Goal: Task Accomplishment & Management: Manage account settings

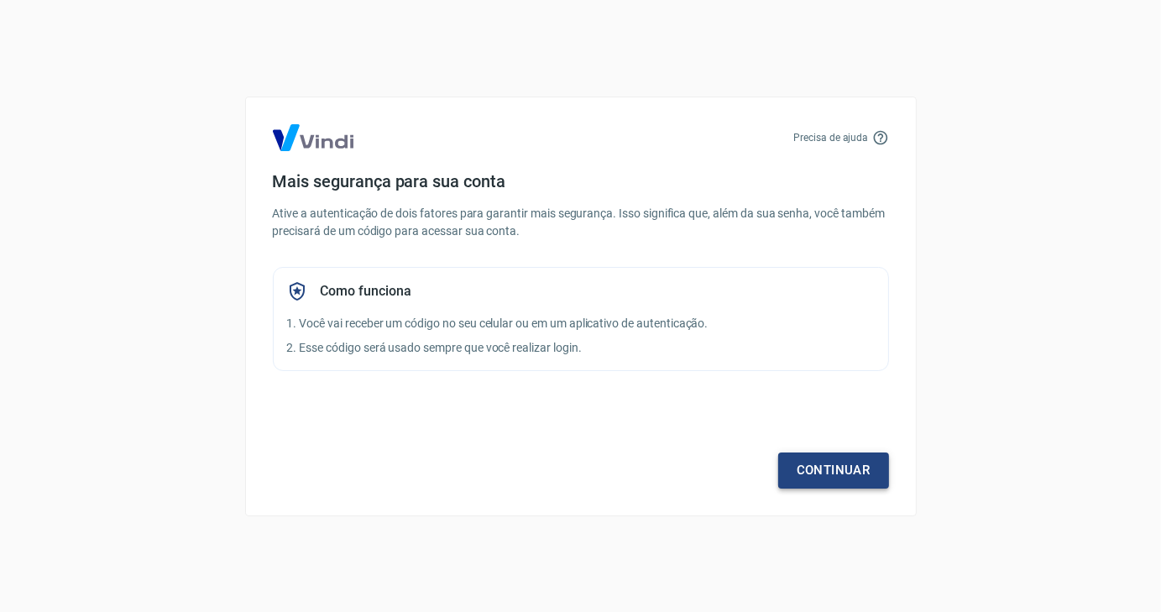
click at [829, 466] on link "Continuar" at bounding box center [833, 470] width 111 height 35
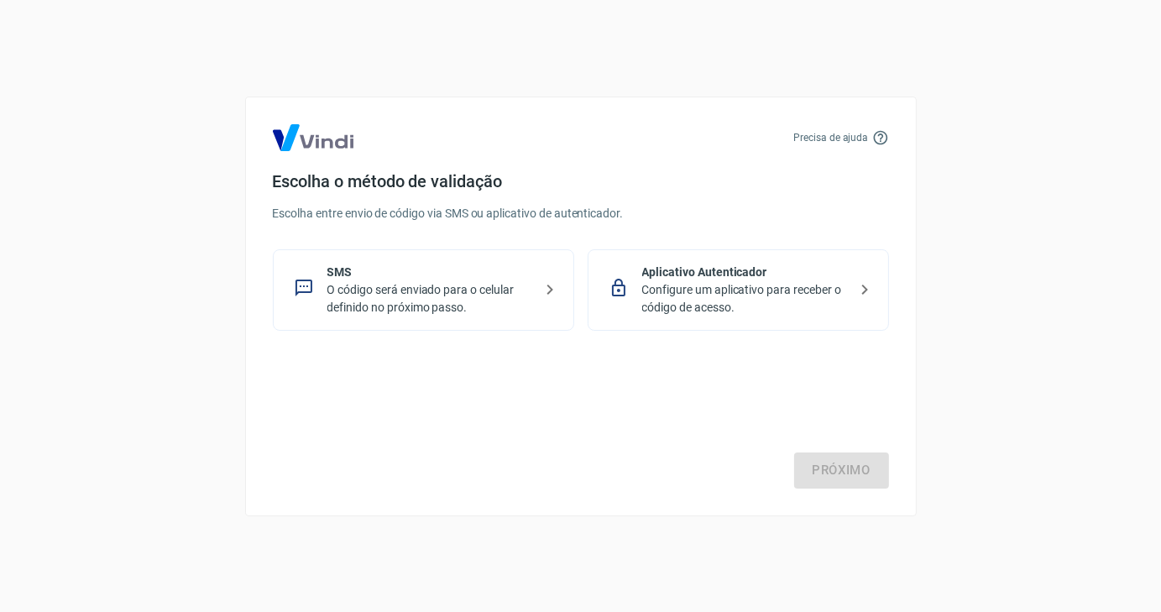
click at [409, 293] on p "O código será enviado para o celular definido no próximo passo." at bounding box center [430, 298] width 206 height 35
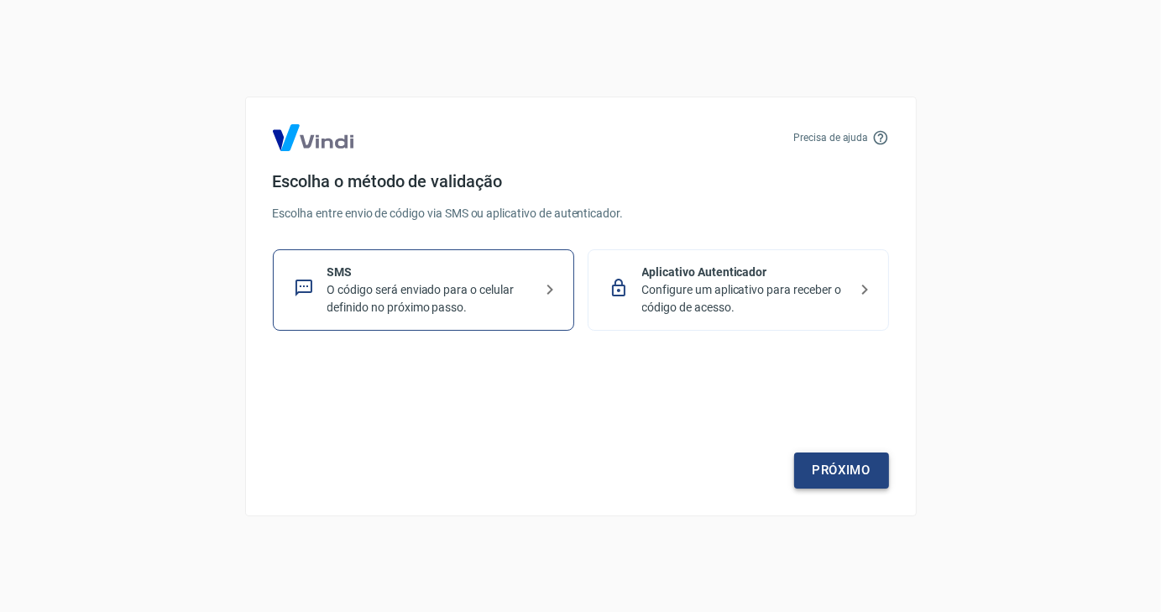
click at [846, 485] on link "Próximo" at bounding box center [841, 470] width 95 height 35
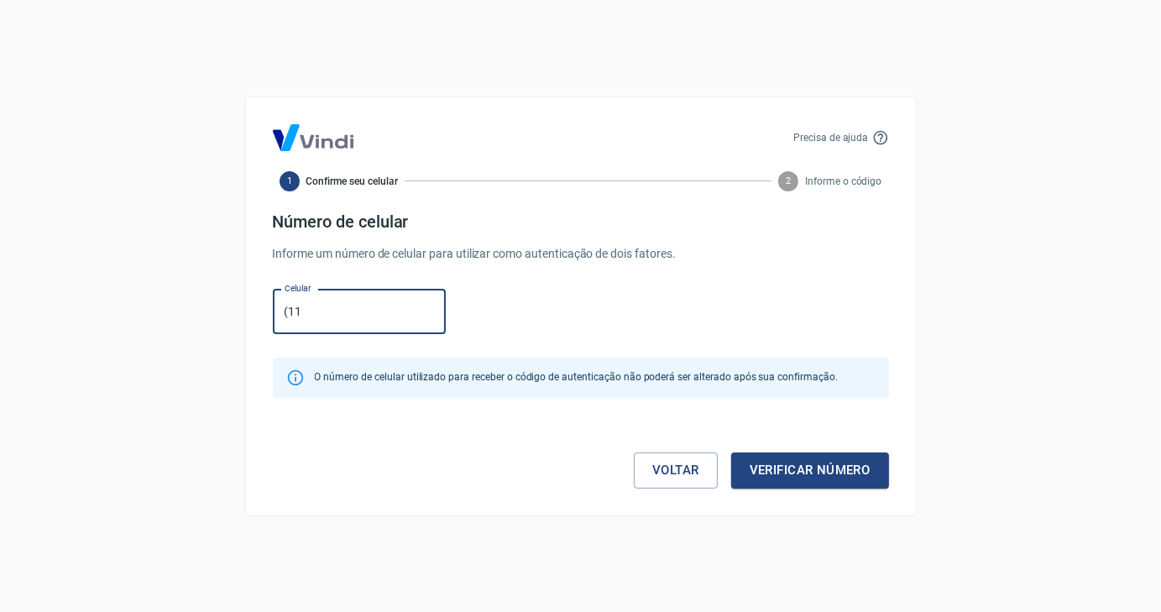
type input "[PHONE_NUMBER]"
click at [802, 469] on button "Verificar número" at bounding box center [810, 470] width 158 height 35
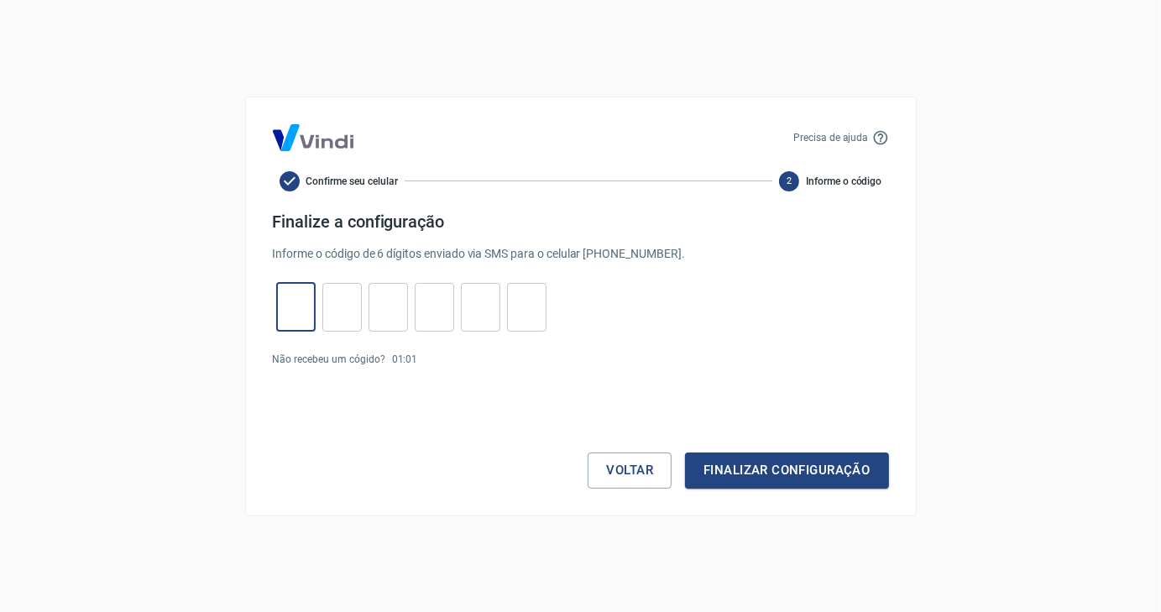
click at [290, 298] on input "tel" at bounding box center [295, 307] width 39 height 36
type input "0"
type input "7"
type input "9"
type input "4"
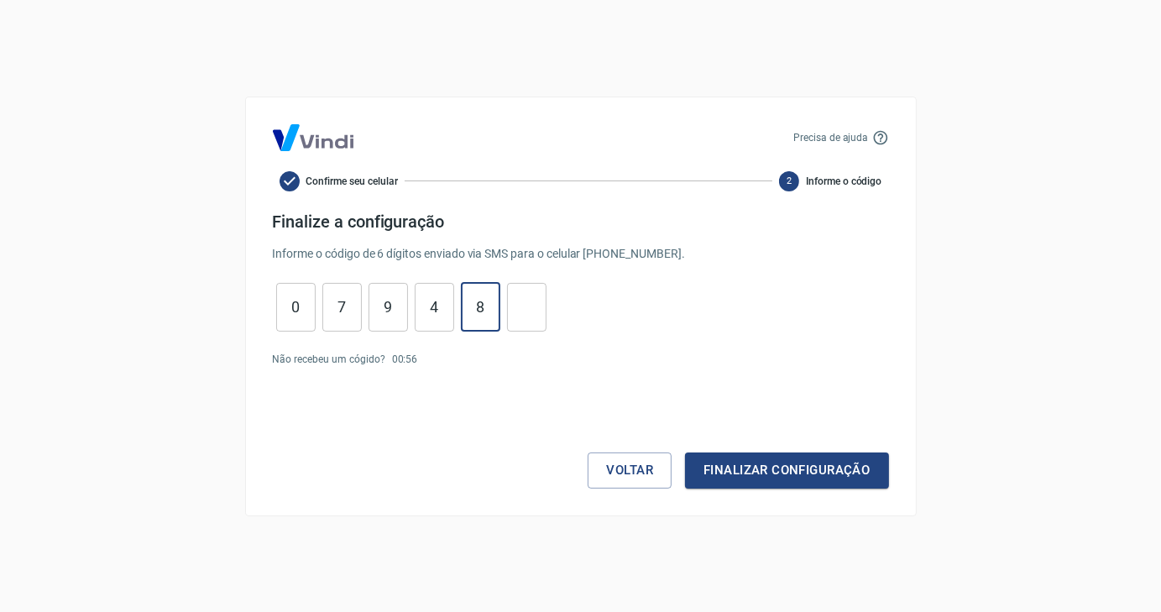
type input "8"
type input "9"
click at [793, 471] on button "Finalizar configuração" at bounding box center [786, 470] width 203 height 35
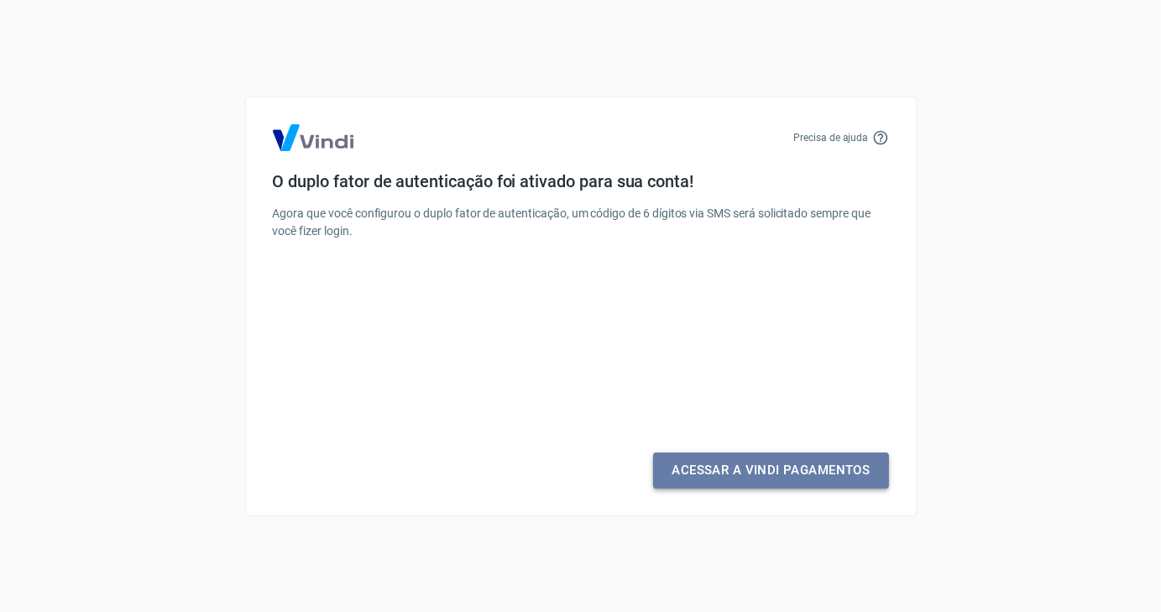
click at [775, 472] on link "Acessar a Vindi Pagamentos" at bounding box center [770, 470] width 235 height 35
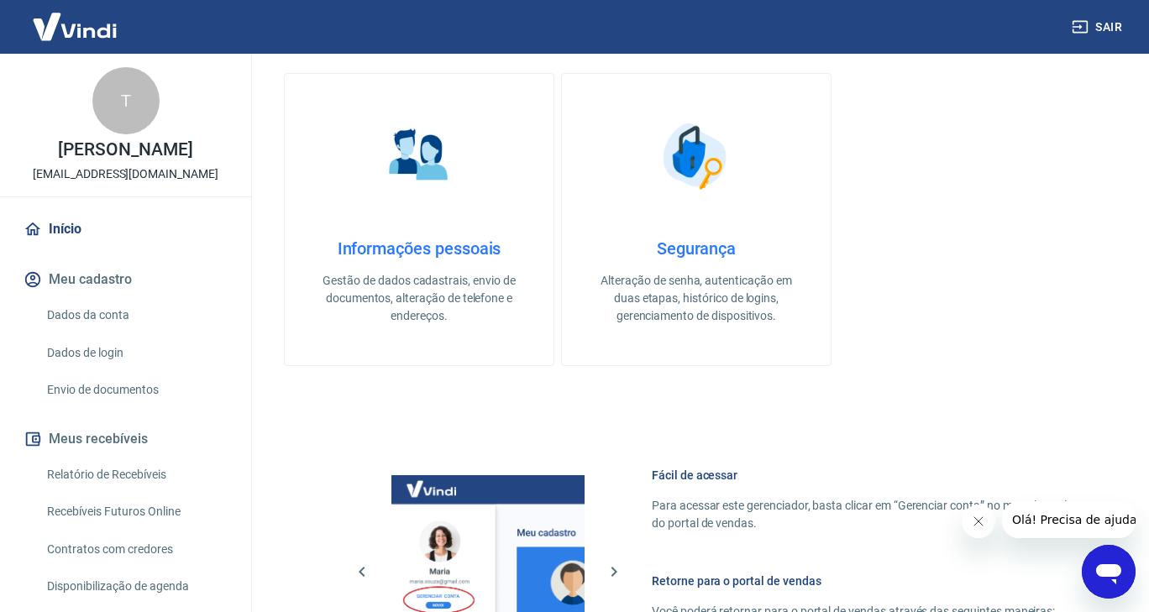
scroll to position [561, 0]
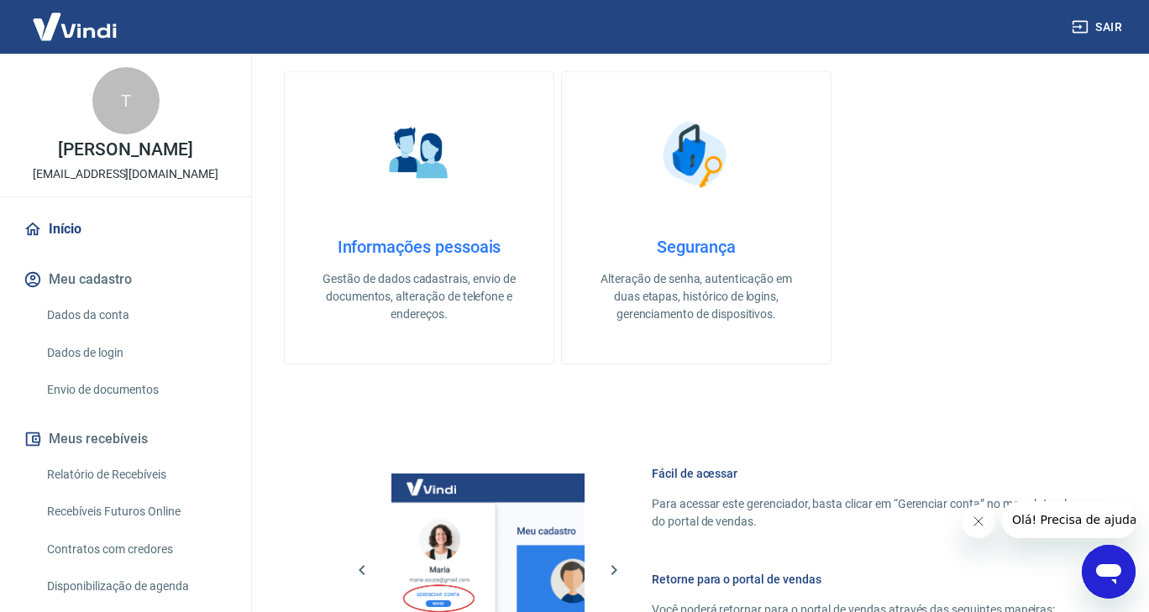
click at [81, 307] on link "Dados da conta" at bounding box center [135, 315] width 191 height 34
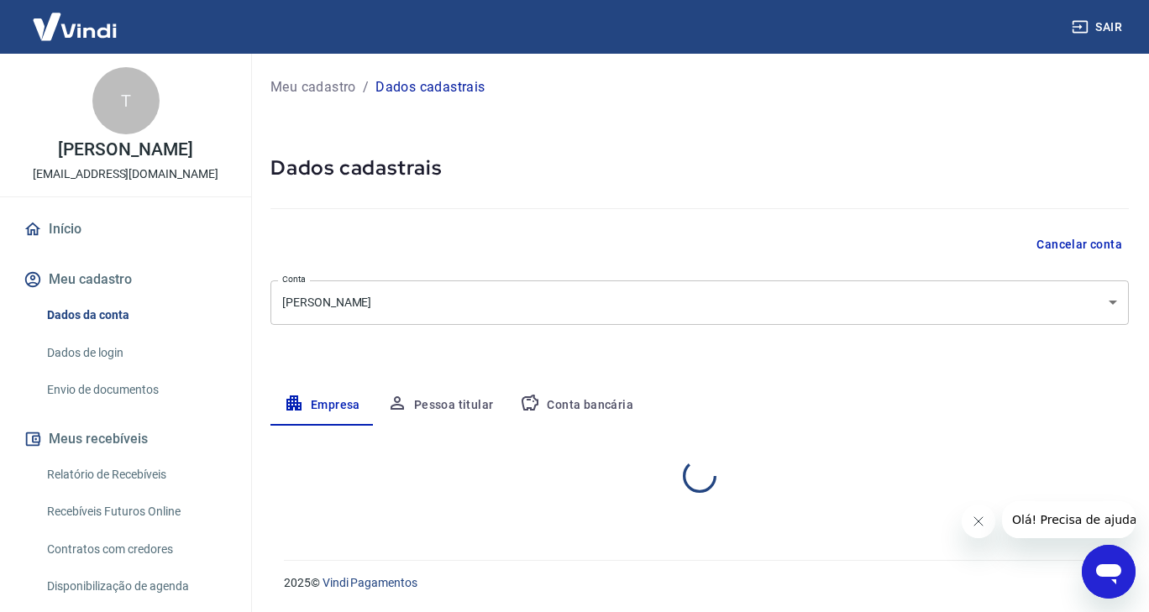
select select "SP"
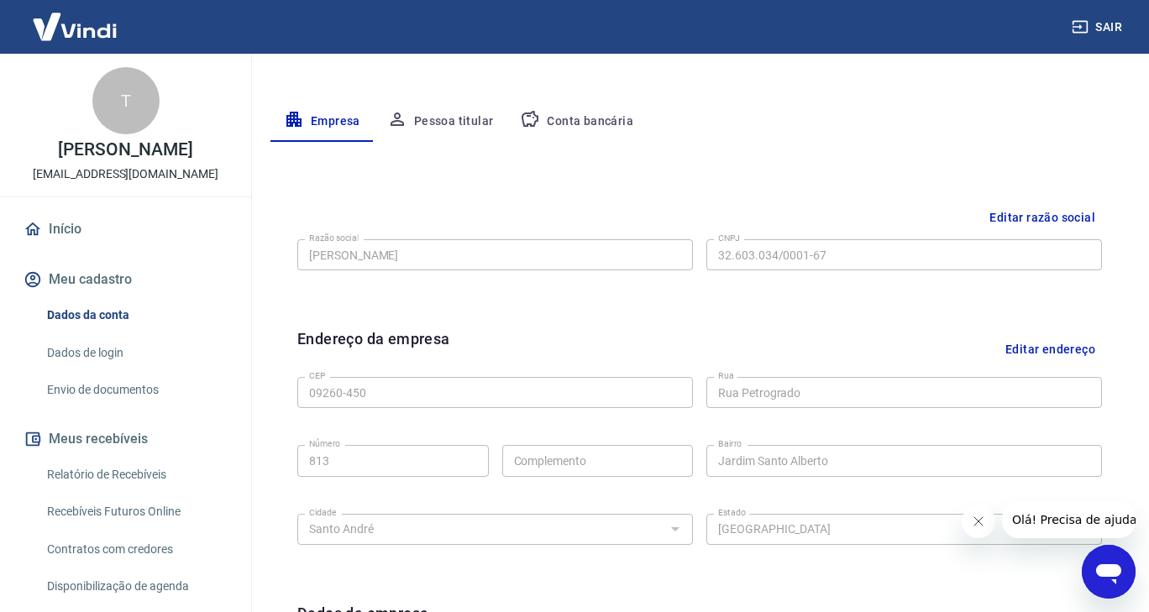
scroll to position [286, 0]
click at [1043, 217] on button "Editar razão social" at bounding box center [1041, 216] width 119 height 31
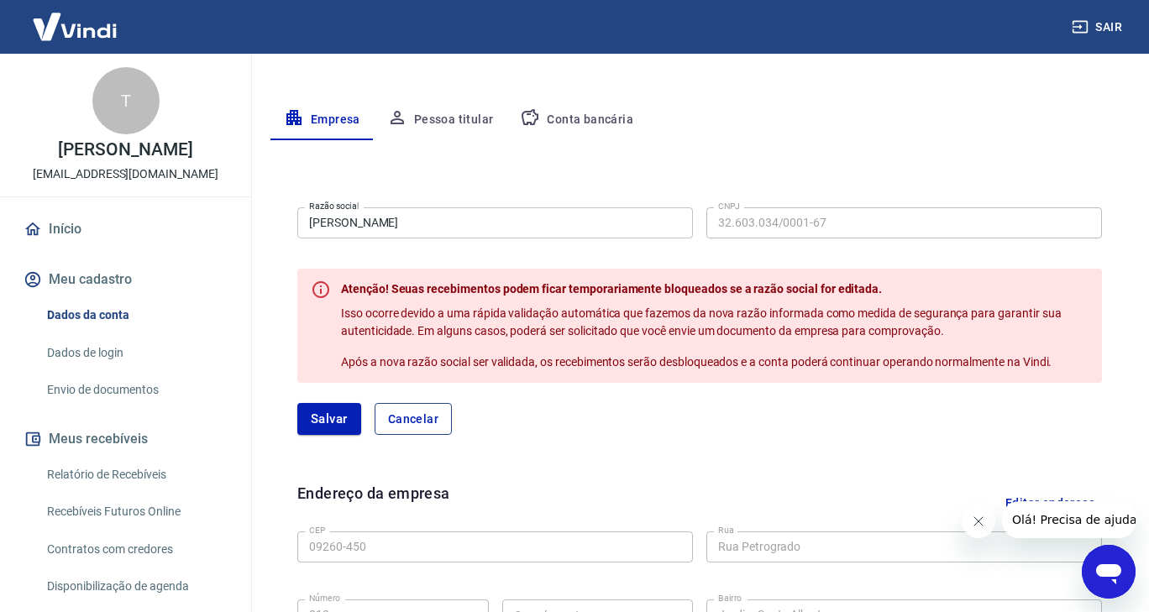
click at [414, 414] on button "Cancelar" at bounding box center [413, 419] width 77 height 32
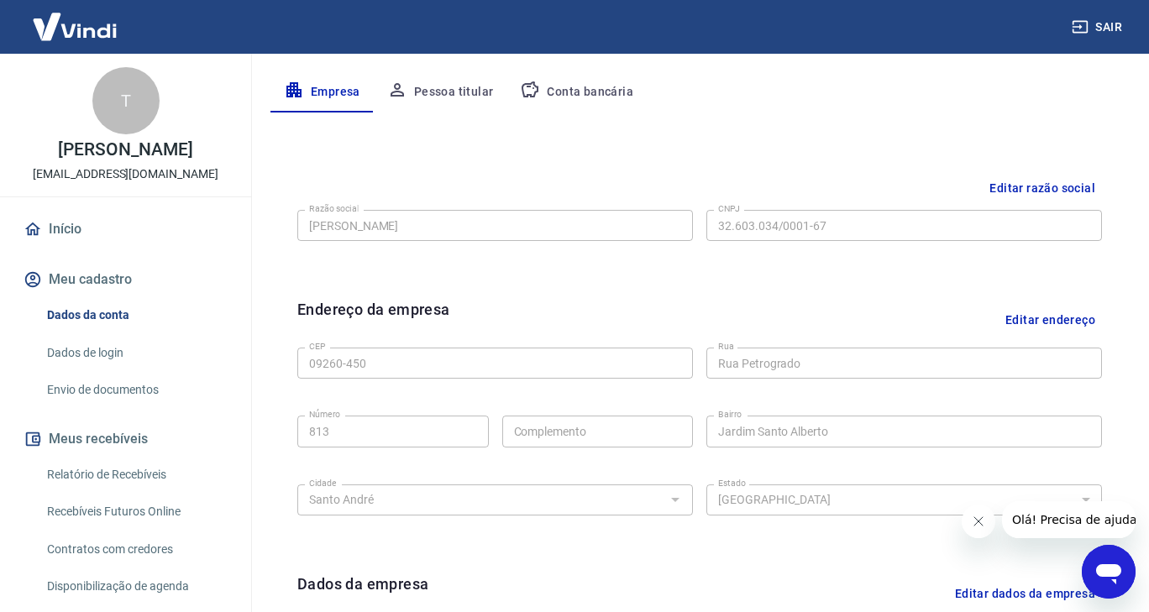
scroll to position [314, 0]
click at [1075, 317] on button "Editar endereço" at bounding box center [1049, 318] width 103 height 43
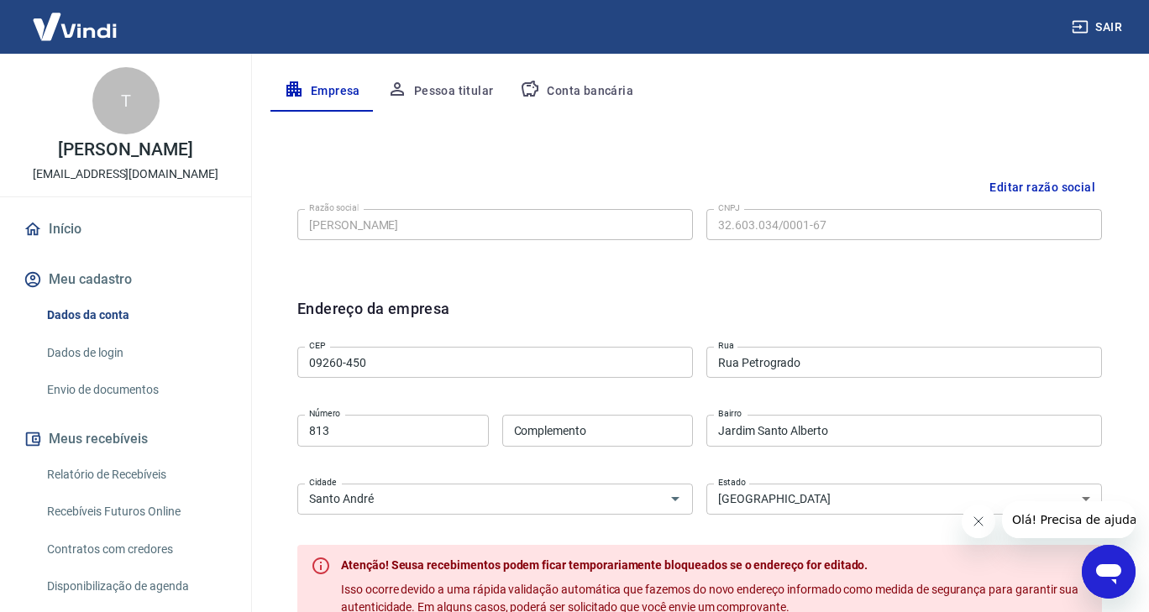
click at [597, 419] on input "Complemento" at bounding box center [597, 430] width 191 height 31
type input "Chickakamodas"
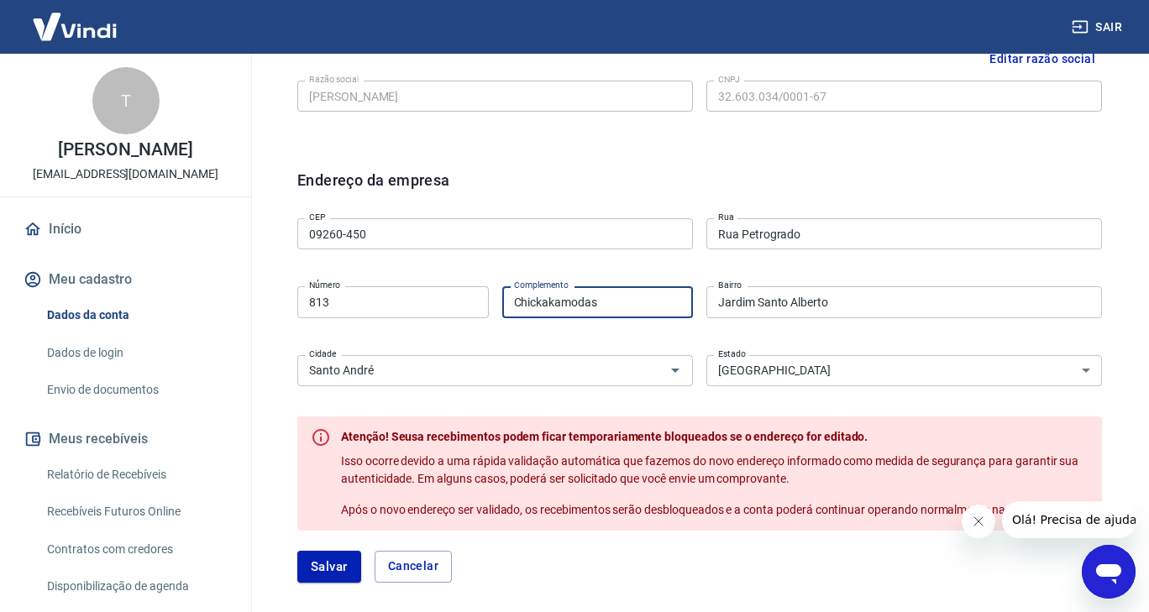
scroll to position [448, 0]
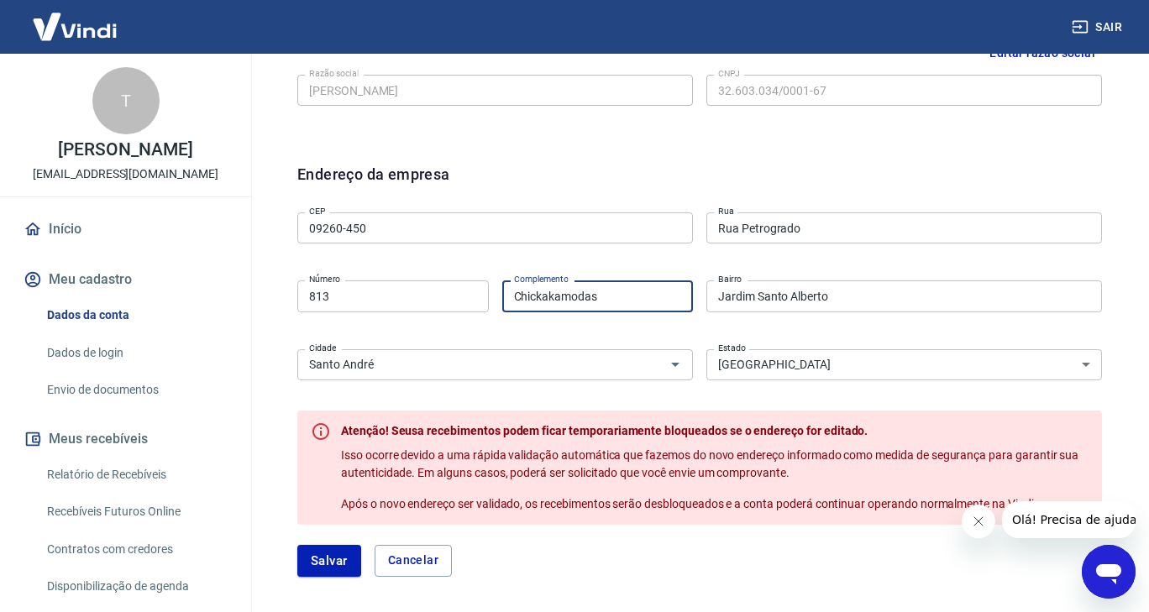
click at [321, 553] on button "Salvar" at bounding box center [329, 561] width 64 height 32
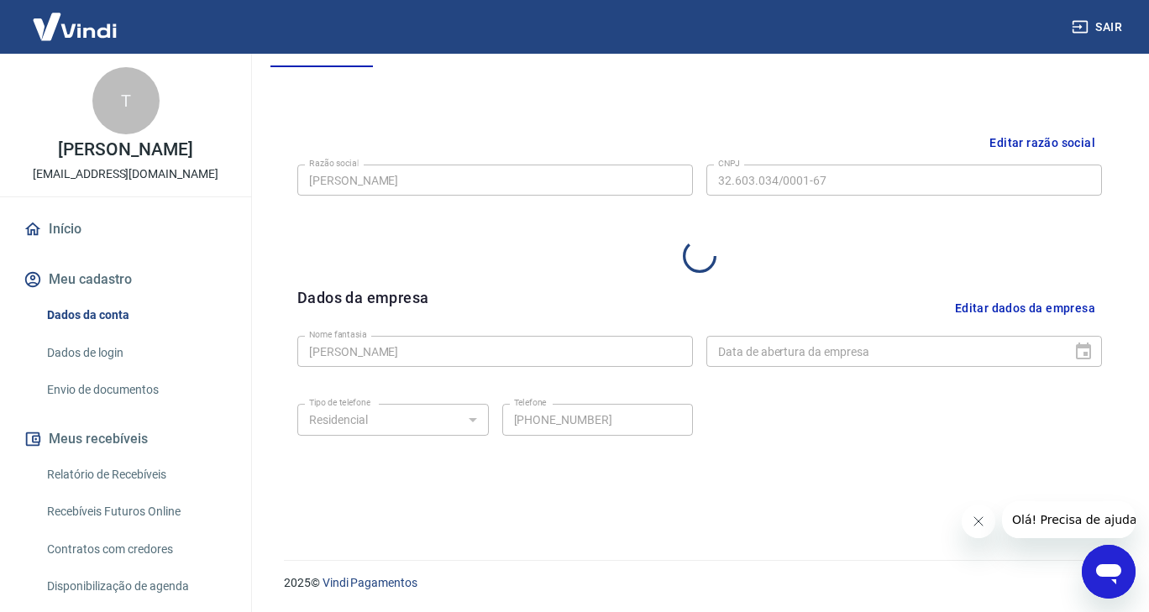
select select "SP"
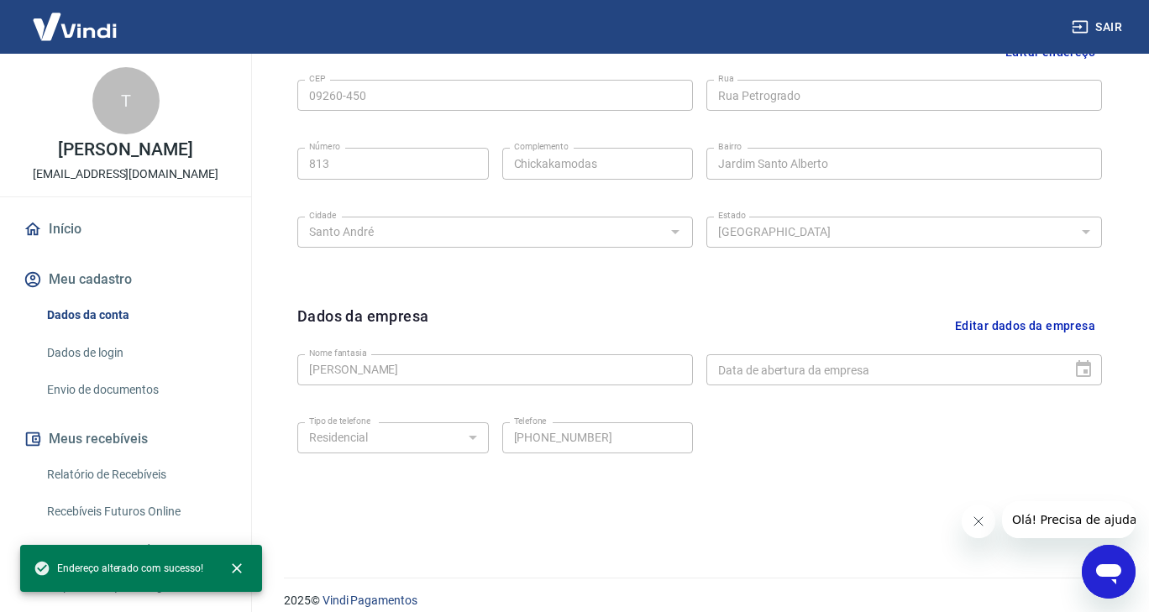
scroll to position [589, 0]
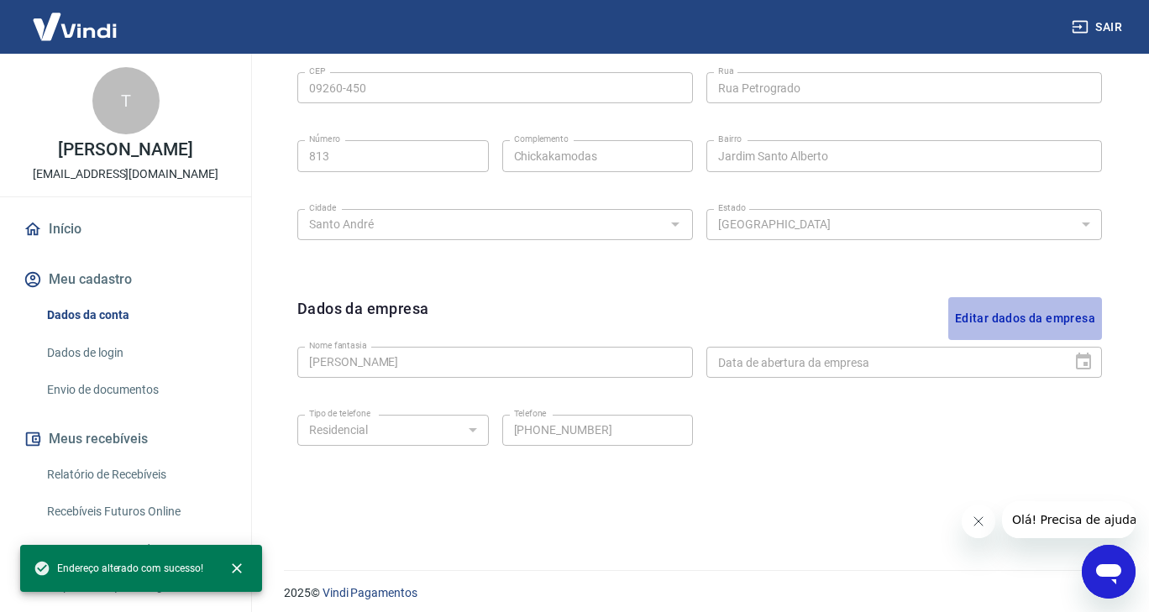
click at [1035, 319] on button "Editar dados da empresa" at bounding box center [1025, 318] width 154 height 43
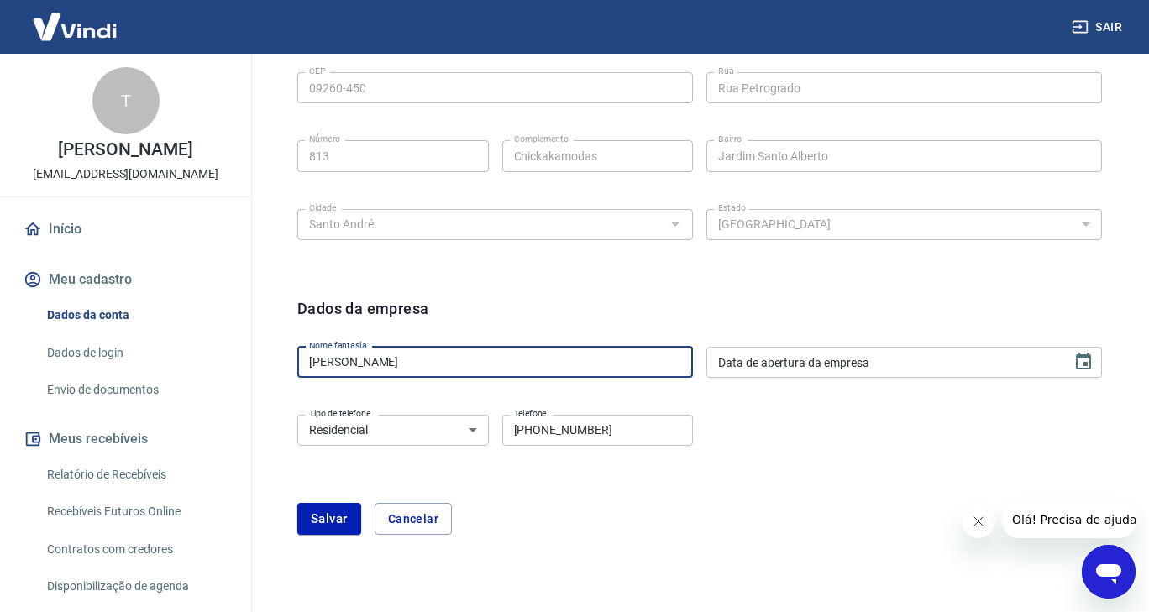
drag, startPoint x: 494, startPoint y: 364, endPoint x: 216, endPoint y: 367, distance: 278.0
type input "[PERSON_NAME]"
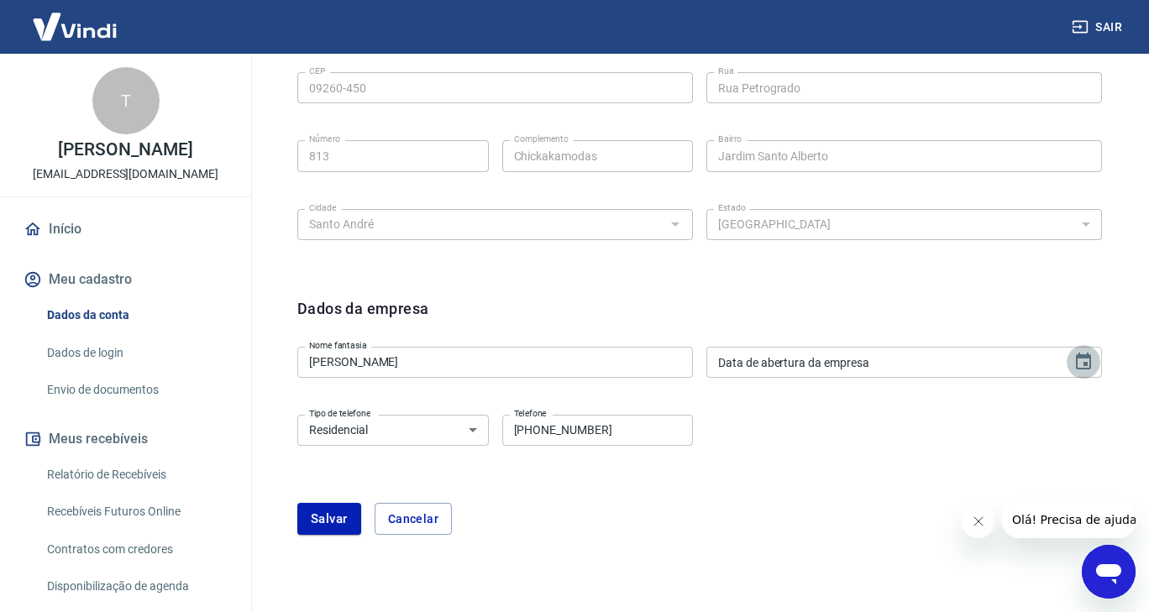
click at [1089, 363] on icon "Choose date" at bounding box center [1083, 361] width 15 height 17
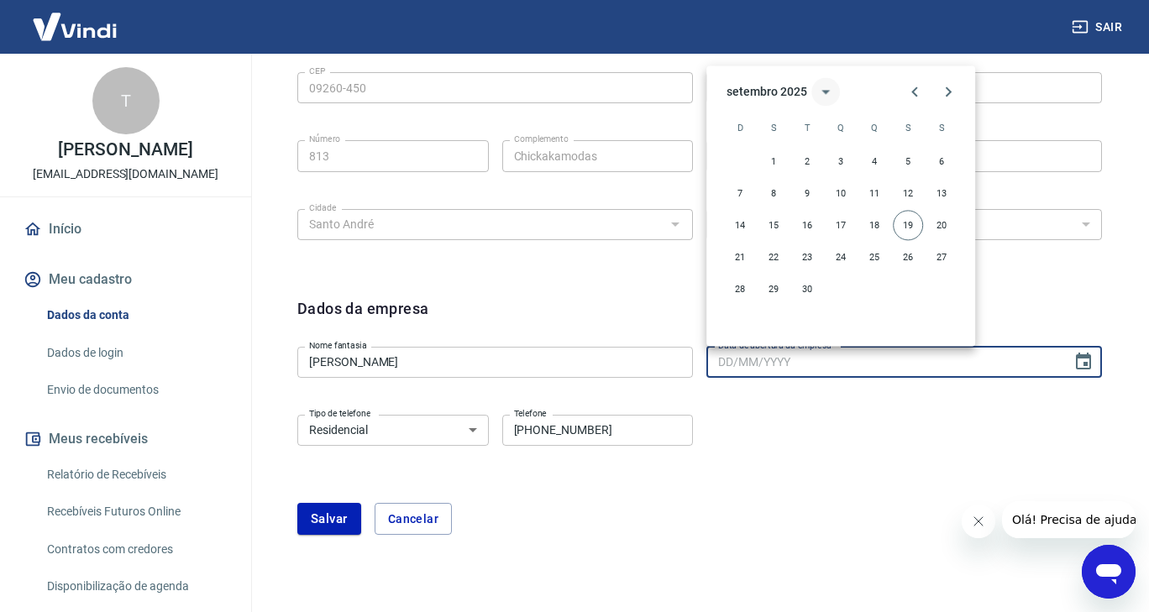
click at [826, 91] on icon "calendar view is open, switch to year view" at bounding box center [826, 92] width 8 height 4
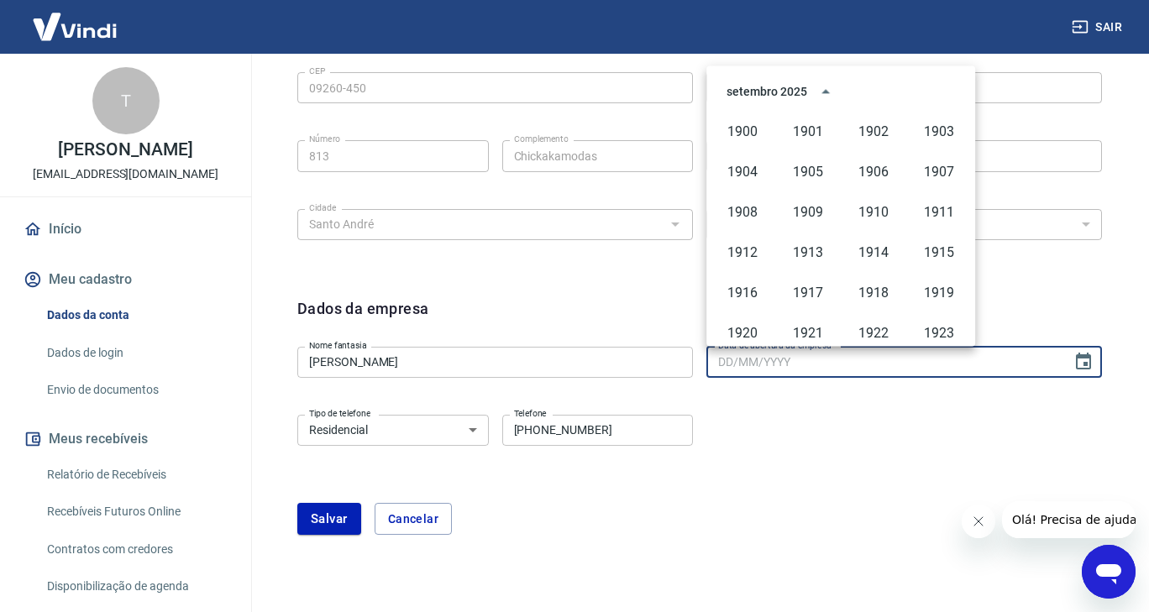
scroll to position [1152, 0]
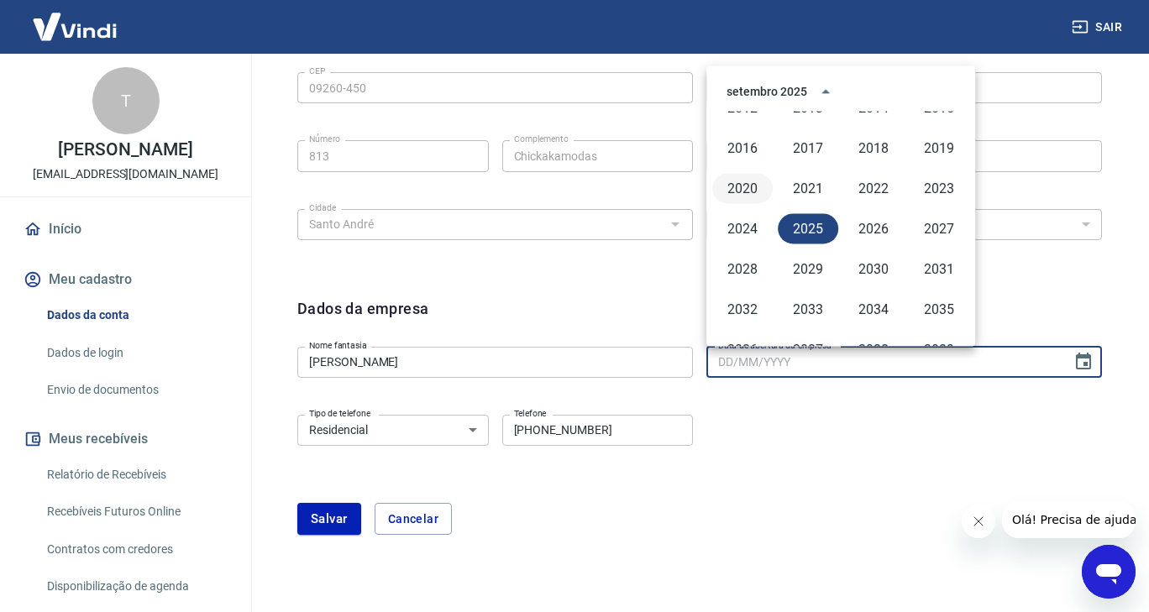
click at [756, 183] on button "2020" at bounding box center [742, 188] width 60 height 30
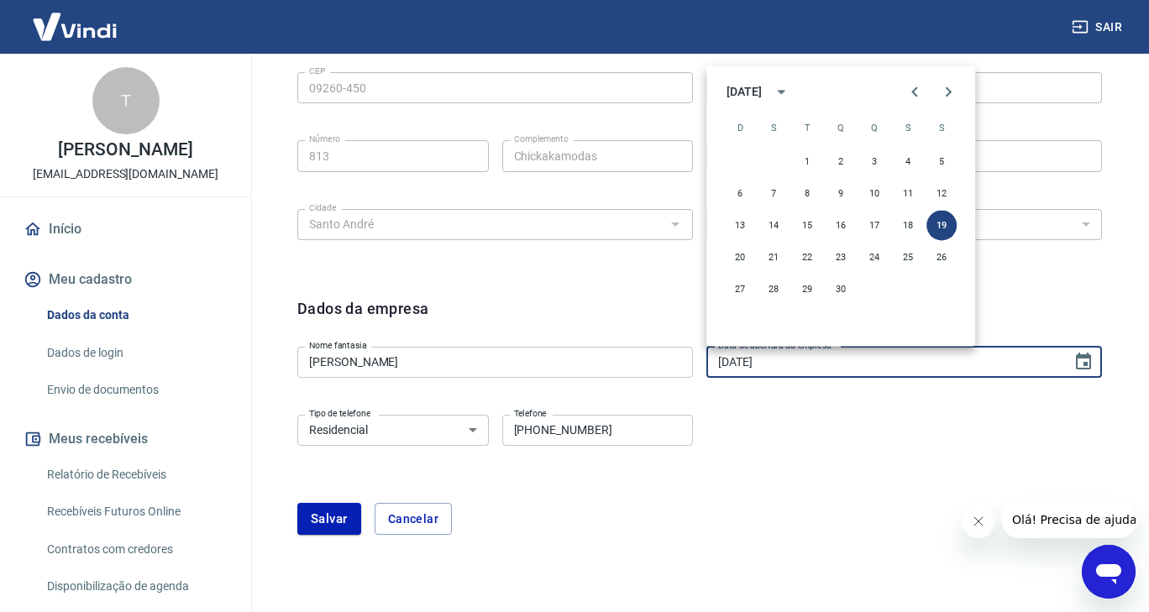
click at [884, 401] on form "Dados da empresa Nome fantasia [PERSON_NAME] Nome fantasia Data de abertura da …" at bounding box center [699, 416] width 804 height 238
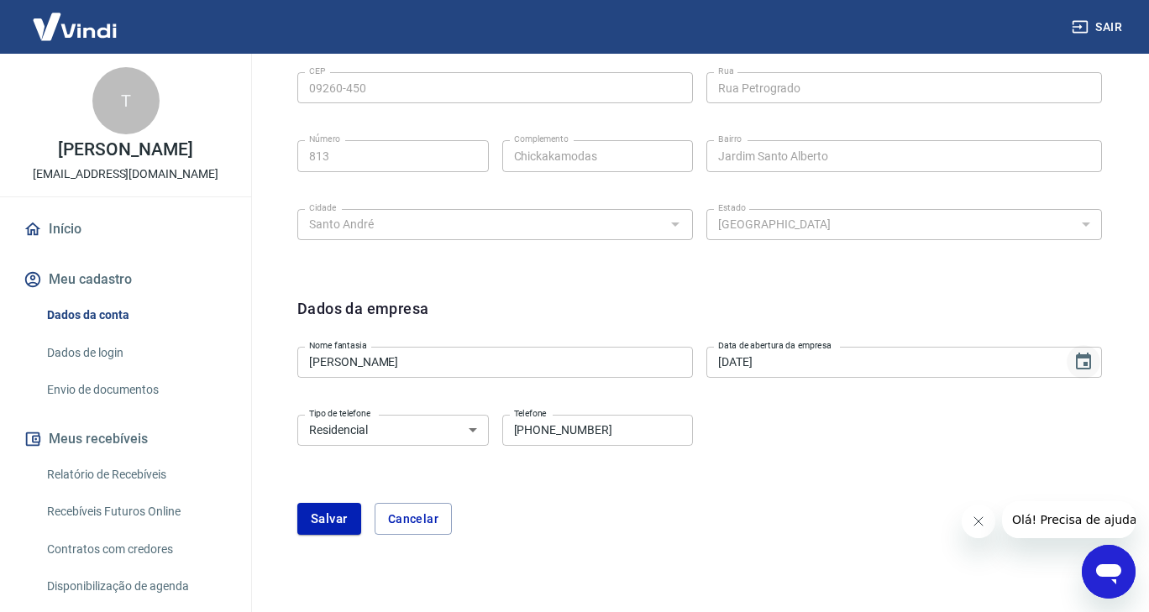
click at [1087, 364] on icon "Choose date, selected date is 19 de set de 2020" at bounding box center [1083, 361] width 15 height 17
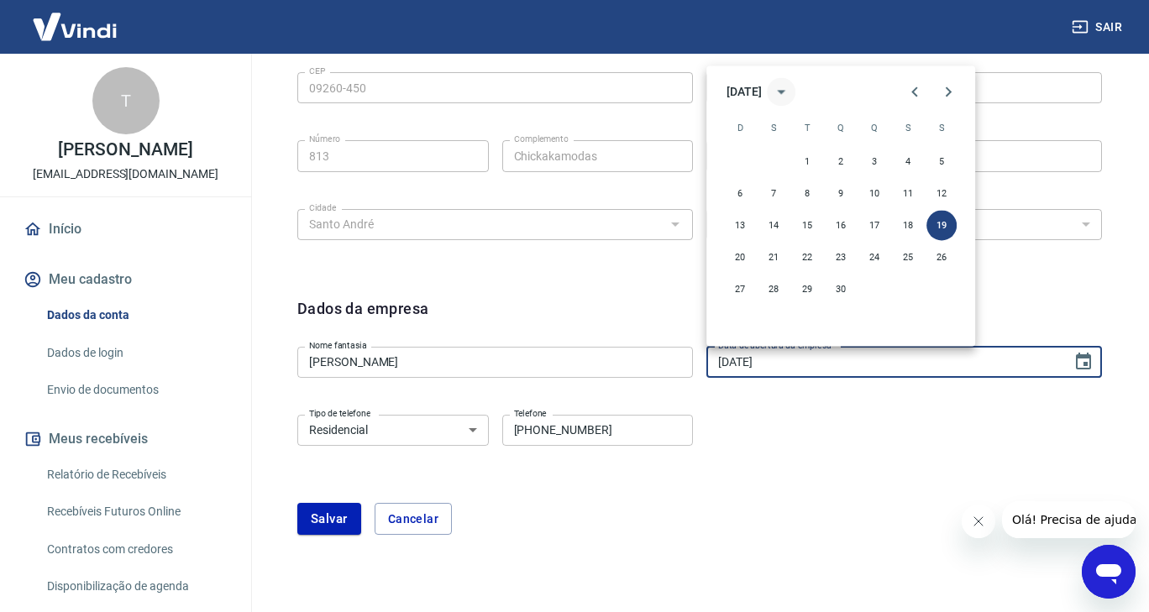
click at [785, 92] on icon "calendar view is open, switch to year view" at bounding box center [781, 92] width 8 height 4
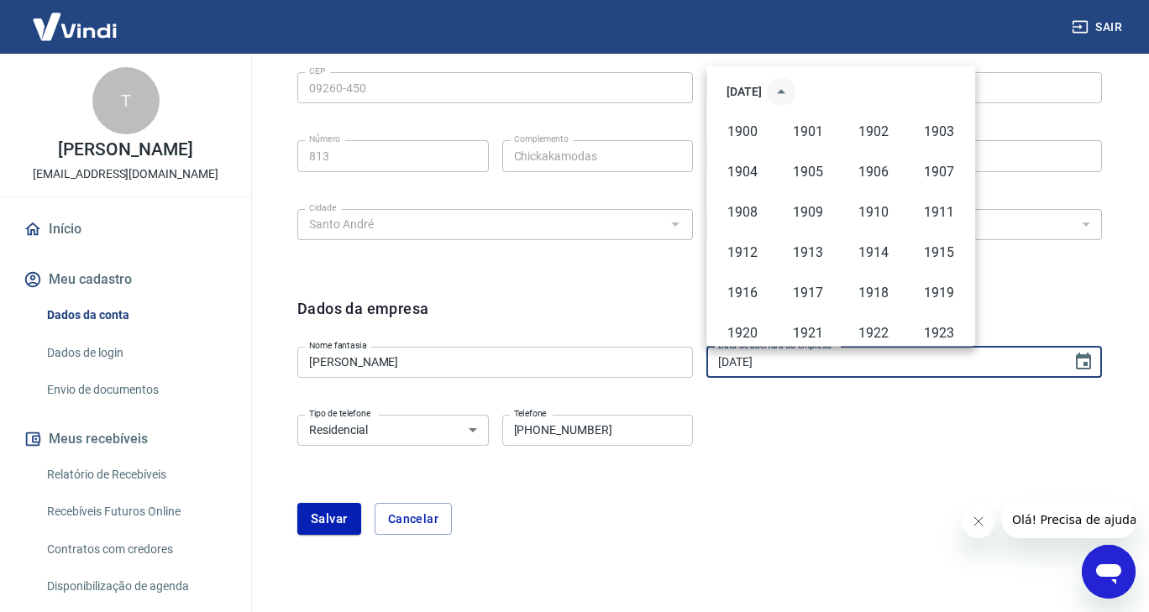
scroll to position [1112, 0]
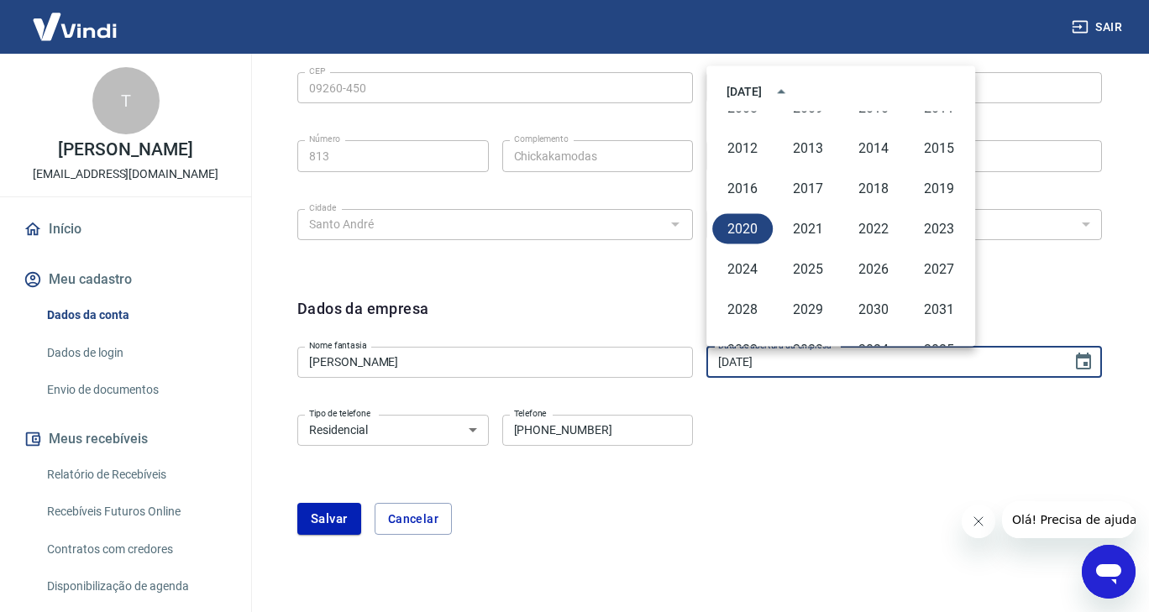
click at [945, 86] on div "[DATE]" at bounding box center [840, 91] width 269 height 25
click at [1013, 131] on div "CEP 09260-450 CEP [GEOGRAPHIC_DATA] [GEOGRAPHIC_DATA] Número Complemento [GEOGR…" at bounding box center [699, 153] width 804 height 177
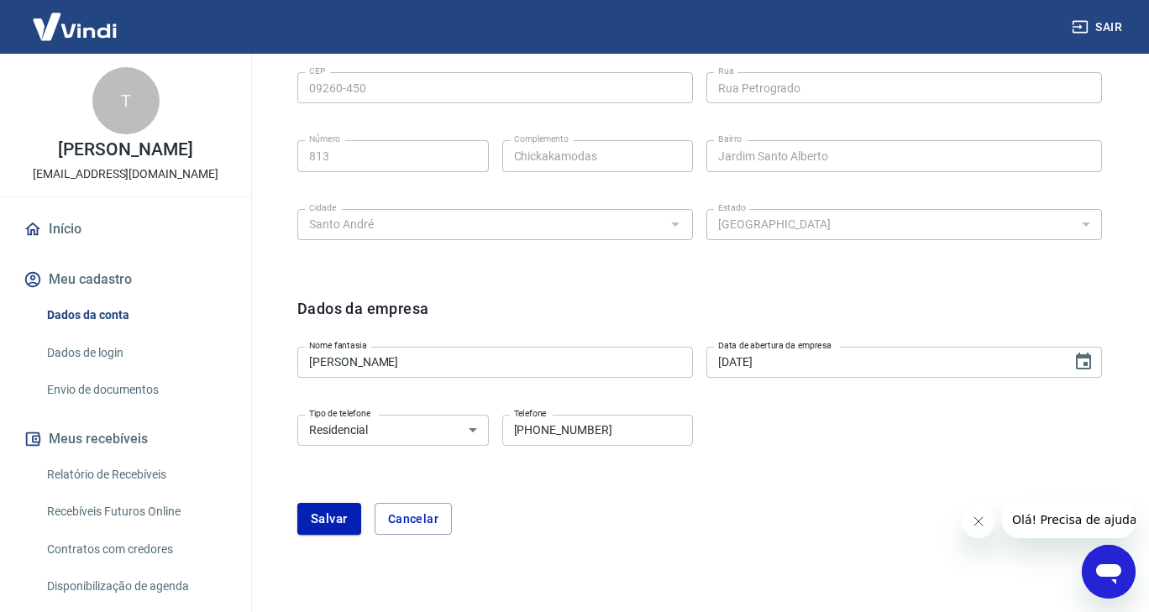
click at [823, 351] on input "[DATE]" at bounding box center [883, 362] width 354 height 31
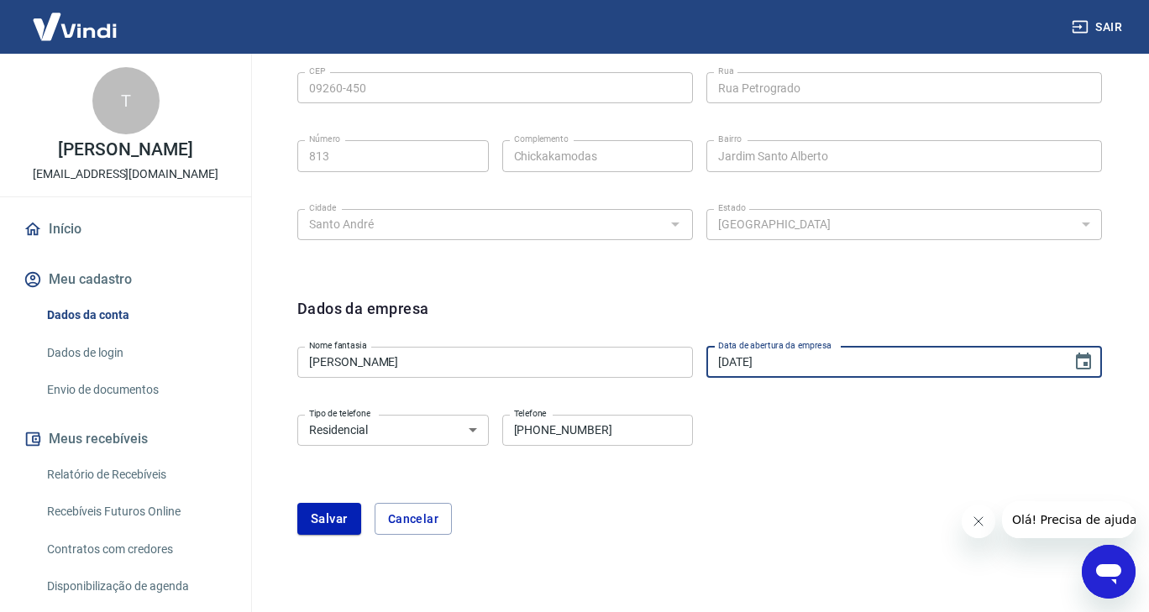
click at [805, 367] on input "[DATE]" at bounding box center [883, 362] width 354 height 31
type input "[DATE]"
click at [422, 432] on select "Residencial Comercial" at bounding box center [392, 430] width 191 height 31
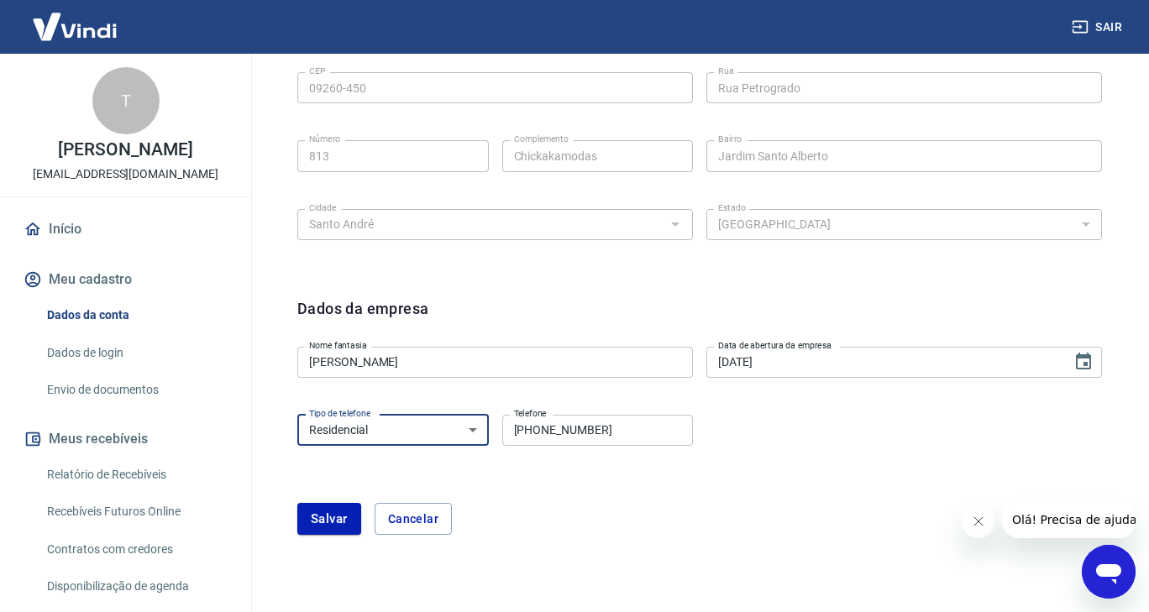
select select "business"
click at [297, 415] on select "Residencial Comercial" at bounding box center [392, 430] width 191 height 31
drag, startPoint x: 606, startPoint y: 428, endPoint x: 626, endPoint y: 427, distance: 20.2
click at [607, 428] on input "[PHONE_NUMBER]" at bounding box center [597, 430] width 191 height 31
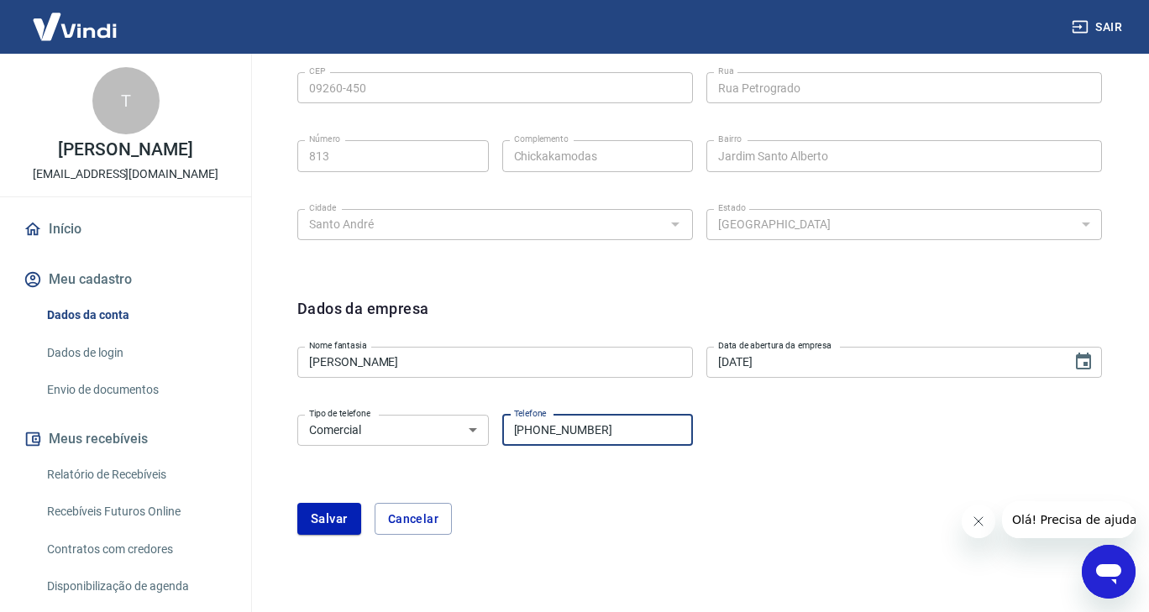
drag, startPoint x: 640, startPoint y: 427, endPoint x: 413, endPoint y: 441, distance: 227.2
click at [413, 441] on div "Tipo de telefone Residencial Comercial Tipo de telefone Telefone [PHONE_NUMBER]…" at bounding box center [495, 428] width 396 height 41
type input "[PHONE_NUMBER]"
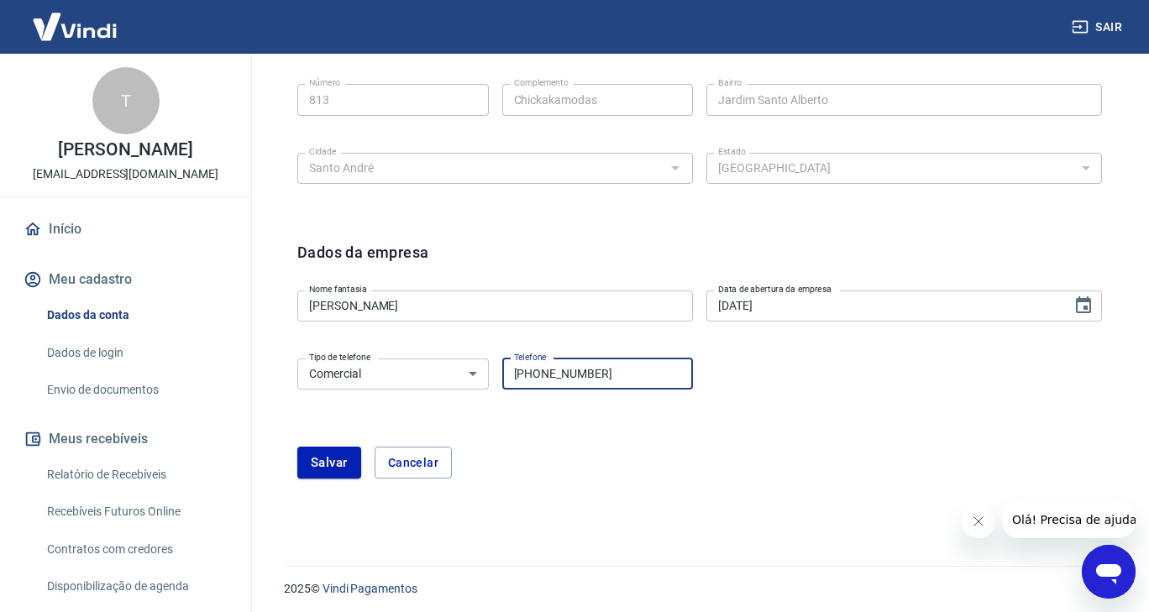
scroll to position [650, 0]
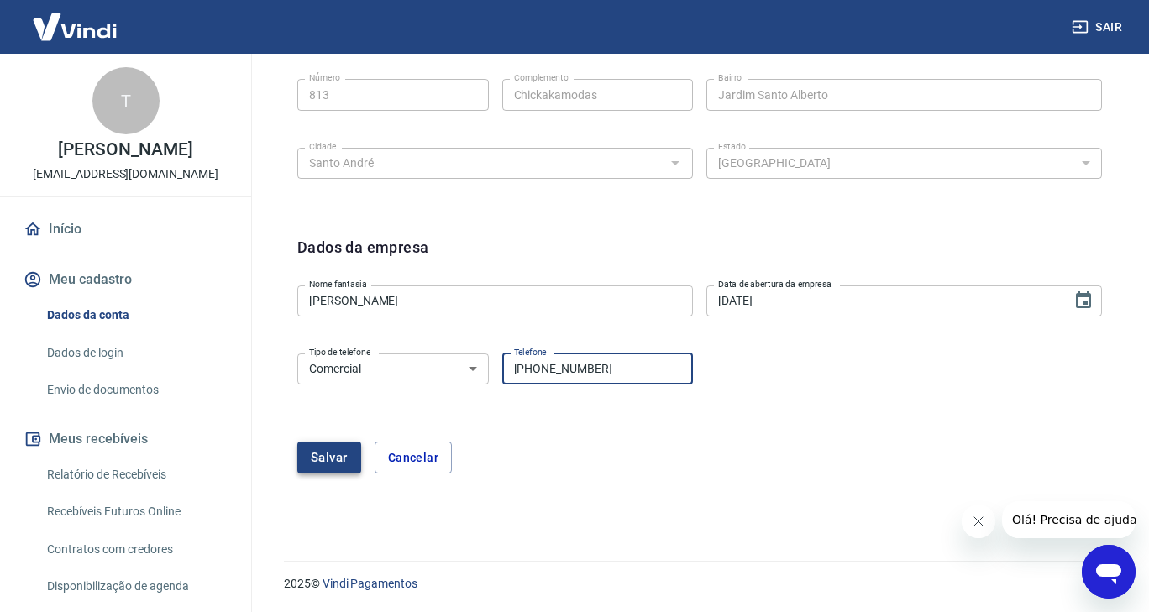
click at [322, 456] on button "Salvar" at bounding box center [329, 458] width 64 height 32
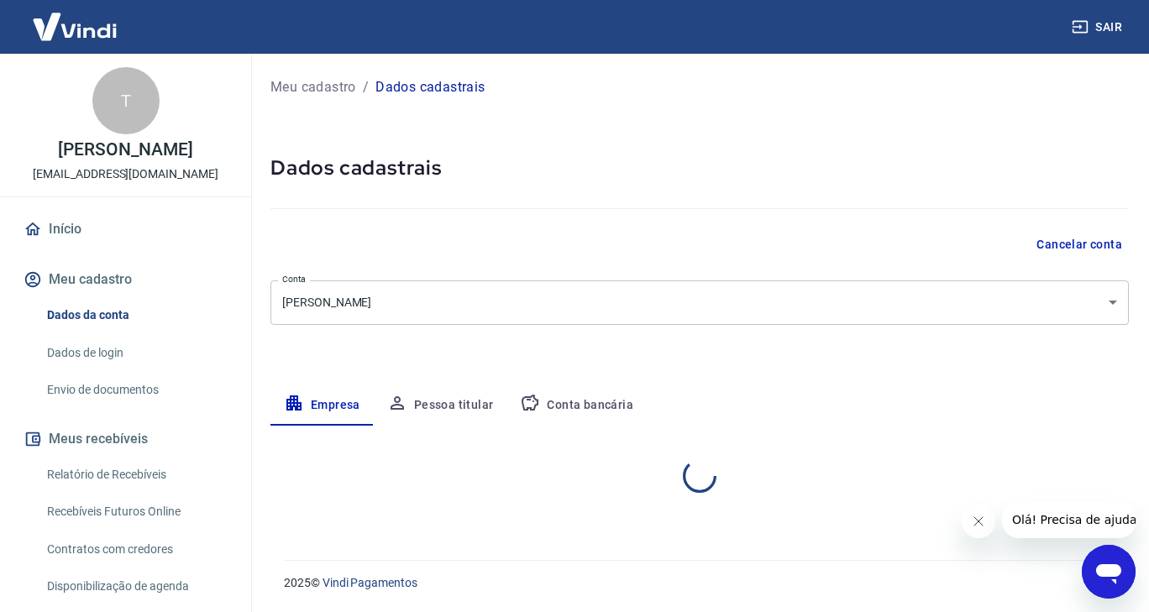
scroll to position [0, 0]
select select "SP"
select select "business"
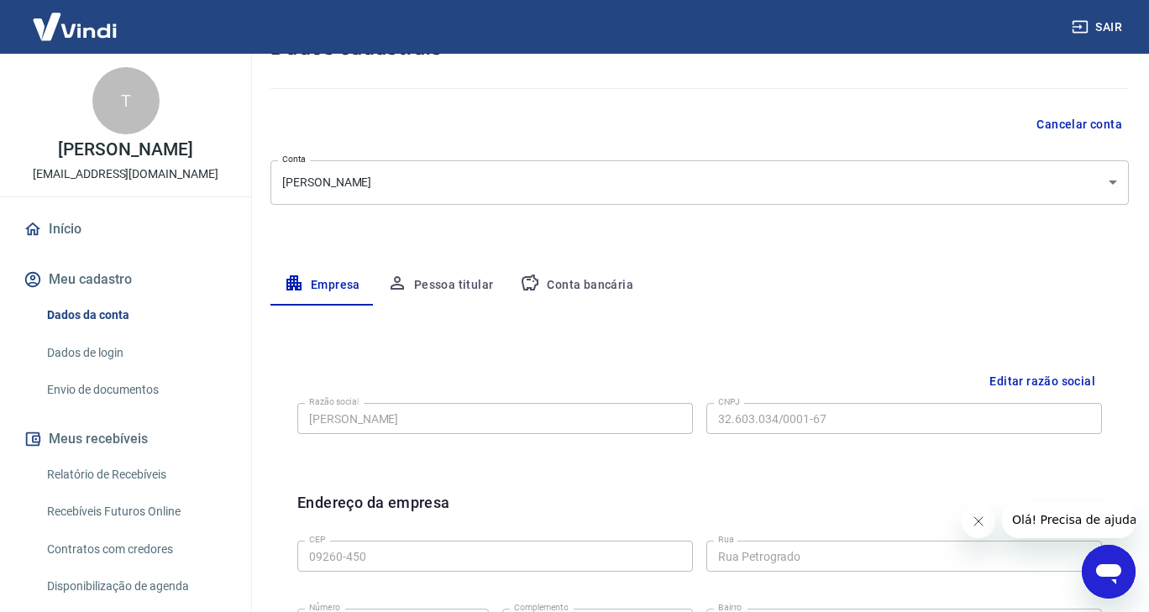
scroll to position [121, 0]
click at [449, 285] on button "Pessoa titular" at bounding box center [441, 285] width 134 height 40
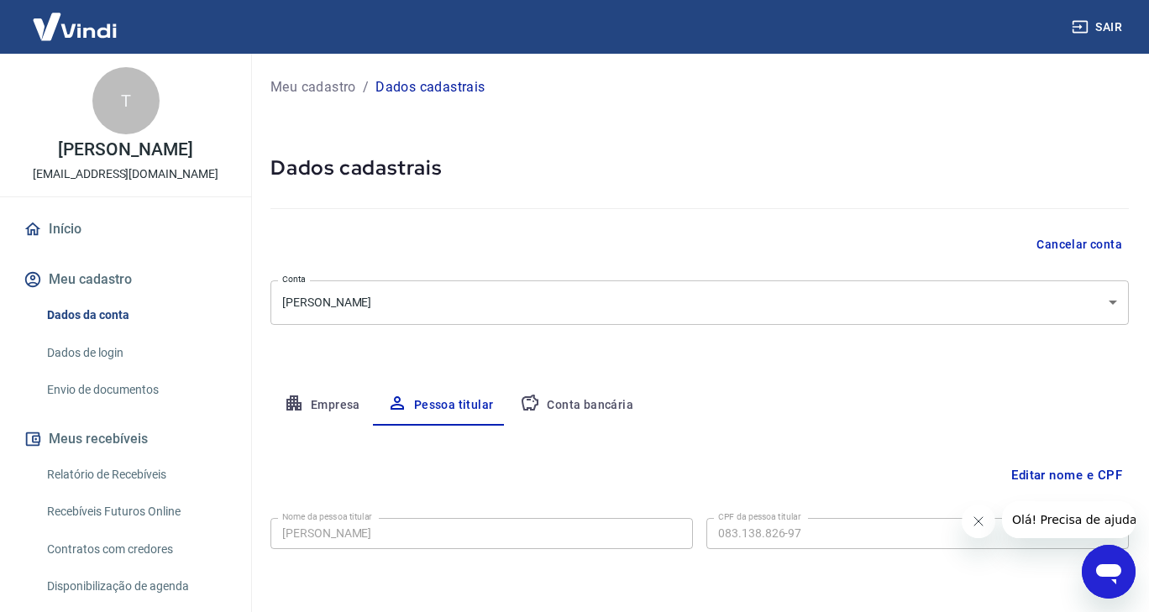
scroll to position [59, 0]
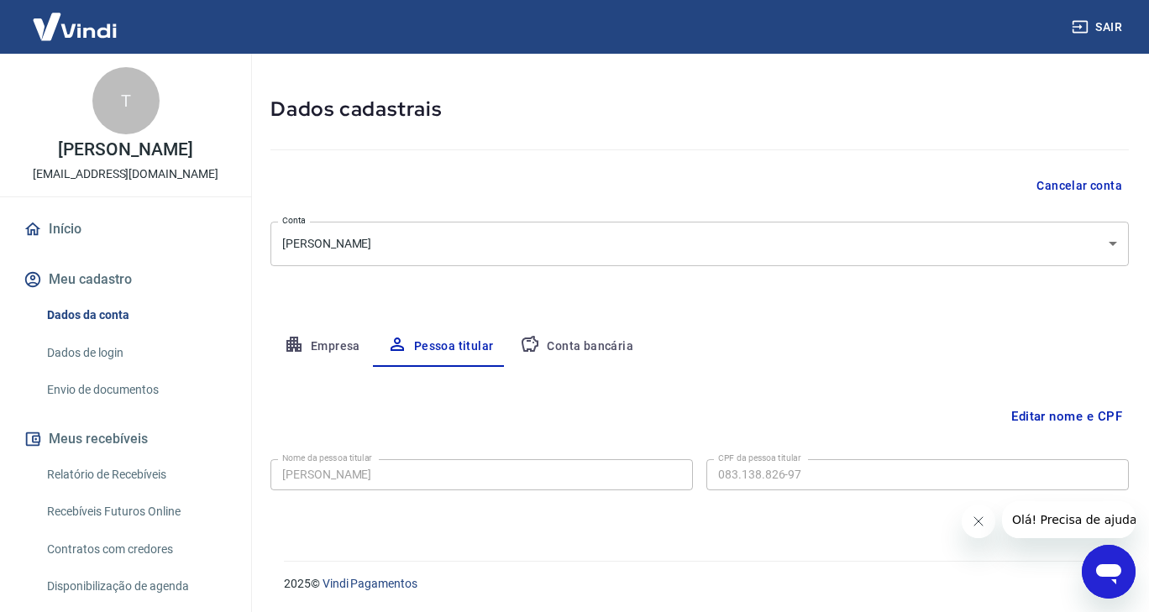
click at [1073, 420] on button "Editar nome e CPF" at bounding box center [1066, 417] width 124 height 32
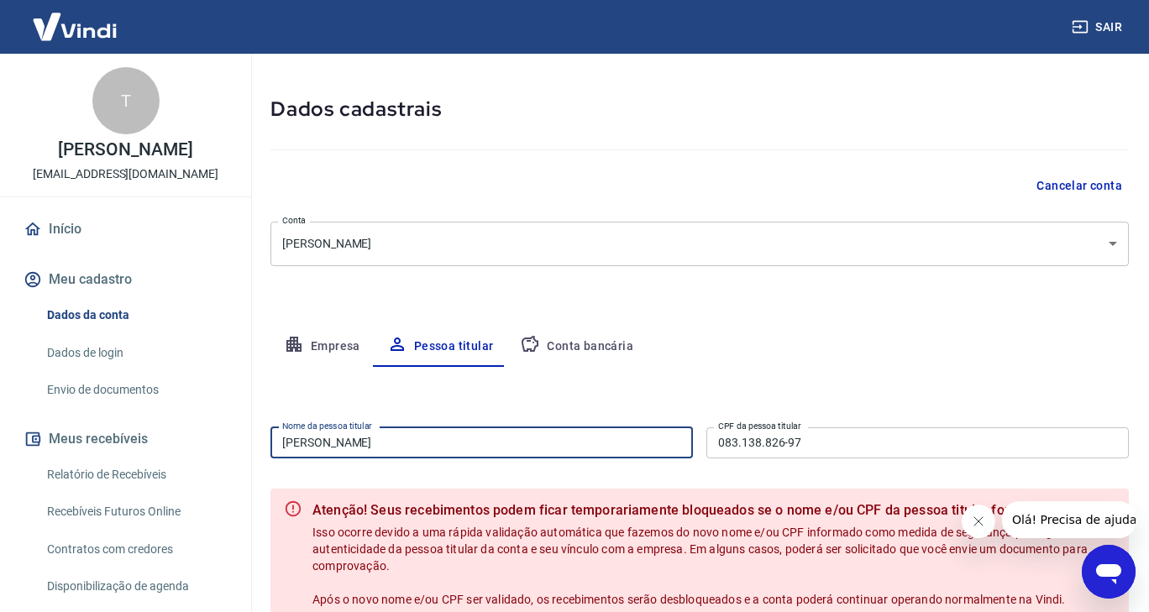
drag, startPoint x: 482, startPoint y: 443, endPoint x: 183, endPoint y: 443, distance: 298.9
click at [183, 443] on div "Sair T [PERSON_NAME] [EMAIL_ADDRESS][DOMAIN_NAME] Início Meu cadastro Dados da …" at bounding box center [574, 247] width 1149 height 612
type input "[PERSON_NAME]"
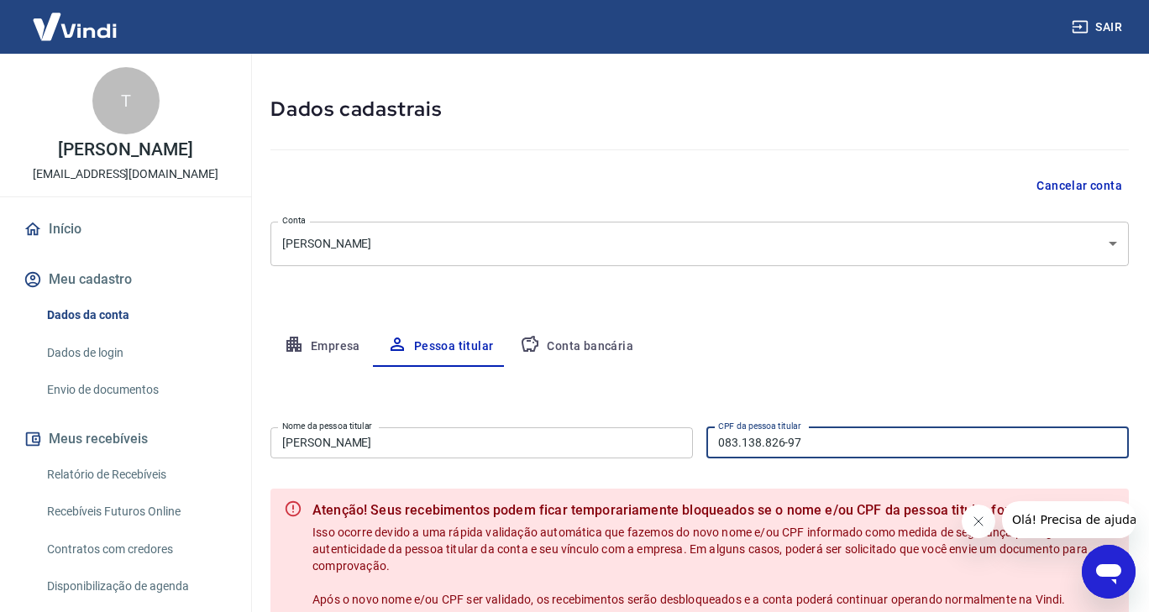
drag, startPoint x: 819, startPoint y: 439, endPoint x: 629, endPoint y: 449, distance: 190.0
click at [629, 449] on div "Nome da pessoa titular [PERSON_NAME] Nome da pessoa titular CPF da pessoa titul…" at bounding box center [699, 441] width 858 height 41
type input "264.747.268-81"
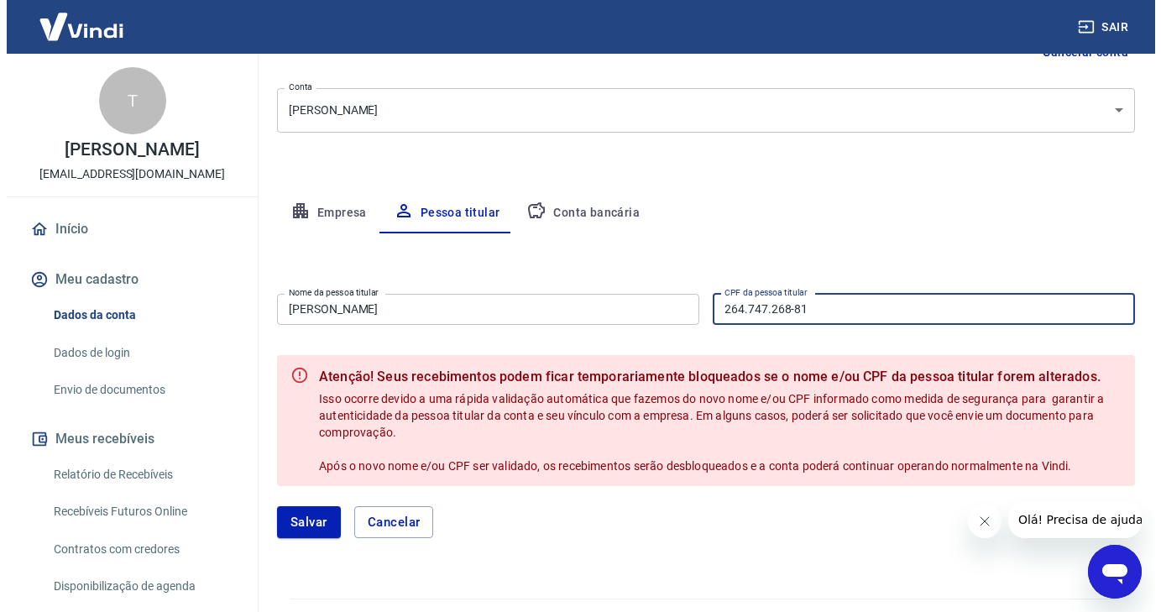
scroll to position [230, 0]
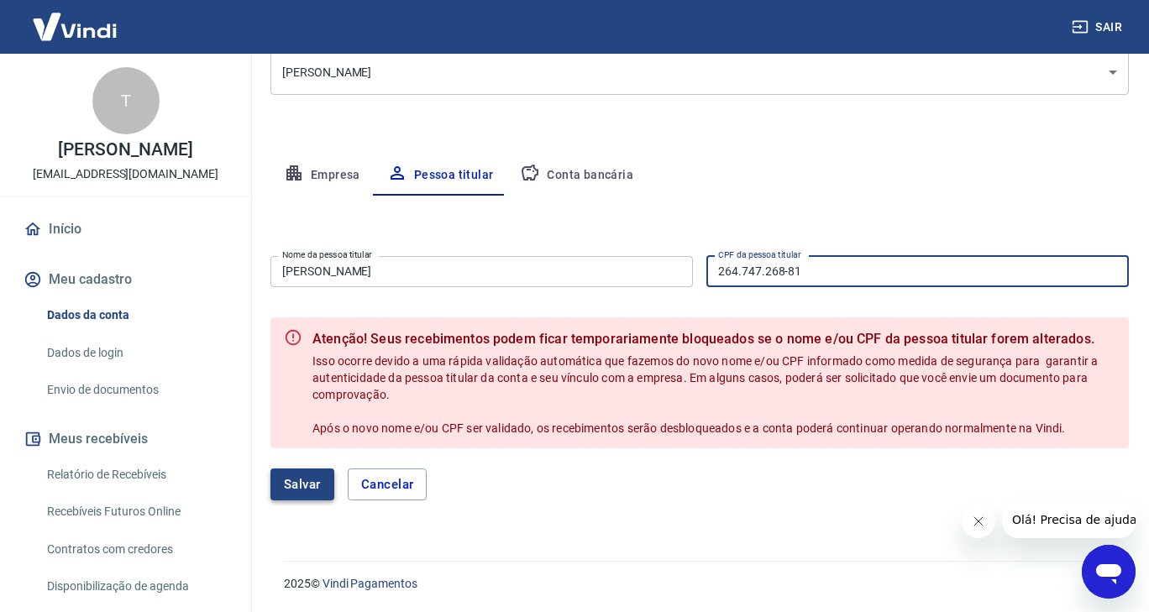
click at [311, 487] on button "Salvar" at bounding box center [302, 485] width 64 height 32
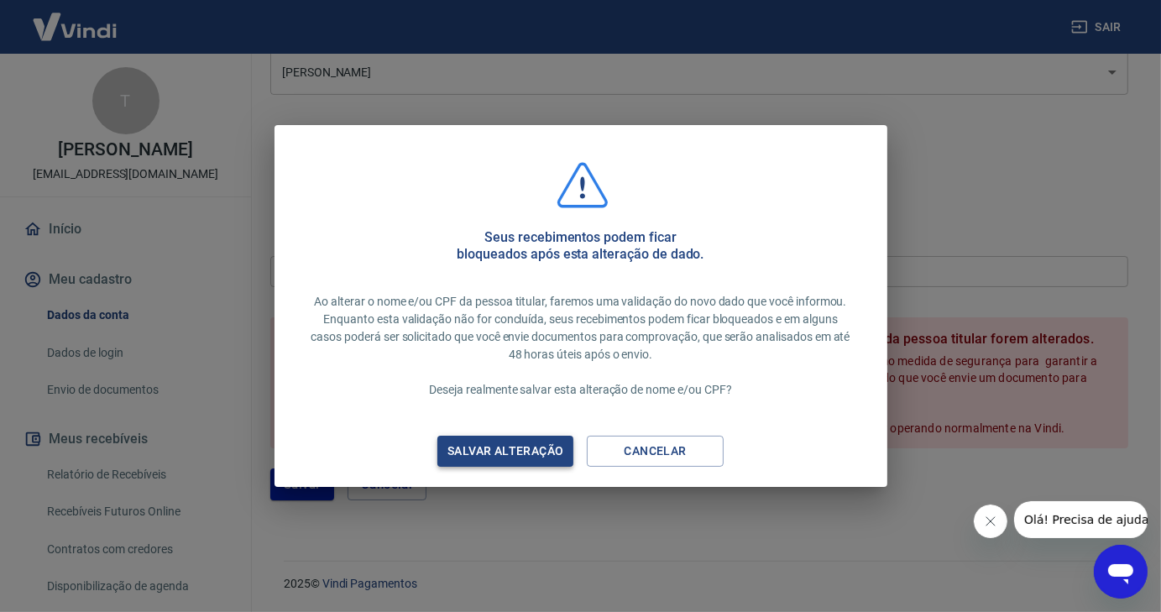
click at [552, 453] on div "Salvar alteração" at bounding box center [505, 451] width 156 height 21
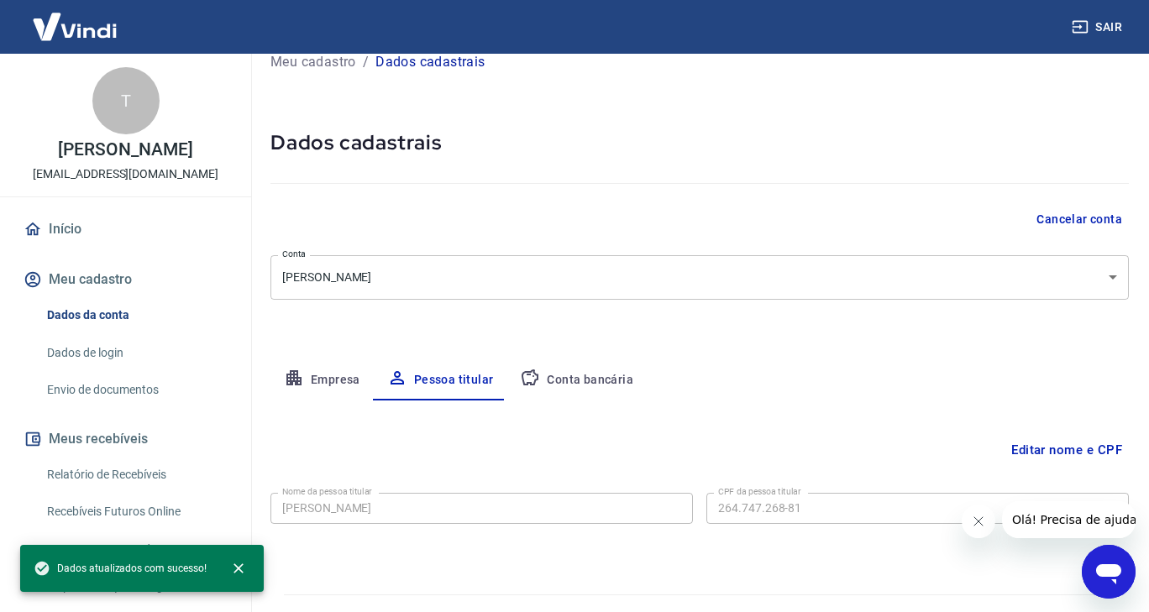
scroll to position [0, 0]
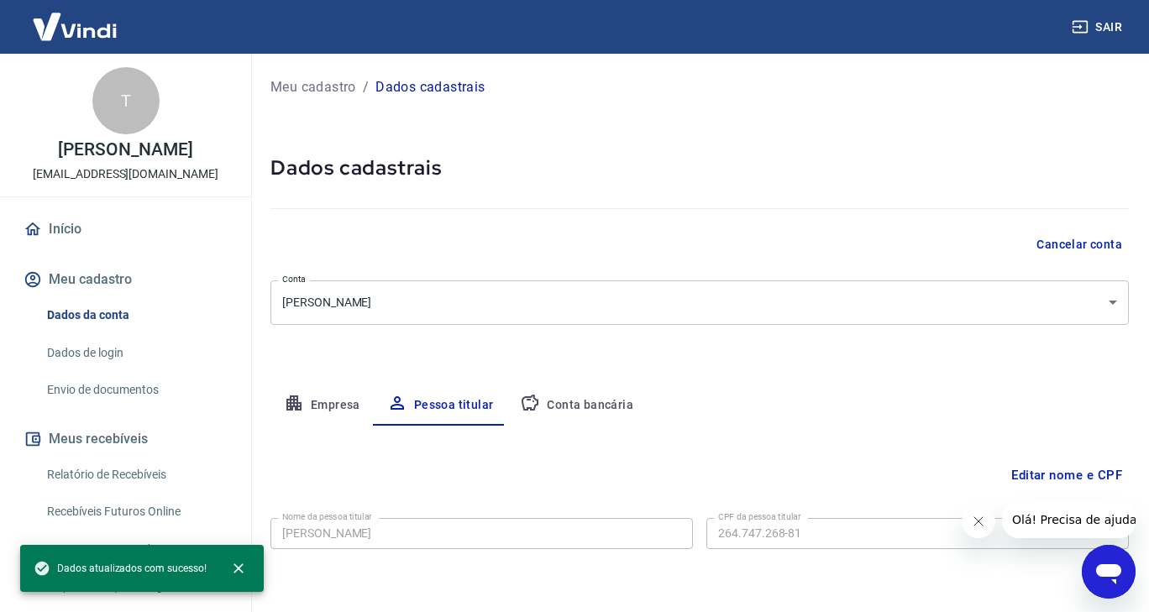
drag, startPoint x: 1161, startPoint y: 336, endPoint x: 1156, endPoint y: 178, distance: 157.9
click at [1149, 180] on html "Sair T [PERSON_NAME] [EMAIL_ADDRESS][DOMAIN_NAME] Início Meu cadastro Dados da …" at bounding box center [574, 306] width 1149 height 612
click at [550, 405] on button "Conta bancária" at bounding box center [576, 405] width 140 height 40
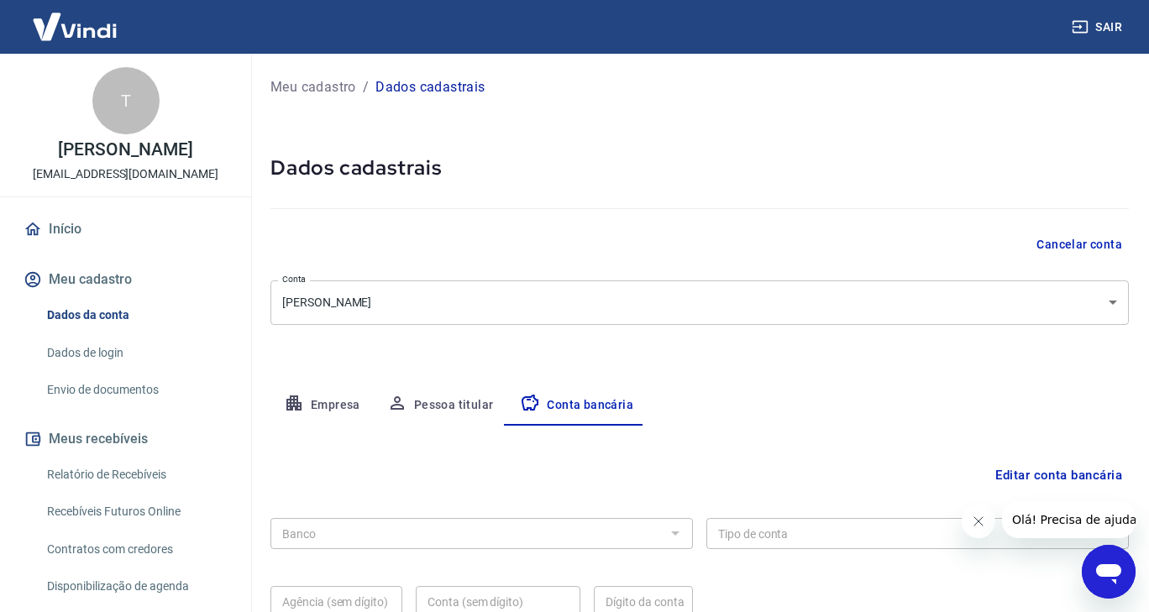
scroll to position [152, 0]
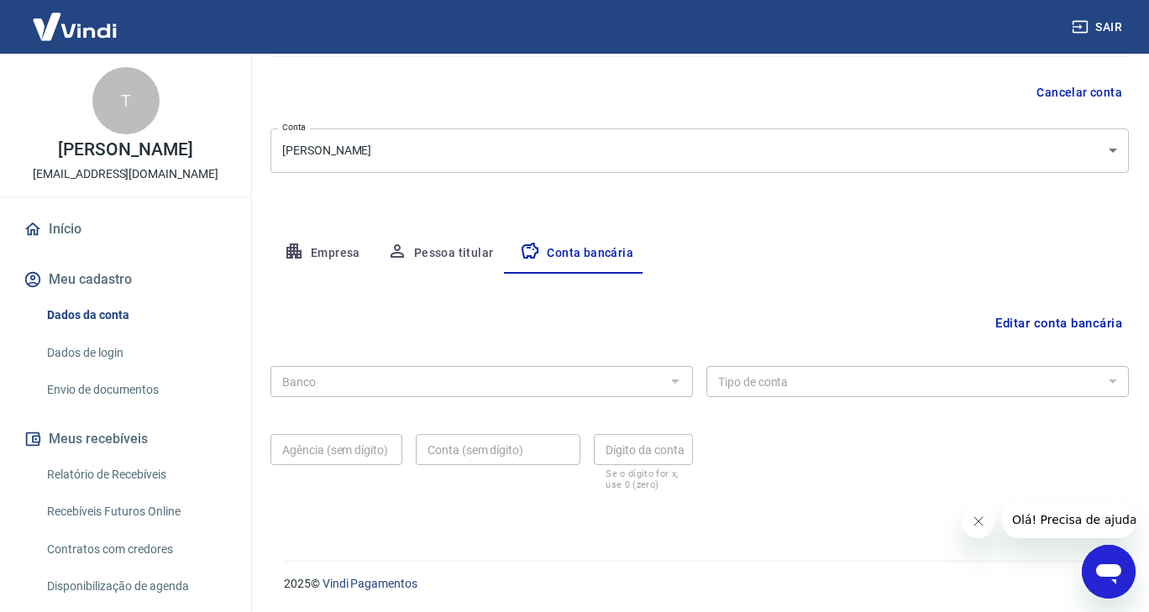
click at [329, 256] on button "Empresa" at bounding box center [321, 253] width 103 height 40
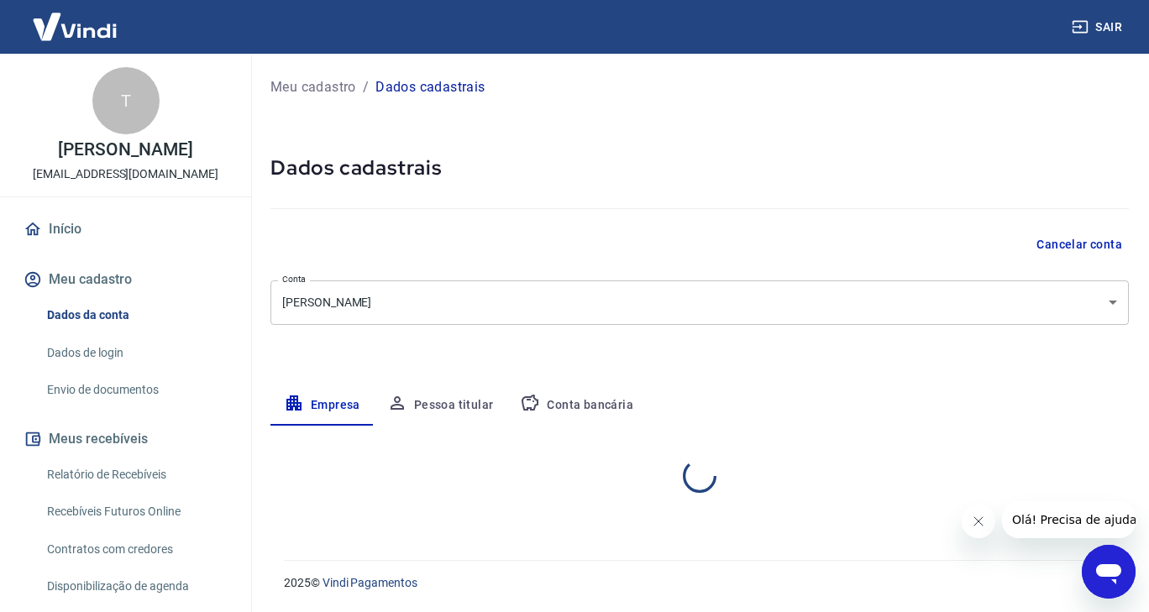
scroll to position [0, 0]
select select "SP"
select select "business"
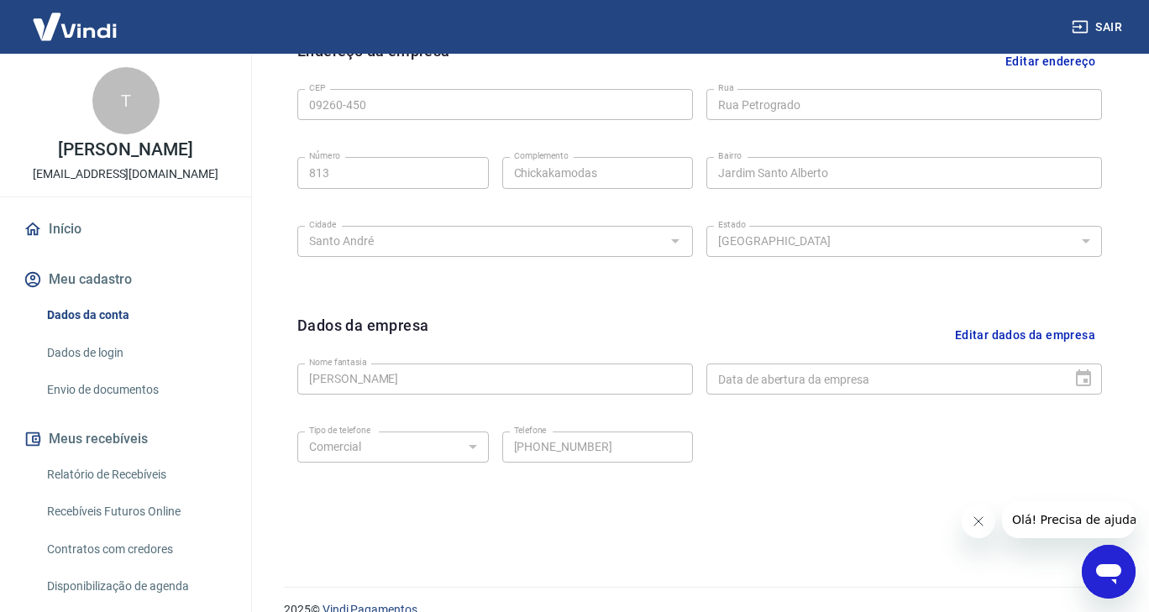
scroll to position [577, 0]
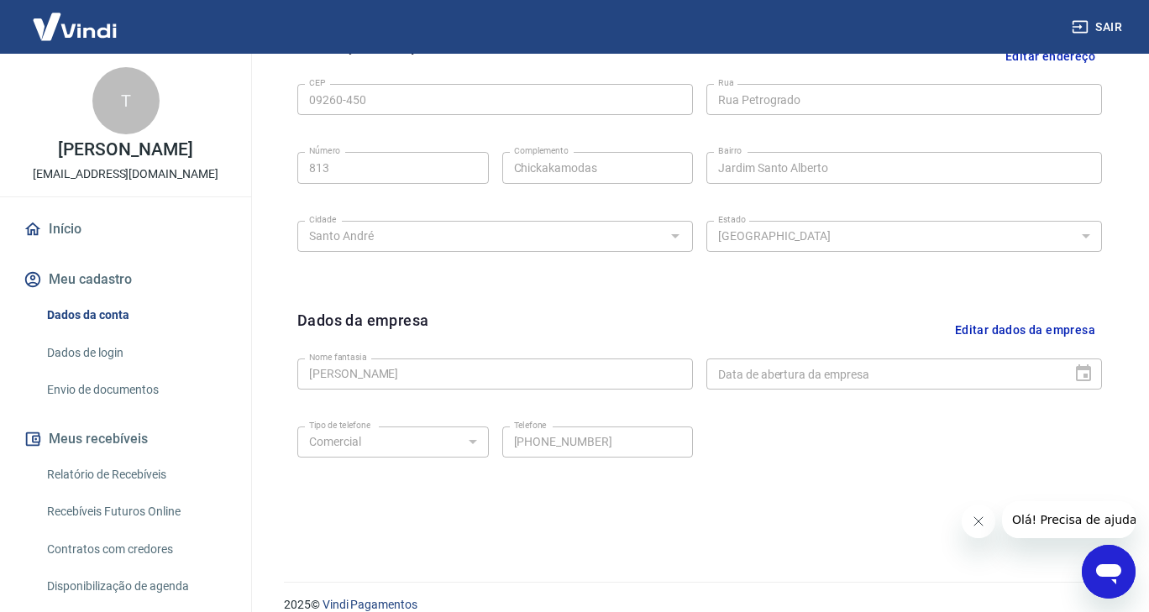
click at [992, 323] on button "Editar dados da empresa" at bounding box center [1025, 330] width 154 height 43
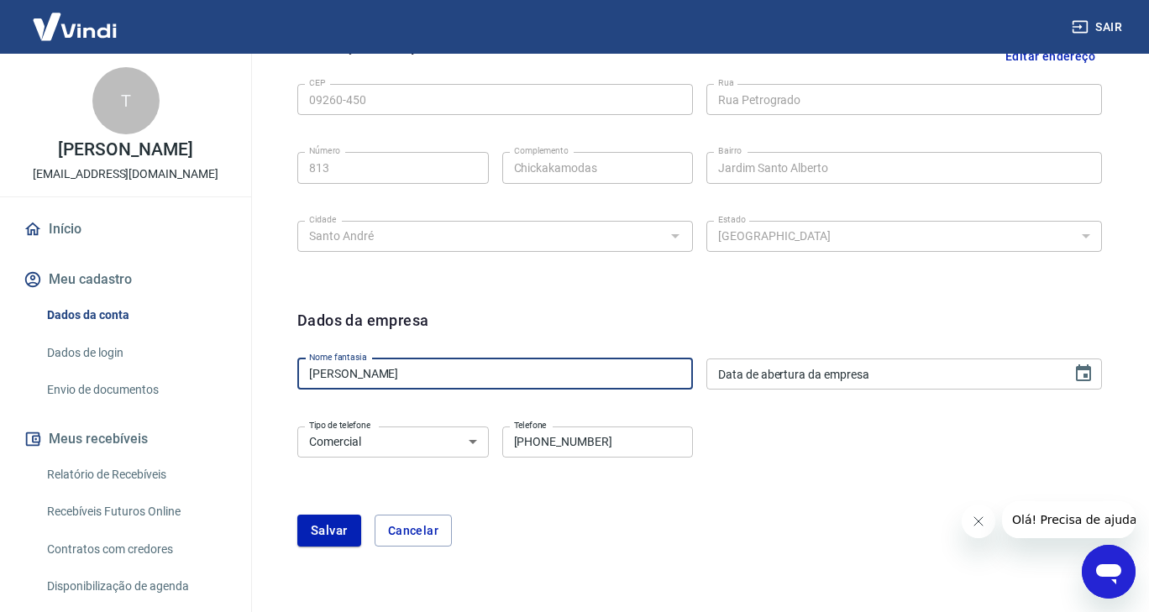
drag, startPoint x: 465, startPoint y: 372, endPoint x: 102, endPoint y: 388, distance: 364.0
type input "[PERSON_NAME]"
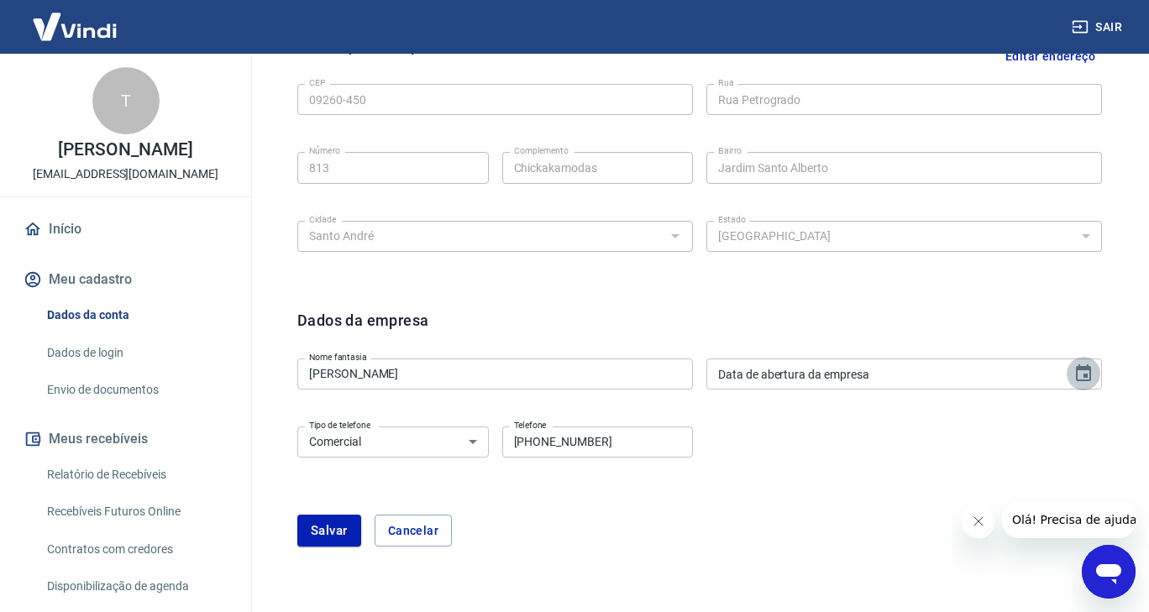
click at [1085, 370] on icon "Choose date" at bounding box center [1083, 374] width 20 height 20
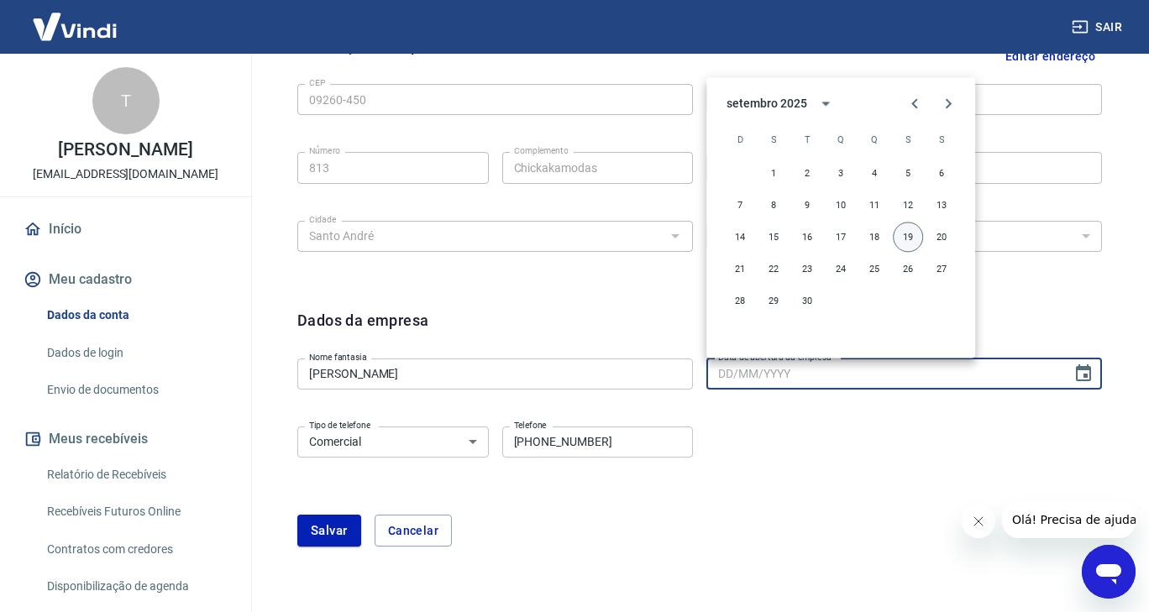
click at [905, 235] on button "19" at bounding box center [908, 237] width 30 height 30
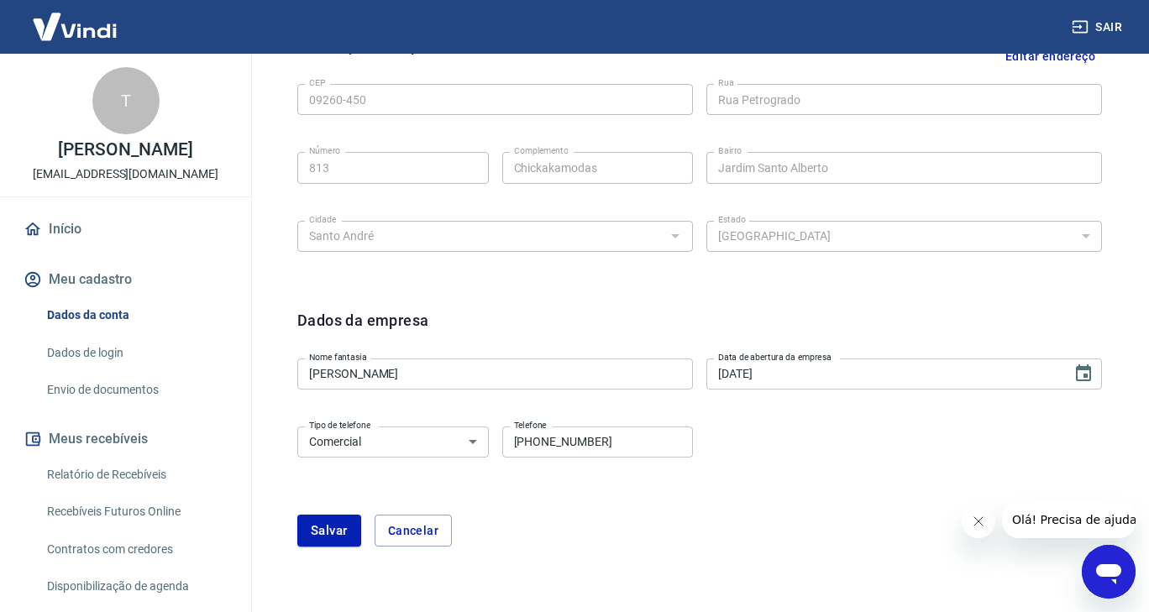
click at [743, 373] on input "[DATE]" at bounding box center [883, 374] width 354 height 31
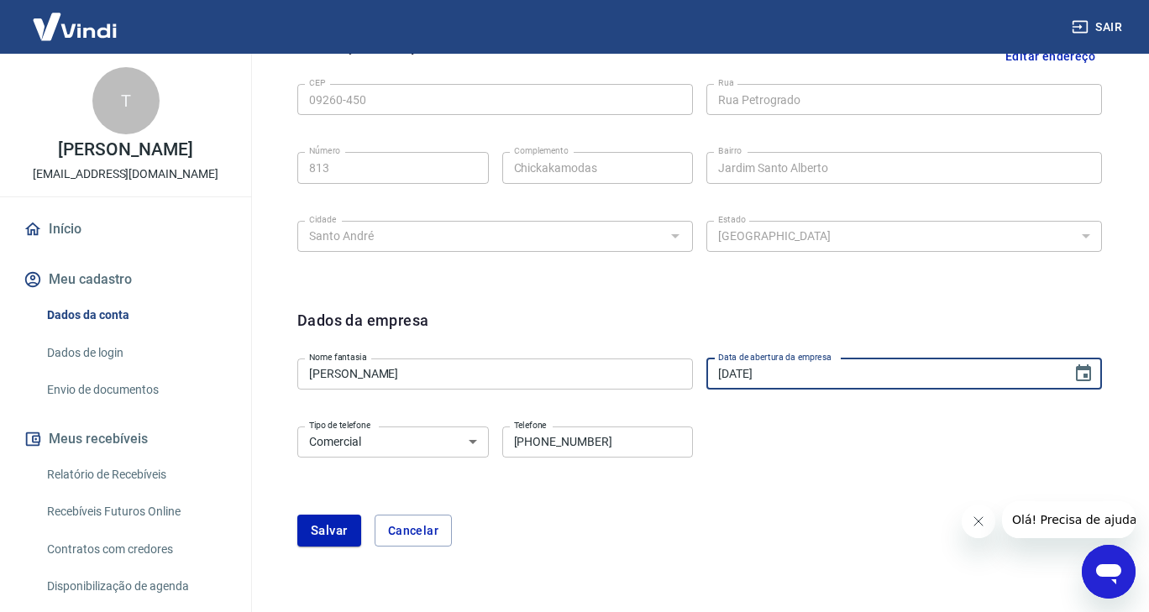
type input "[DATE]"
click at [619, 444] on input "[PHONE_NUMBER]" at bounding box center [597, 442] width 191 height 31
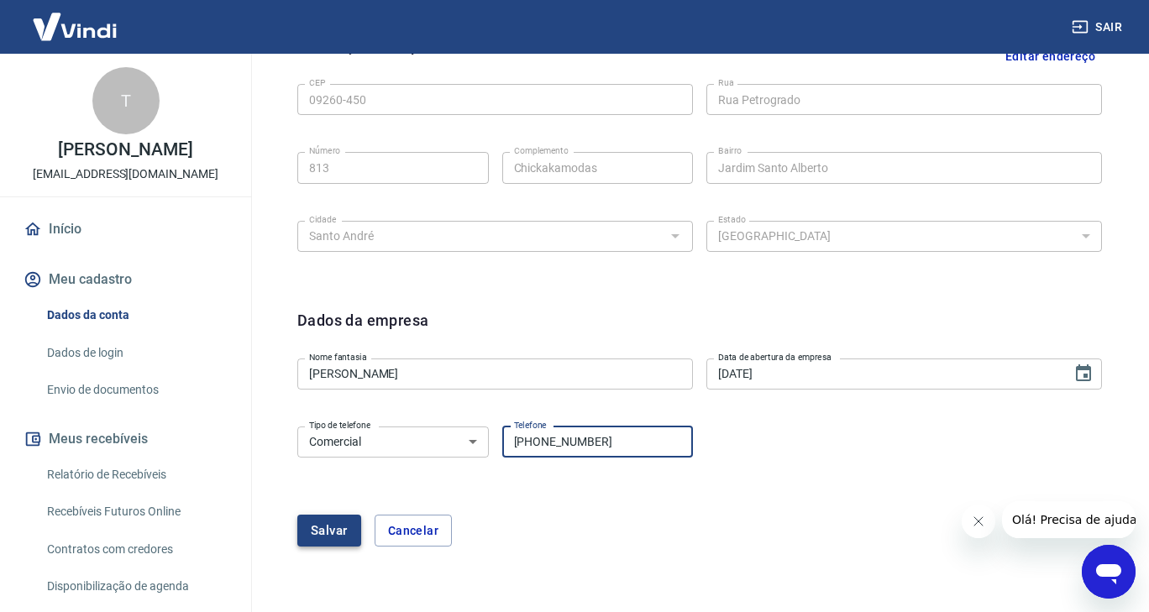
click at [344, 525] on button "Salvar" at bounding box center [329, 531] width 64 height 32
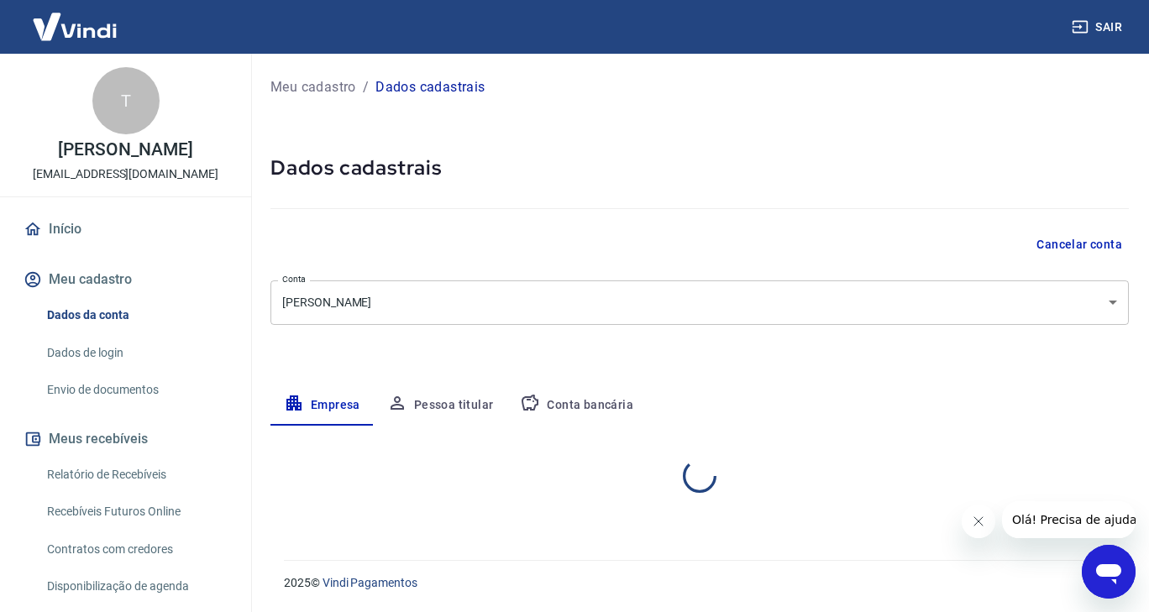
scroll to position [0, 0]
select select "SP"
select select "business"
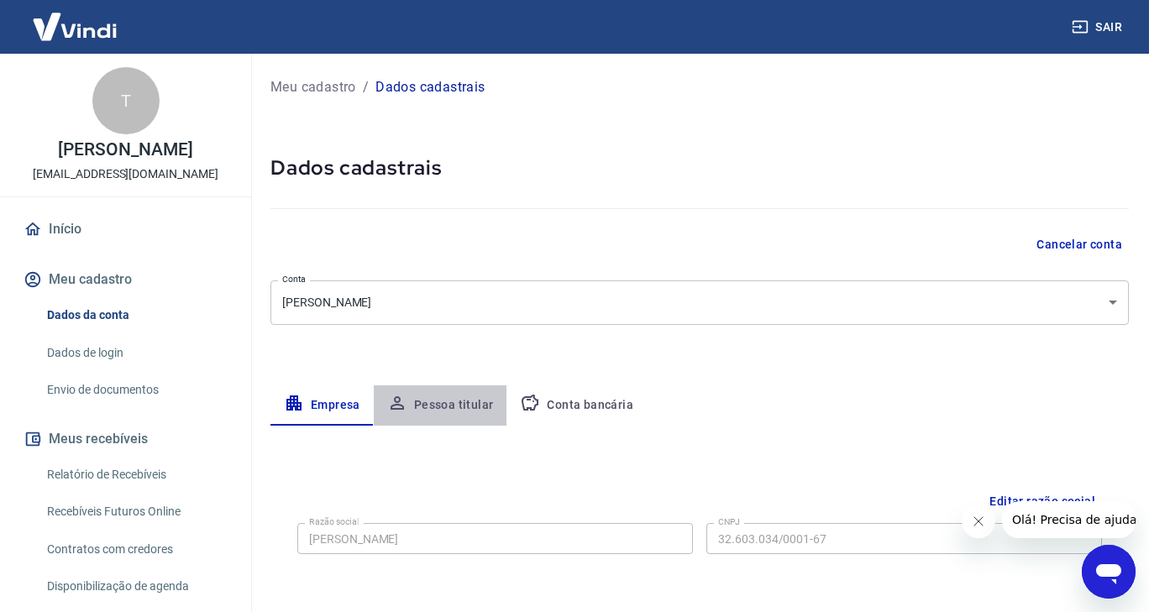
click at [440, 406] on button "Pessoa titular" at bounding box center [441, 405] width 134 height 40
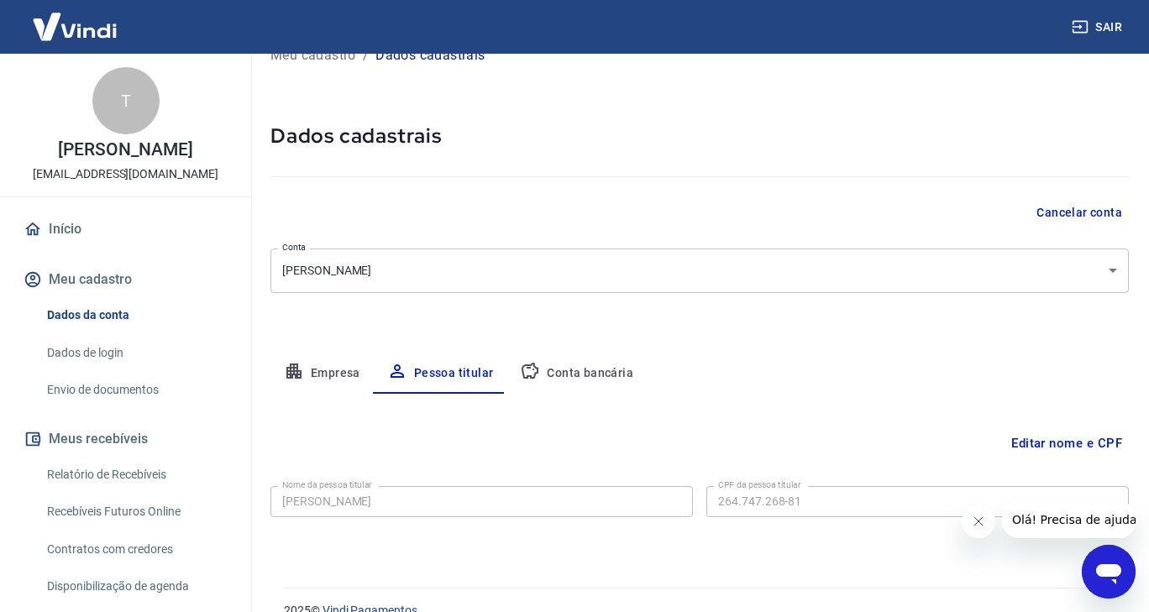
scroll to position [59, 0]
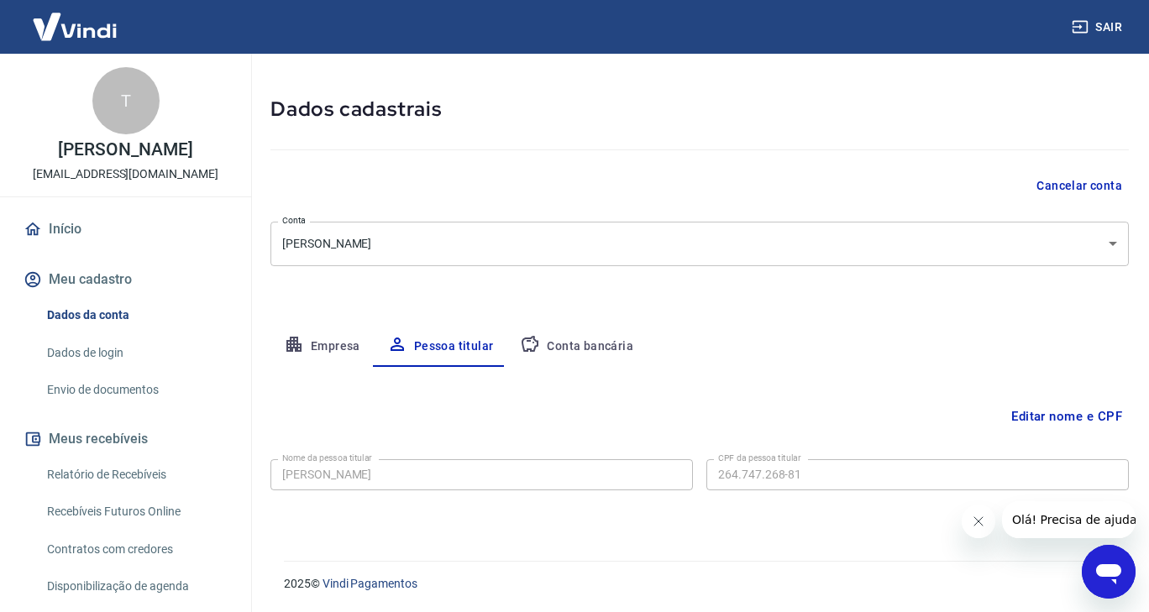
click at [605, 338] on button "Conta bancária" at bounding box center [576, 347] width 140 height 40
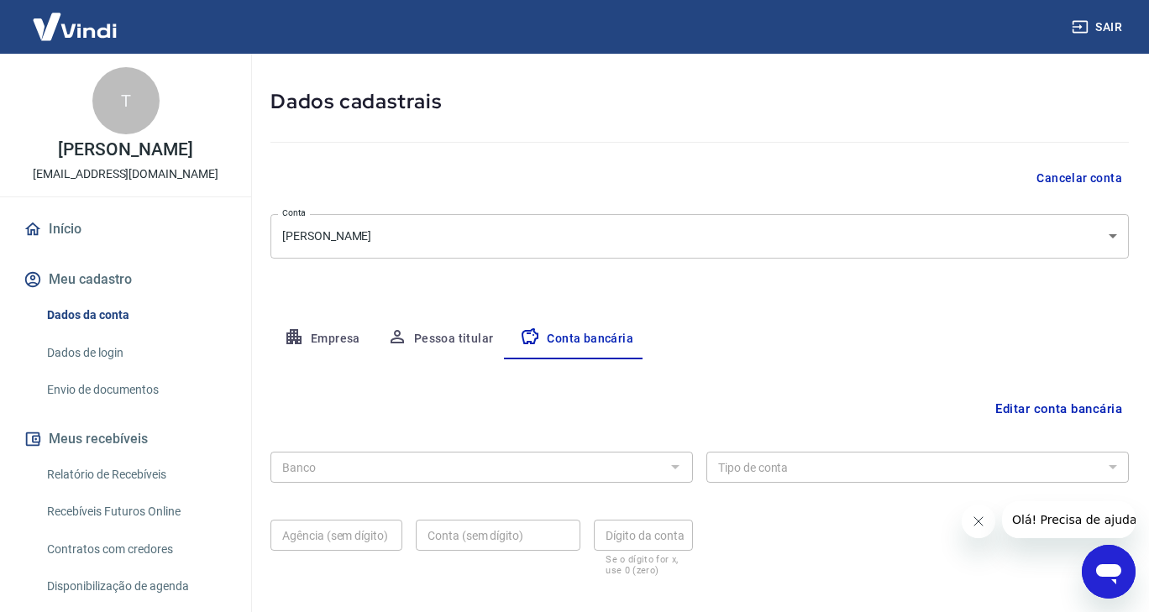
scroll to position [152, 0]
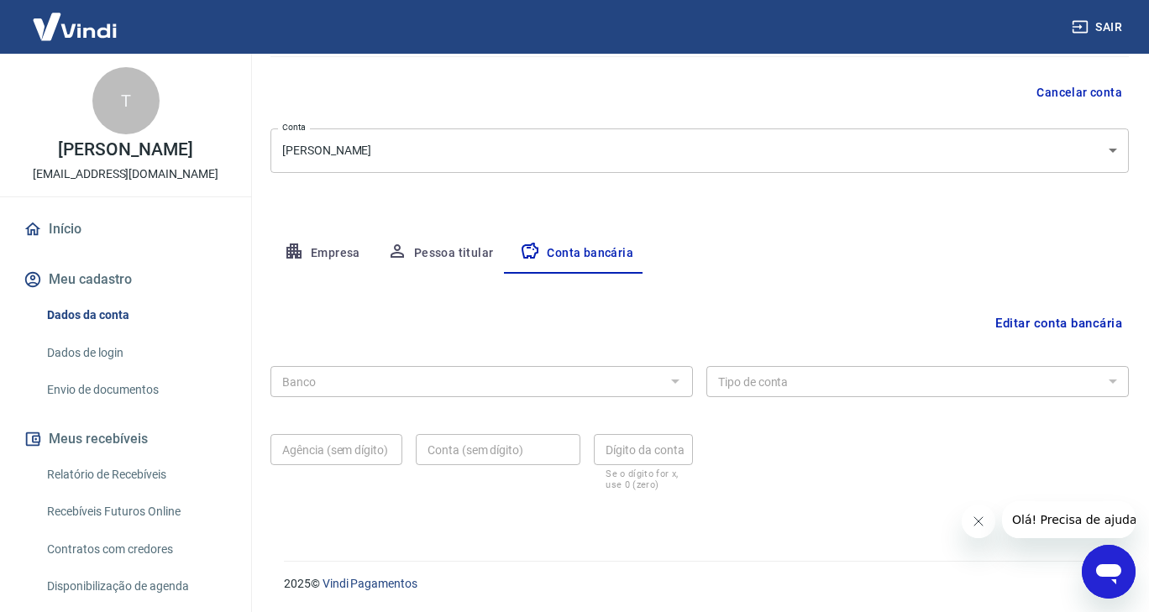
click at [120, 351] on link "Dados de login" at bounding box center [135, 353] width 191 height 34
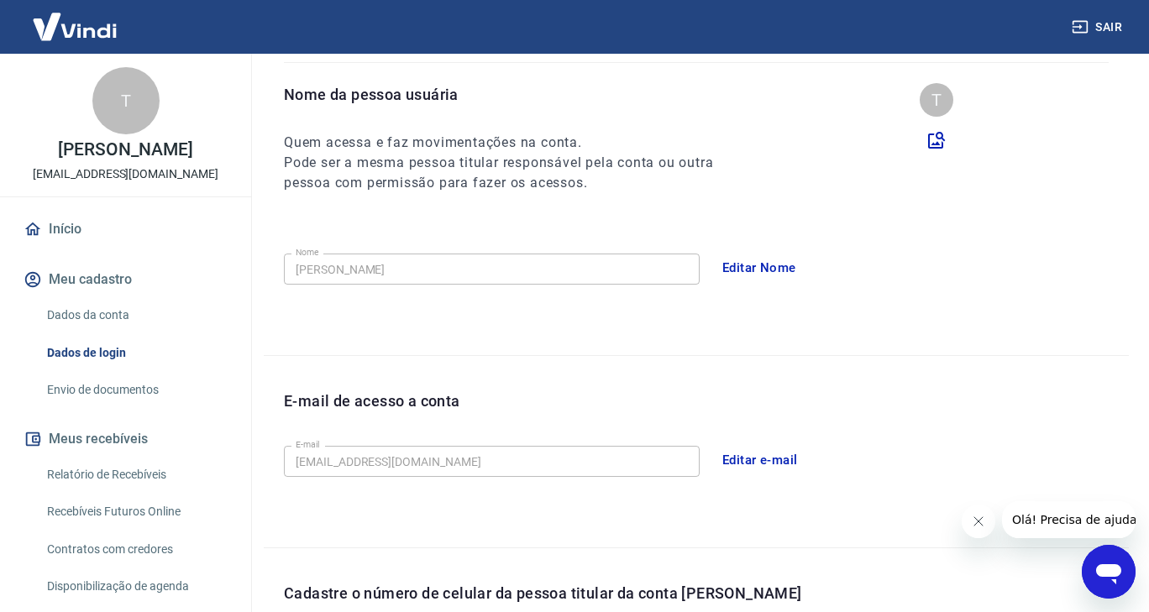
scroll to position [462, 0]
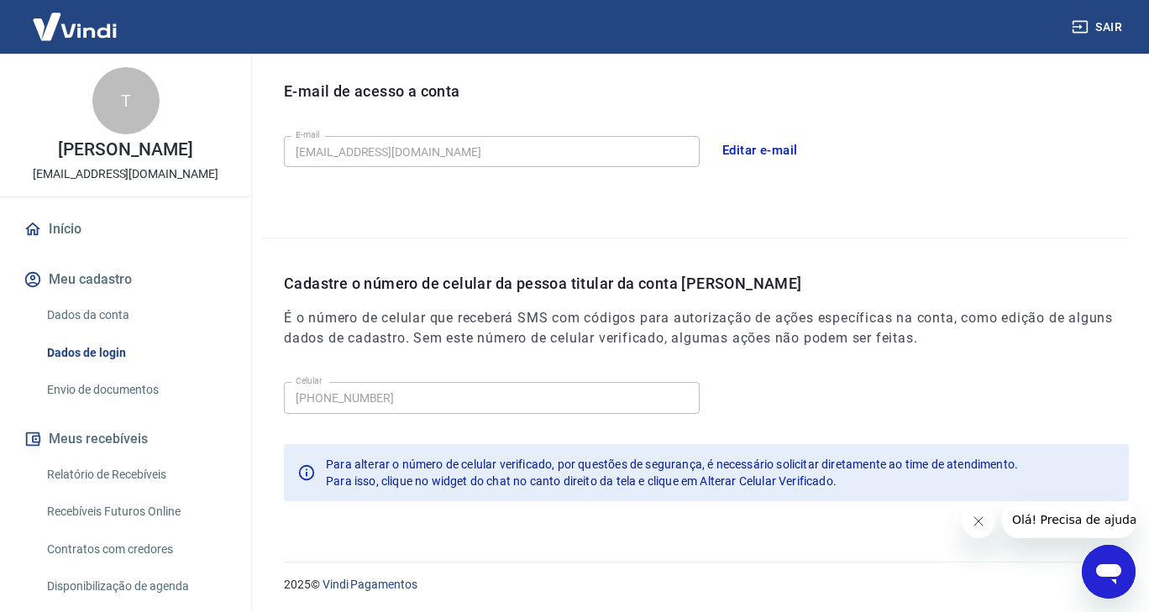
click at [746, 147] on button "Editar e-mail" at bounding box center [760, 150] width 94 height 35
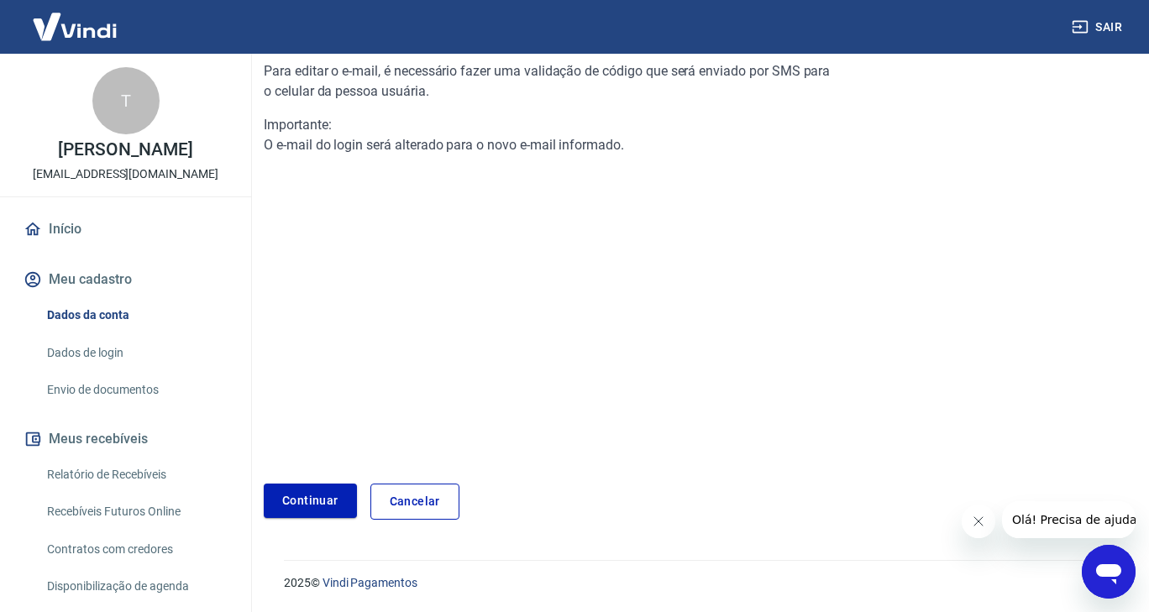
scroll to position [176, 0]
click at [312, 505] on link "Continuar" at bounding box center [310, 502] width 93 height 34
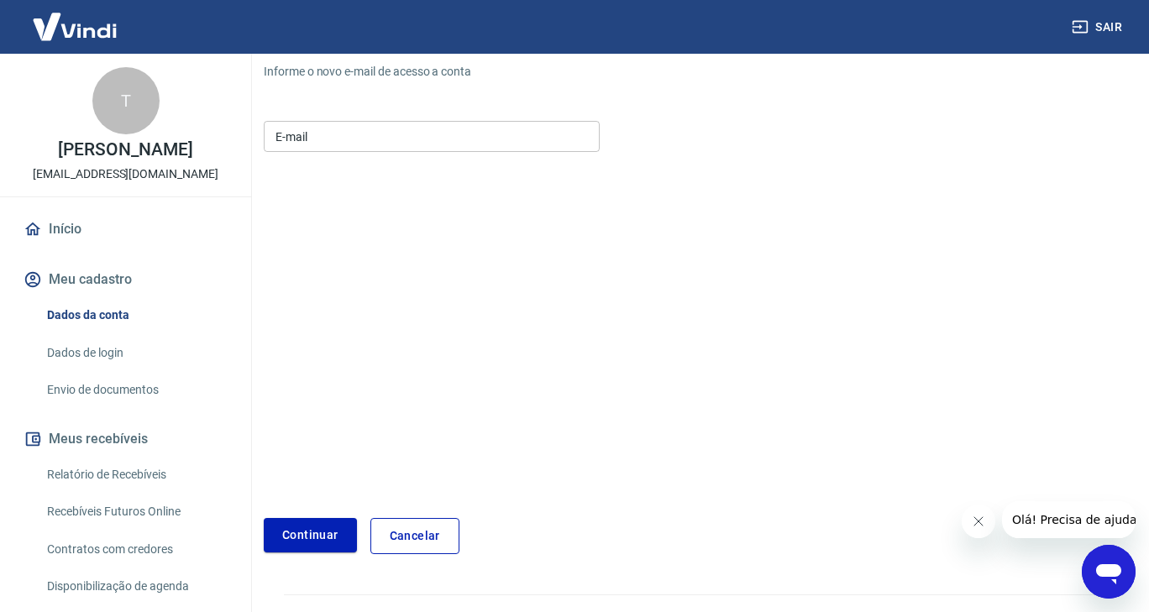
scroll to position [209, 0]
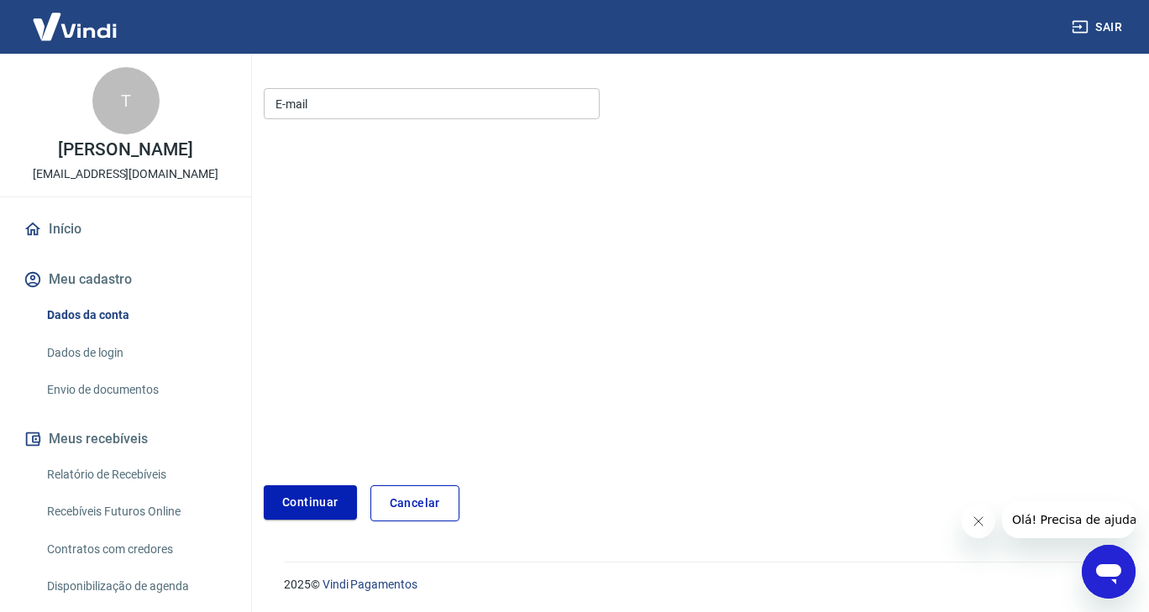
click at [348, 113] on input "E-mail" at bounding box center [432, 103] width 336 height 31
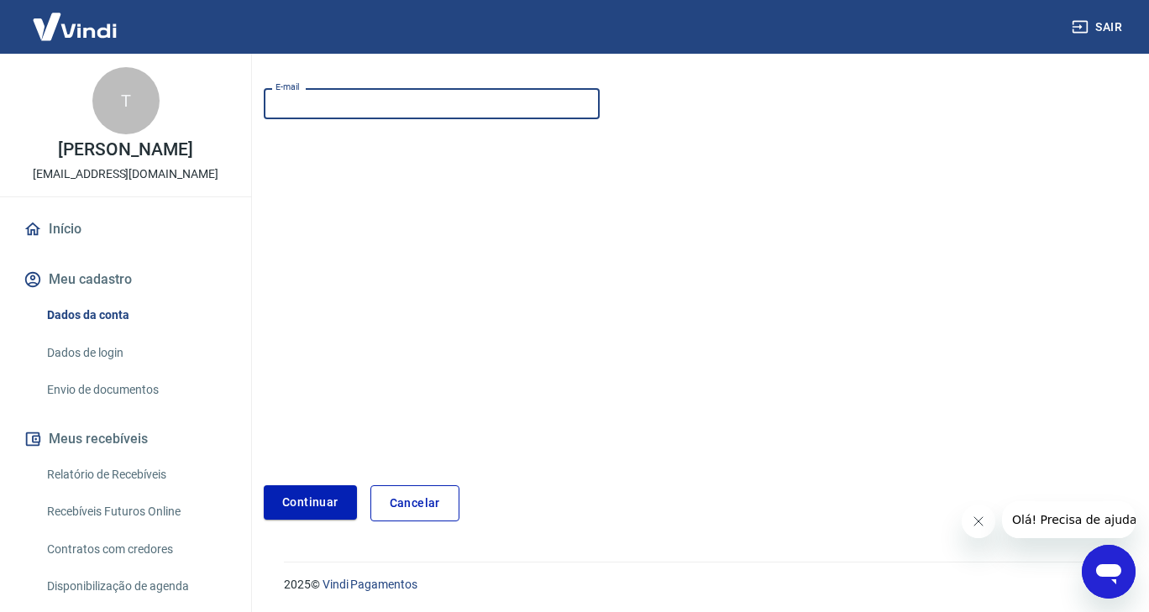
type input "[EMAIL_ADDRESS][DOMAIN_NAME]"
click at [311, 501] on button "Continuar" at bounding box center [310, 502] width 93 height 34
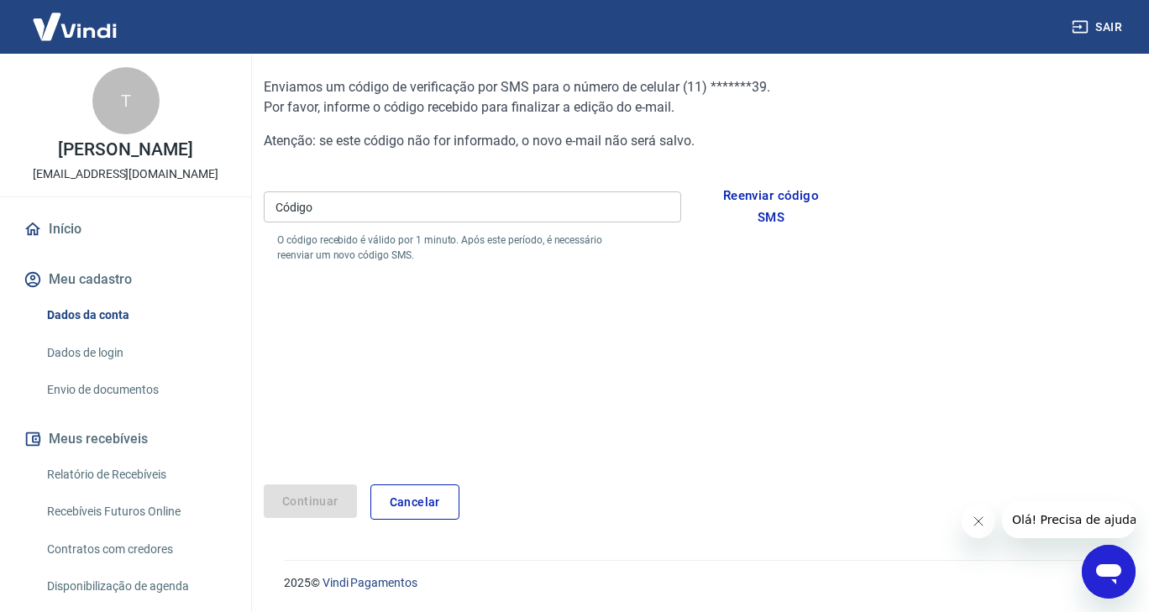
scroll to position [161, 0]
click at [382, 207] on input "Código" at bounding box center [472, 207] width 417 height 31
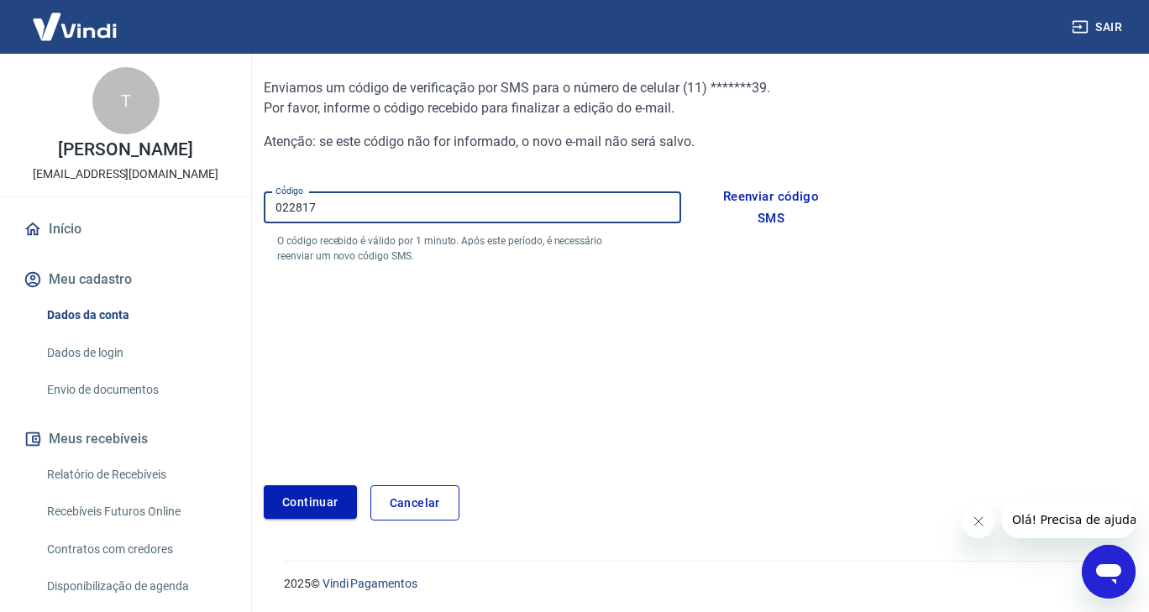
type input "022817"
click at [316, 499] on button "Continuar" at bounding box center [310, 502] width 93 height 34
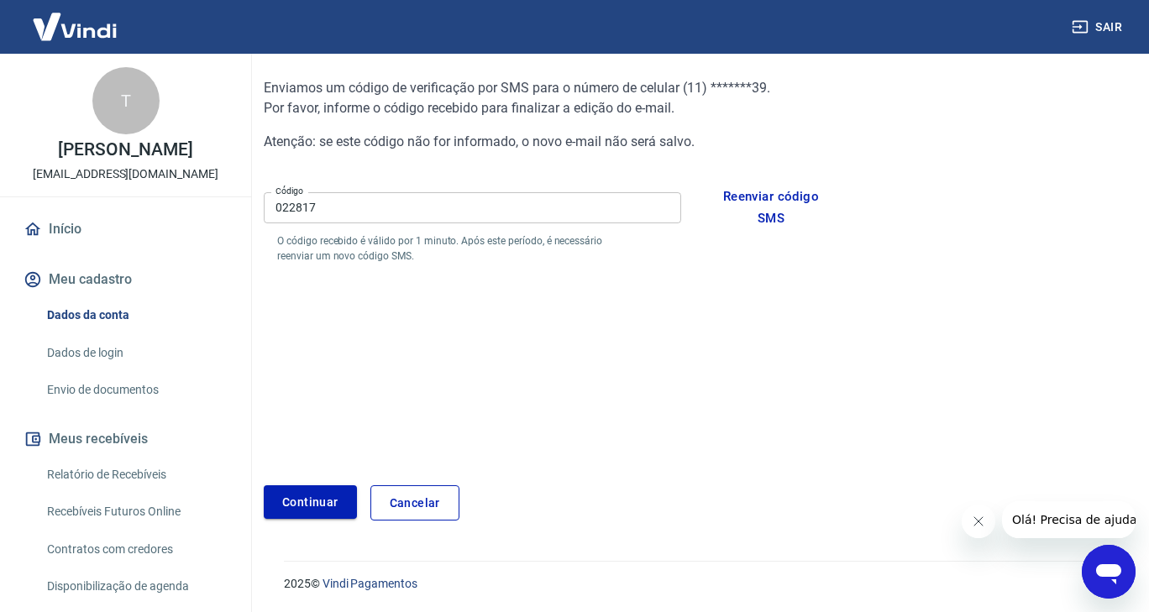
scroll to position [176, 0]
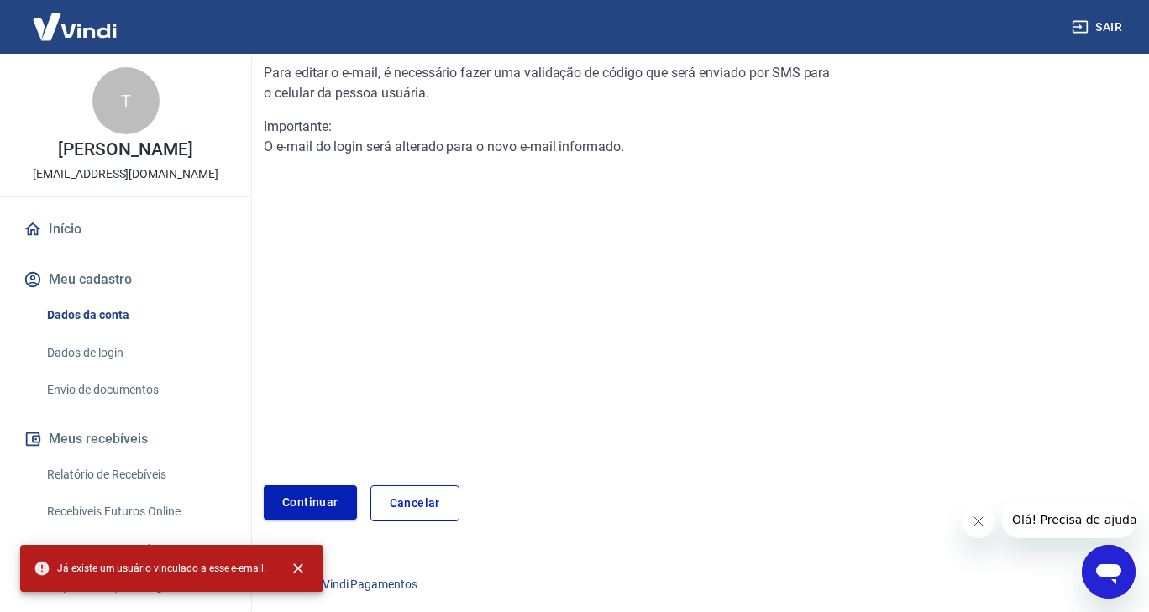
click at [300, 498] on link "Continuar" at bounding box center [310, 502] width 93 height 34
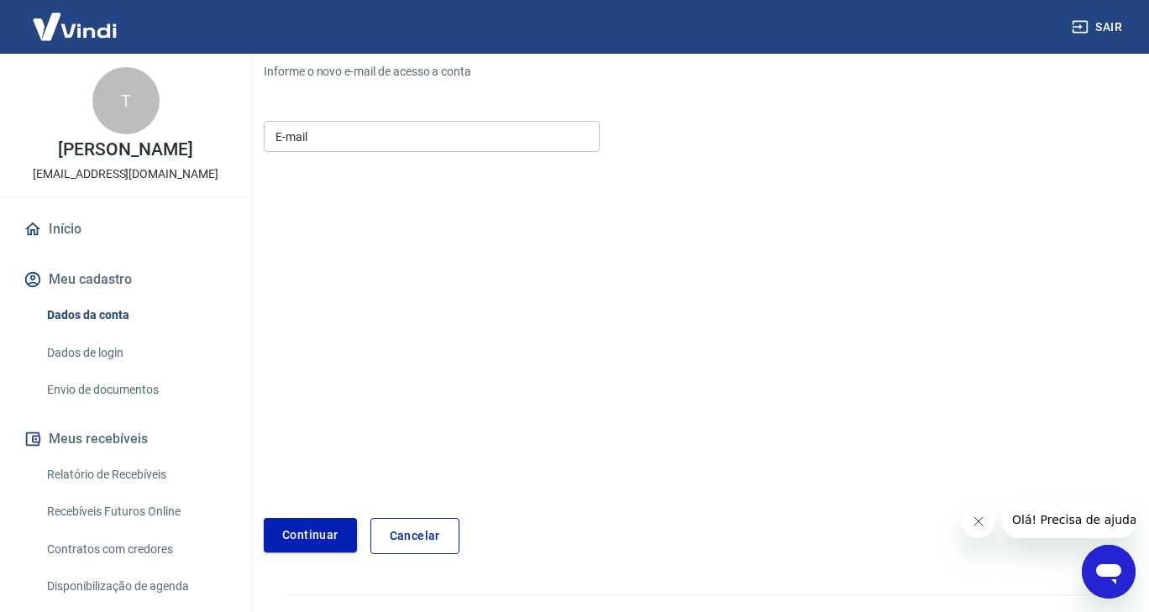
scroll to position [209, 0]
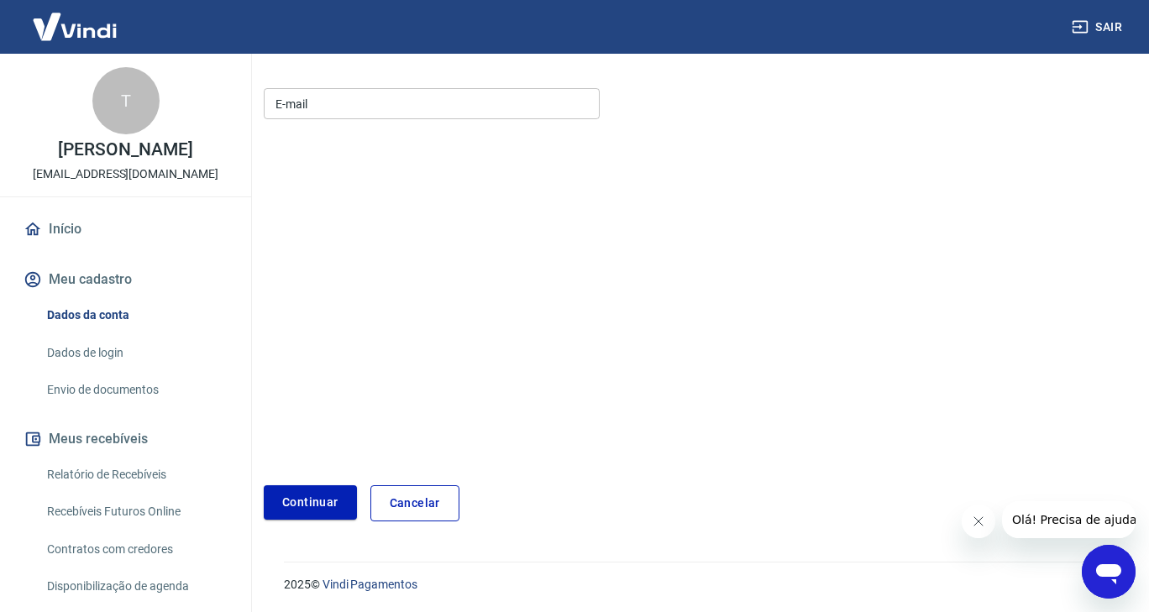
click at [321, 90] on input "E-mail" at bounding box center [432, 103] width 336 height 31
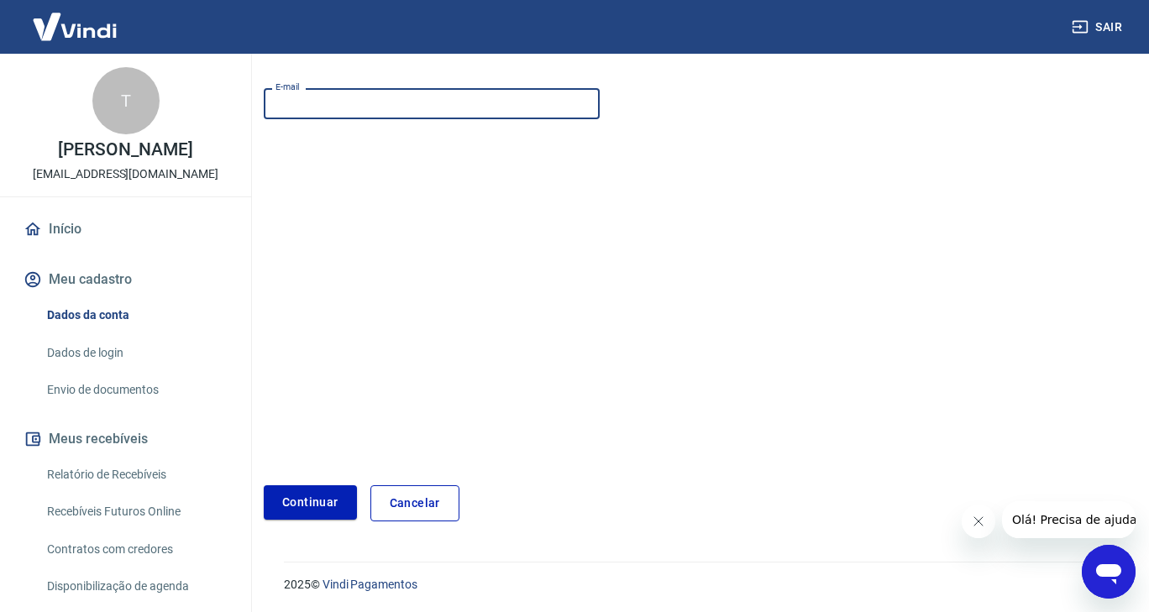
type input "[EMAIL_ADDRESS][DOMAIN_NAME]"
click at [317, 502] on button "Continuar" at bounding box center [310, 502] width 93 height 34
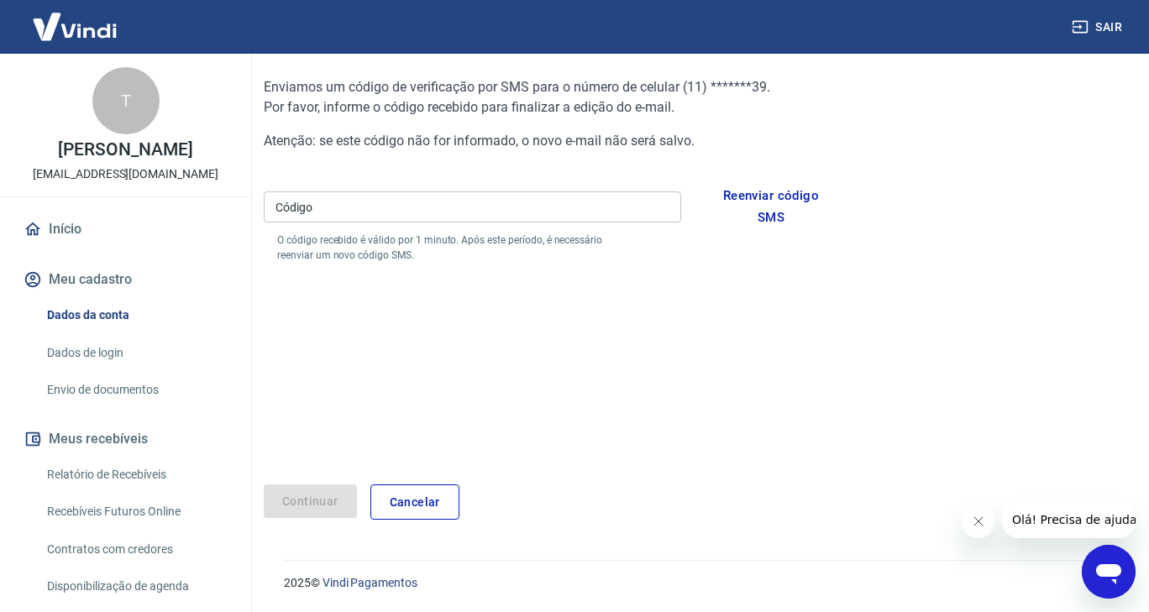
scroll to position [161, 0]
click at [353, 212] on input "Código" at bounding box center [472, 207] width 417 height 31
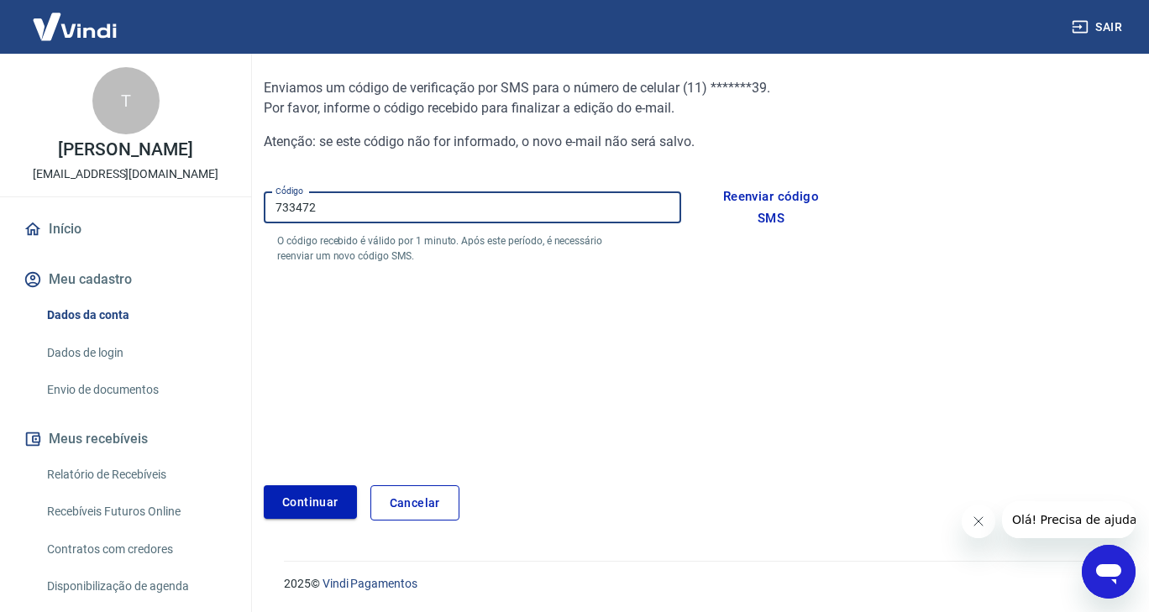
type input "733472"
click at [312, 500] on button "Continuar" at bounding box center [310, 502] width 93 height 34
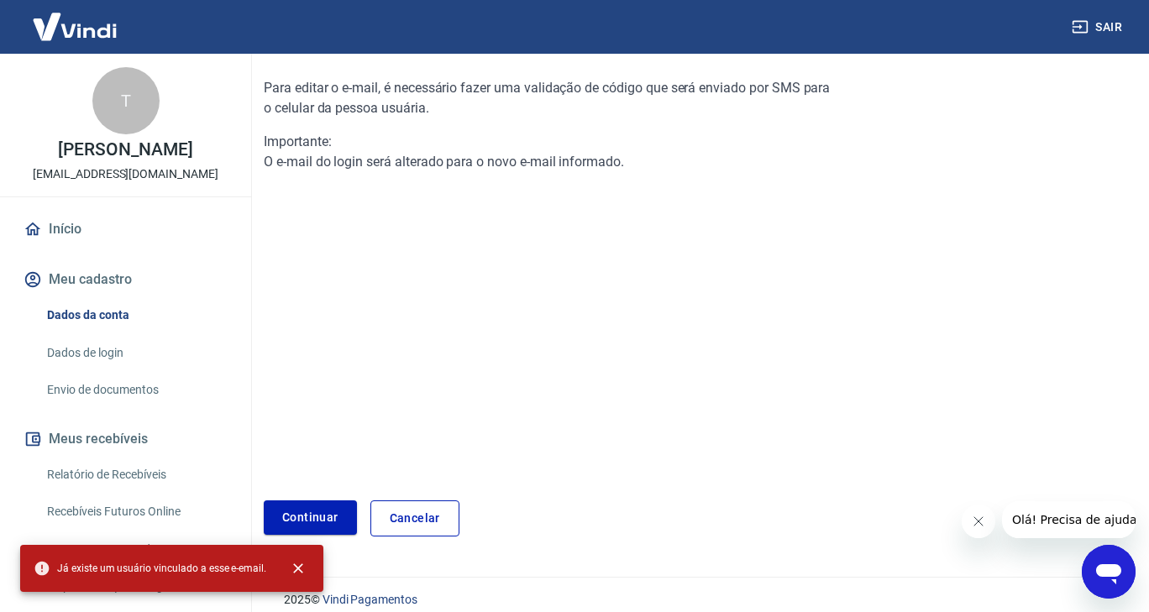
scroll to position [176, 0]
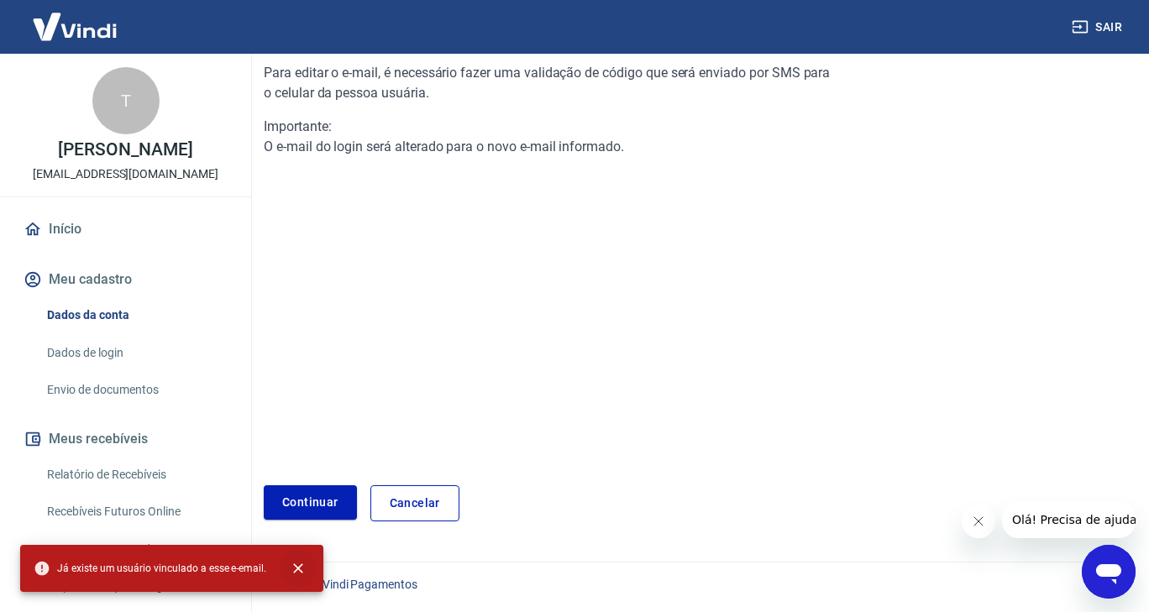
click at [297, 570] on icon "close" at bounding box center [298, 568] width 10 height 10
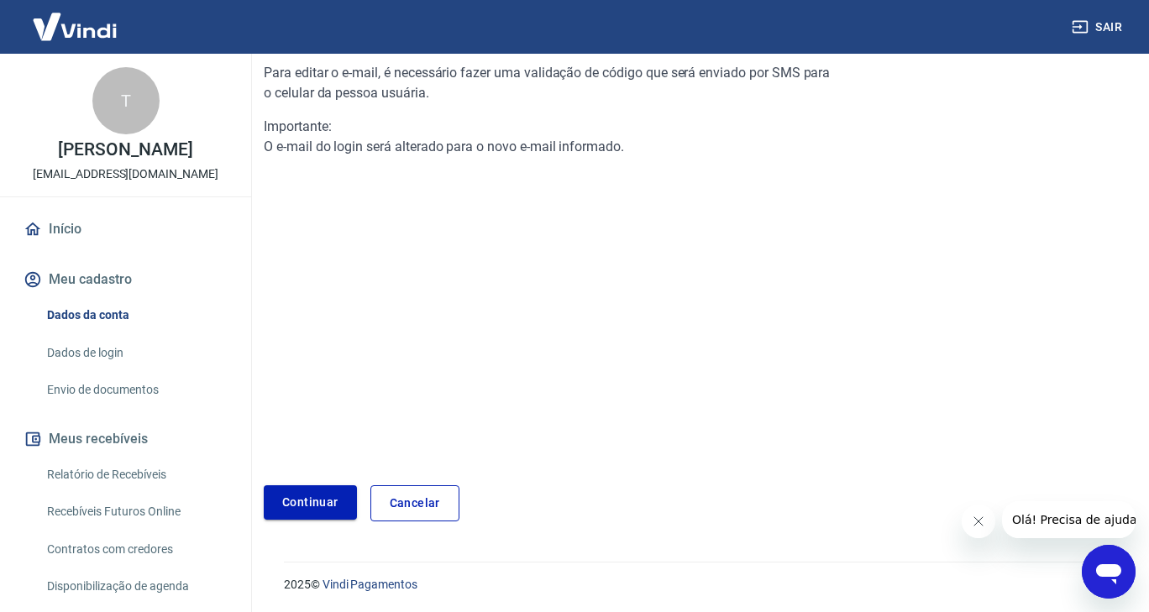
click at [325, 500] on link "Continuar" at bounding box center [310, 502] width 93 height 34
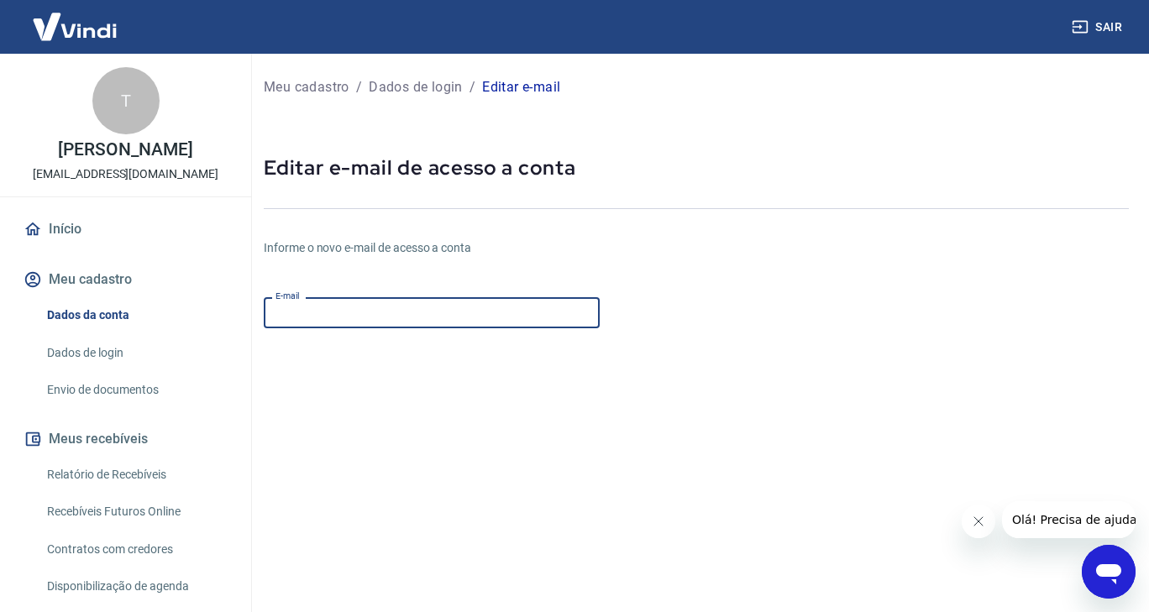
click at [324, 316] on input "E-mail" at bounding box center [432, 312] width 336 height 31
type input "[EMAIL_ADDRESS][DOMAIN_NAME]"
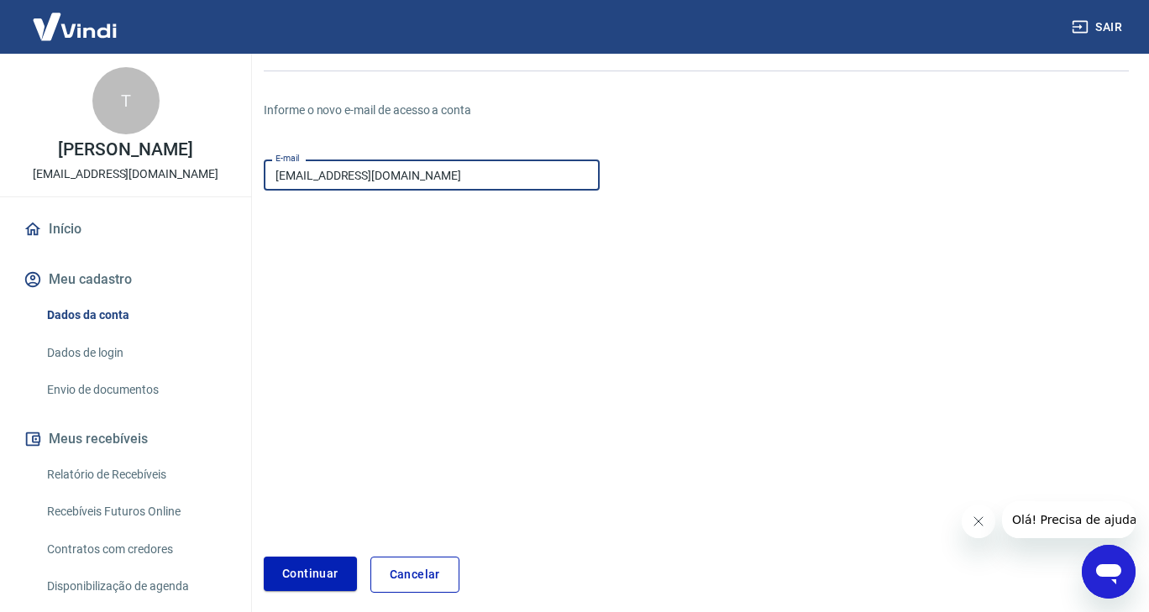
scroll to position [210, 0]
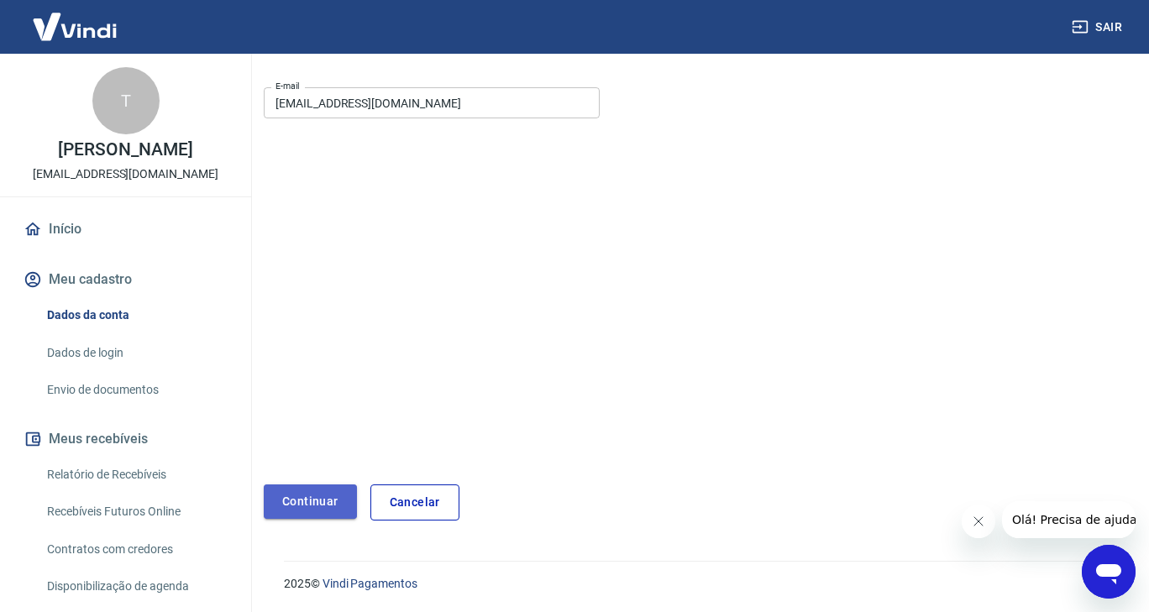
click at [310, 496] on button "Continuar" at bounding box center [310, 502] width 93 height 34
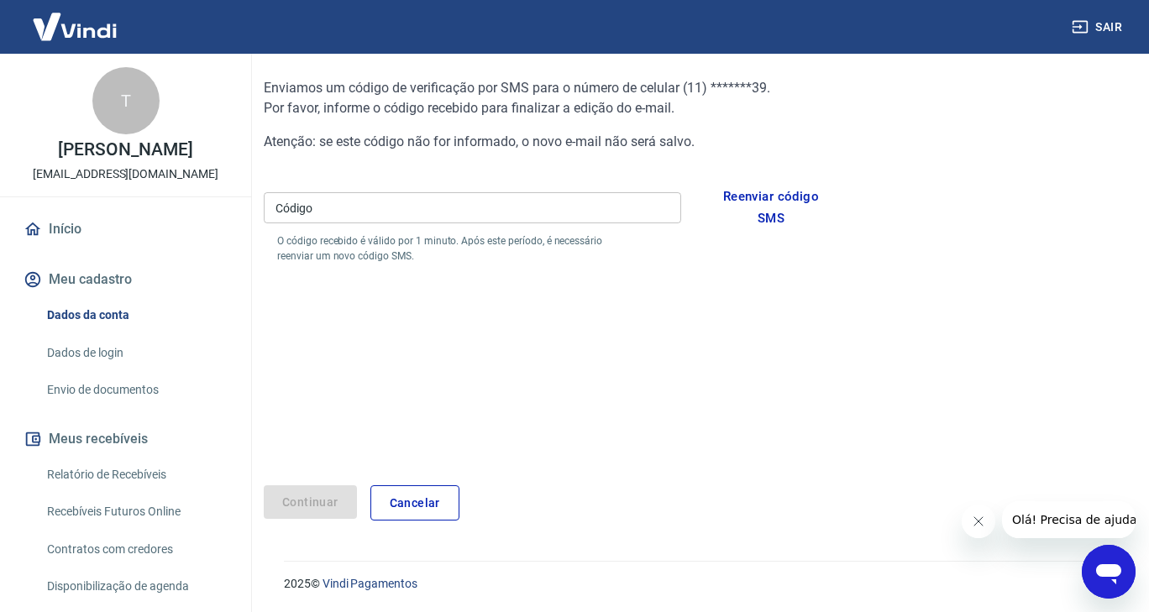
click at [351, 204] on input "Código" at bounding box center [472, 207] width 417 height 31
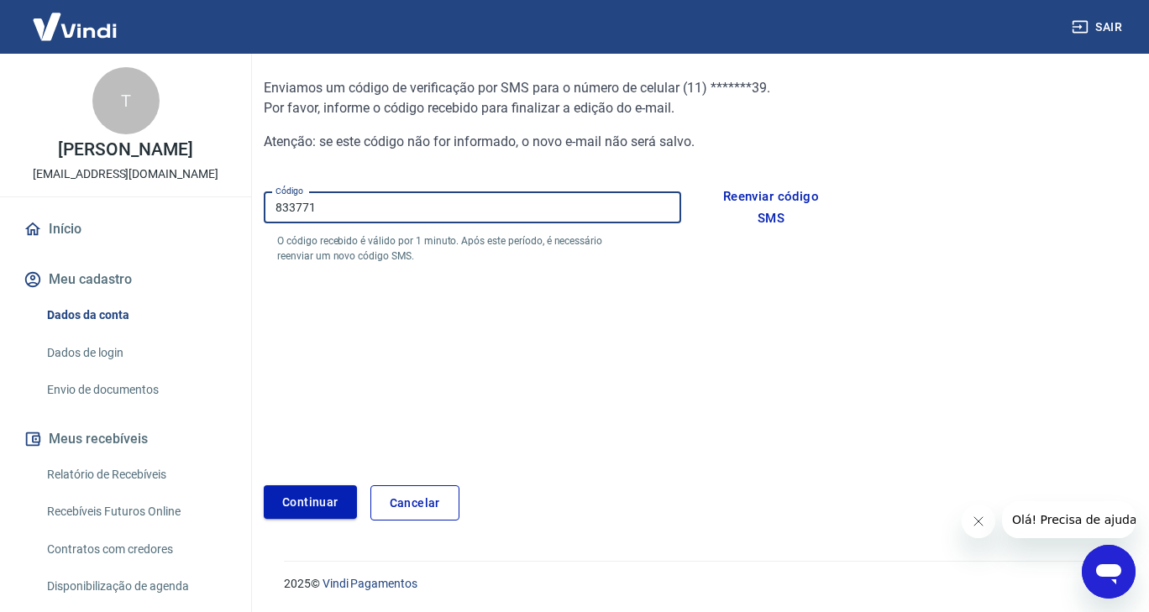
type input "833771"
click at [316, 502] on button "Continuar" at bounding box center [310, 502] width 93 height 34
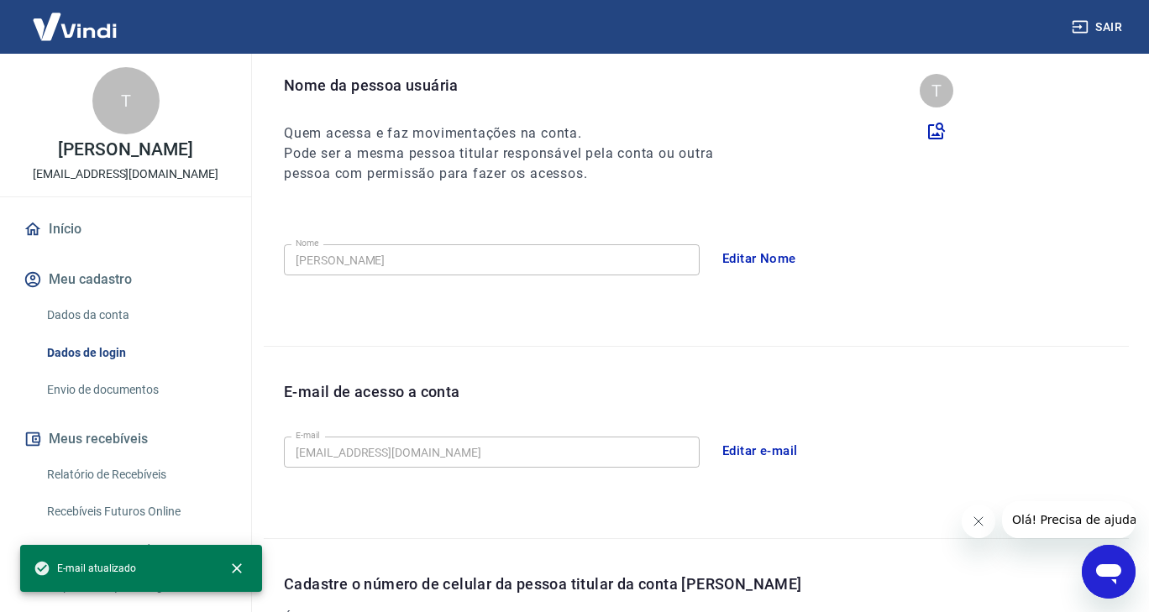
scroll to position [462, 0]
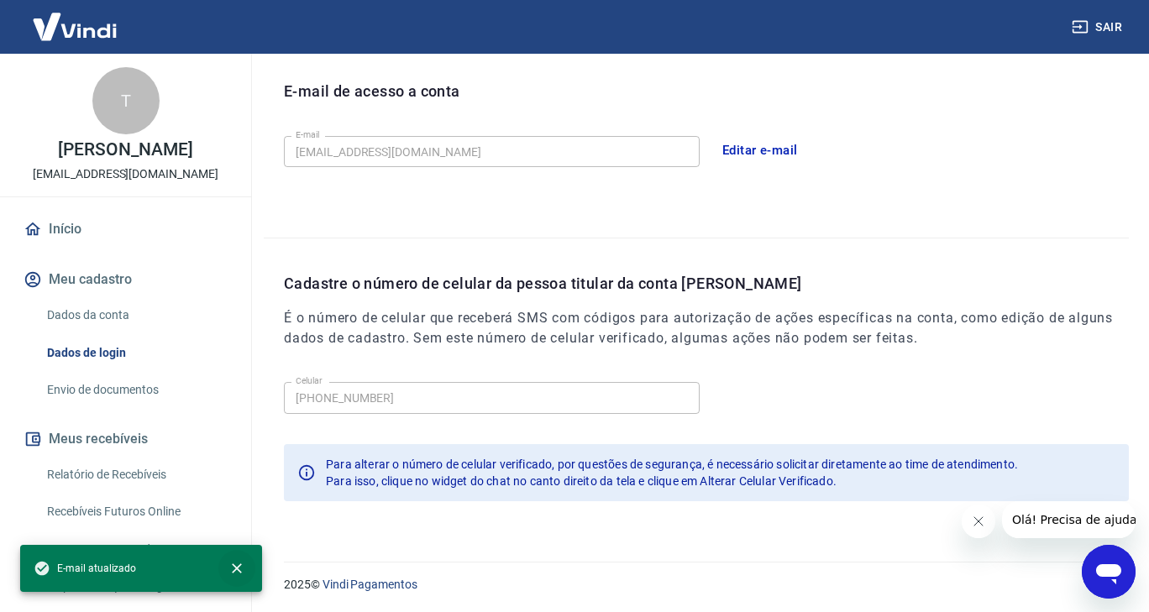
click at [237, 570] on icon "close" at bounding box center [236, 568] width 17 height 17
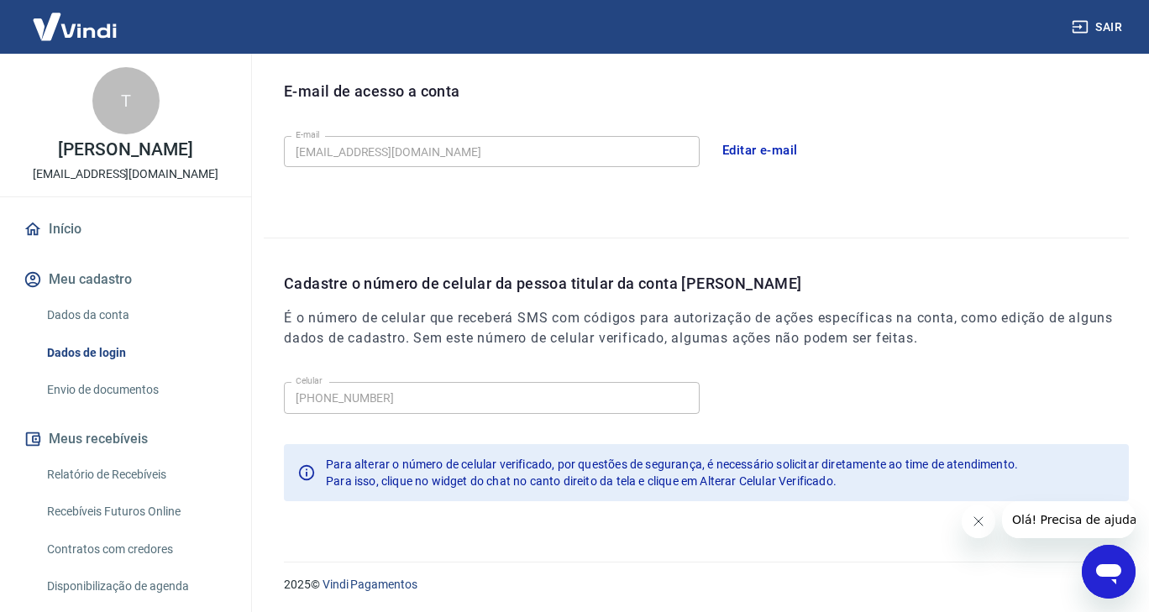
scroll to position [0, 0]
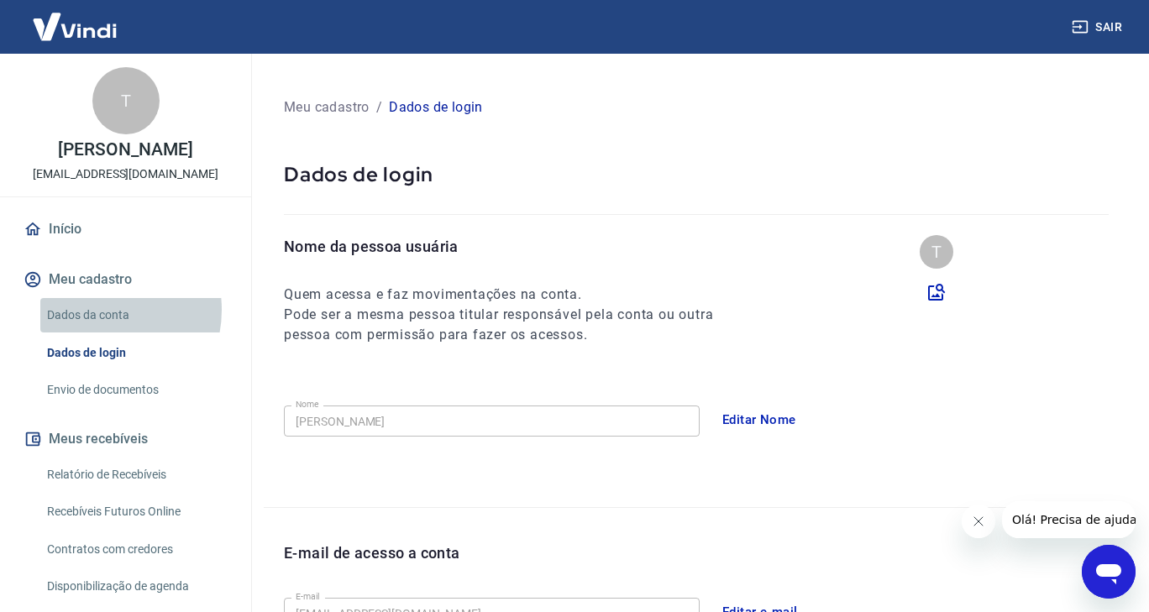
click at [98, 310] on link "Dados da conta" at bounding box center [135, 315] width 191 height 34
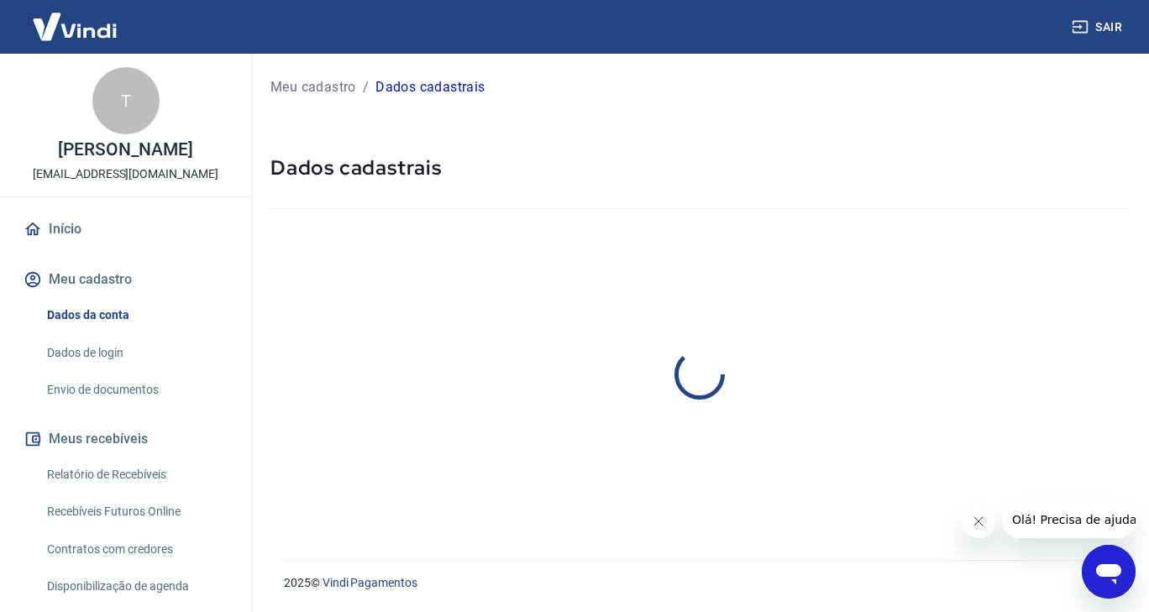
select select "SP"
select select "business"
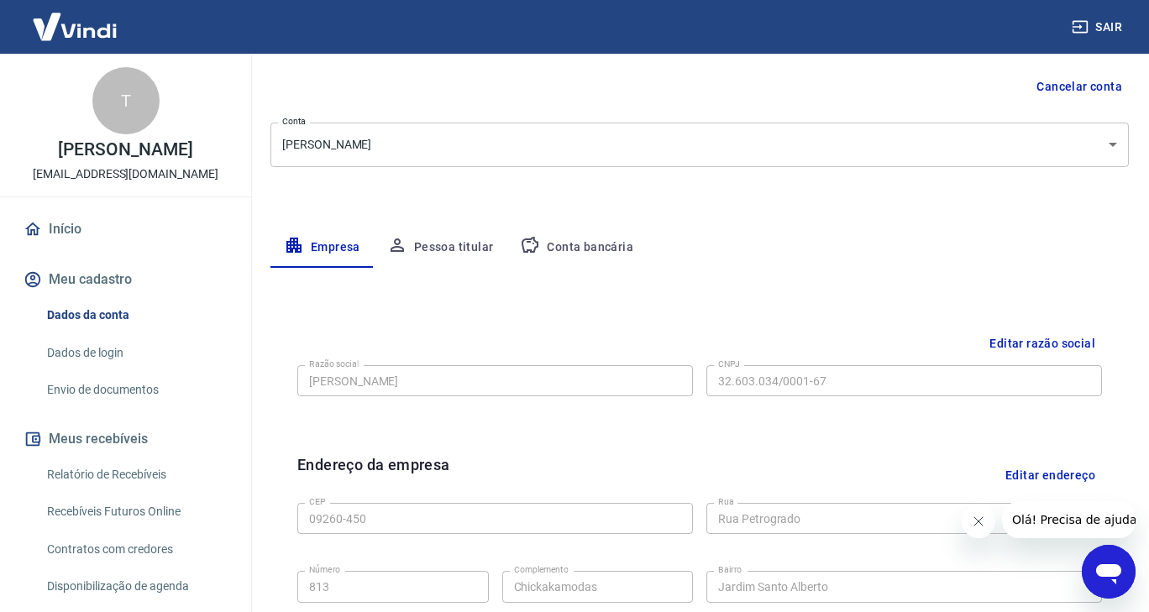
scroll to position [156, 0]
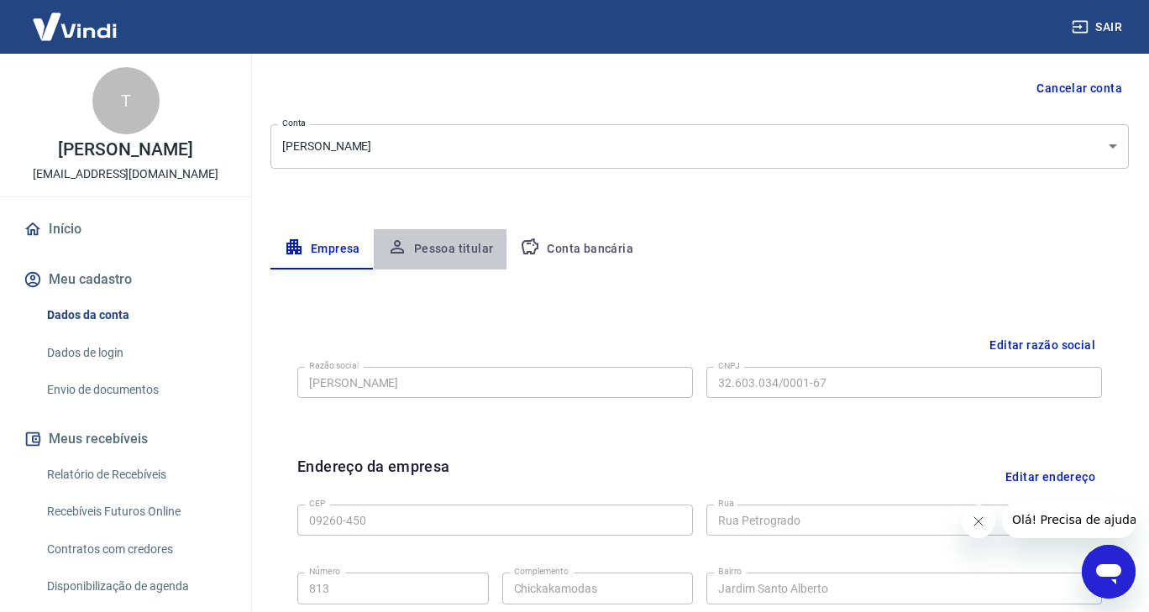
click at [457, 241] on button "Pessoa titular" at bounding box center [441, 249] width 134 height 40
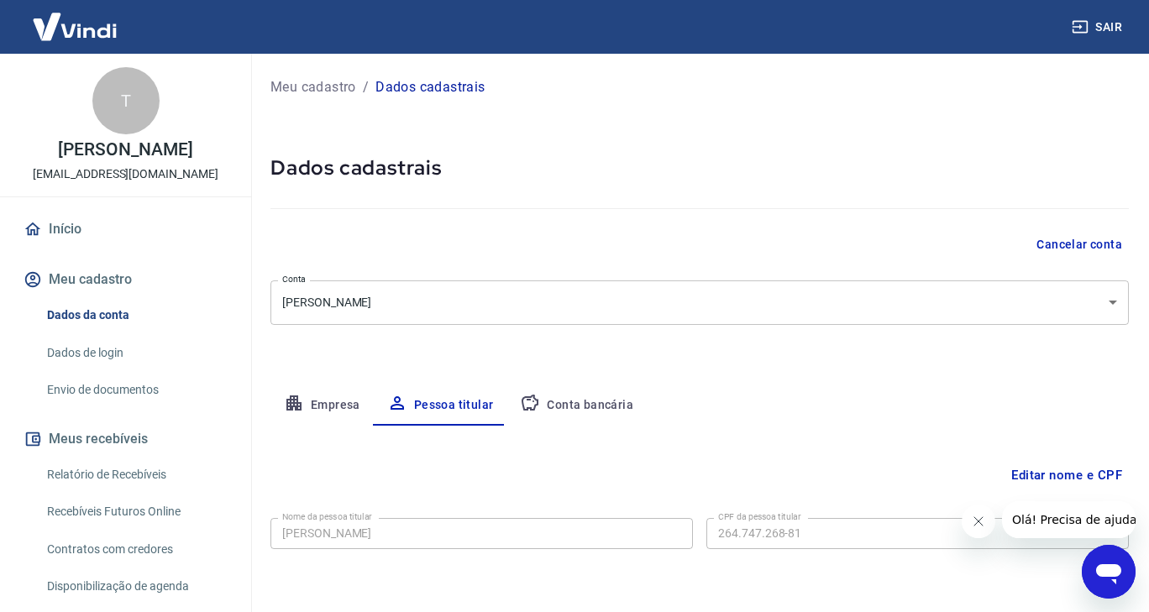
scroll to position [59, 0]
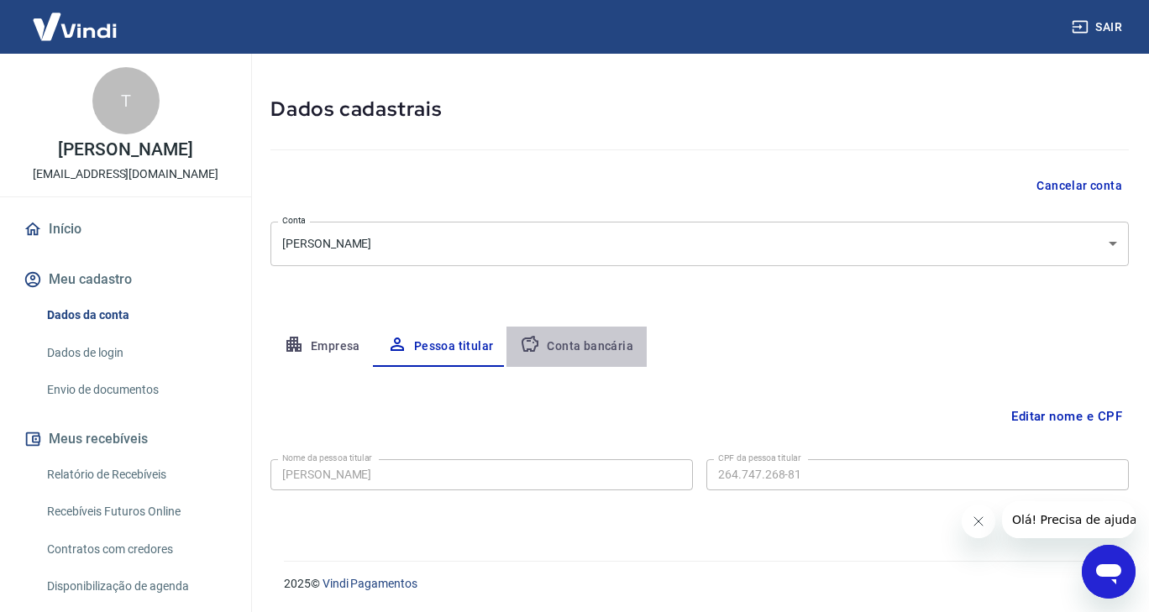
click at [595, 347] on button "Conta bancária" at bounding box center [576, 347] width 140 height 40
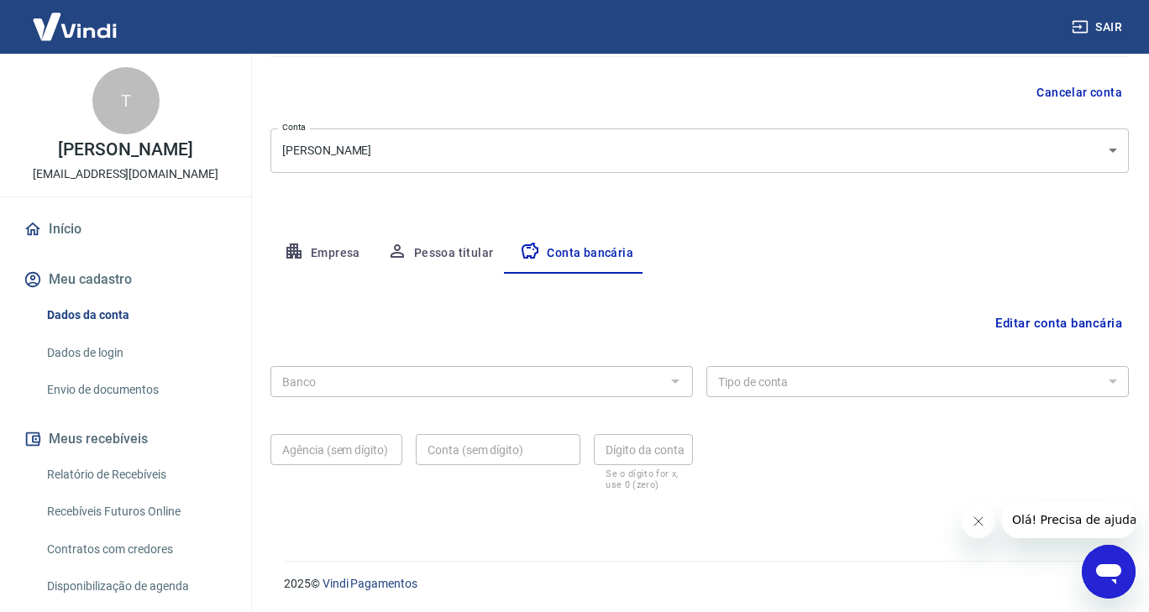
scroll to position [0, 0]
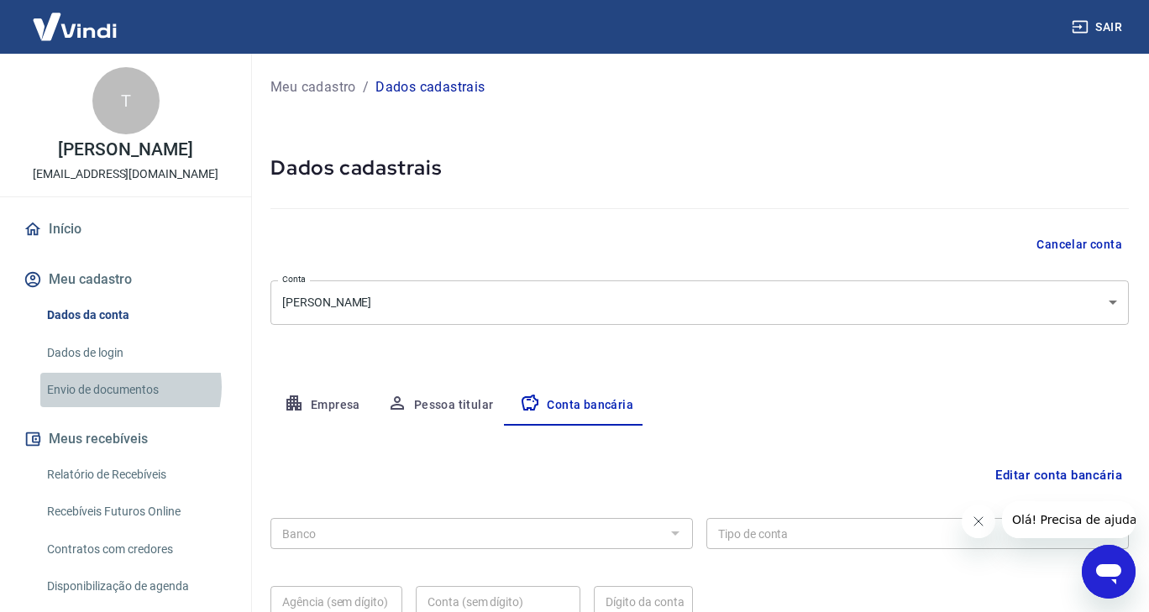
click at [126, 387] on link "Envio de documentos" at bounding box center [135, 390] width 191 height 34
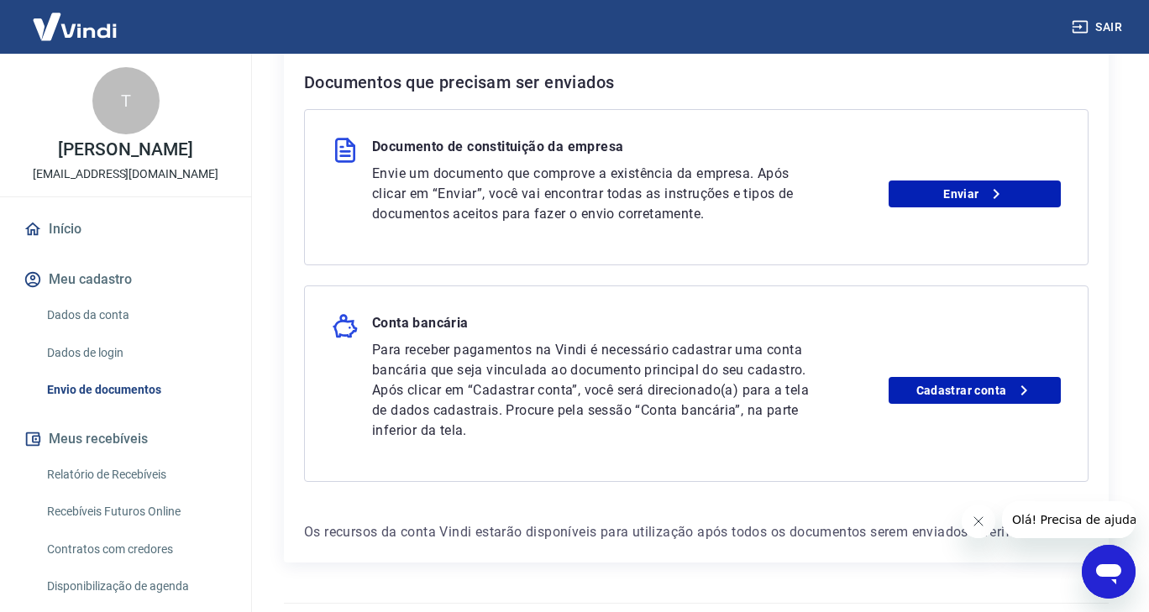
scroll to position [359, 0]
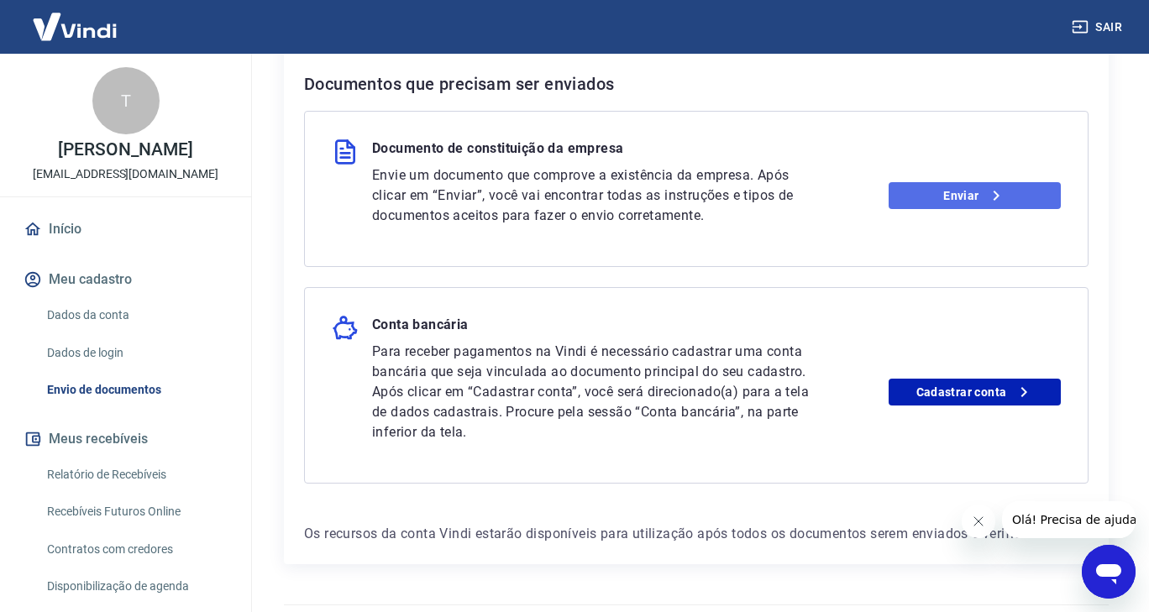
click at [954, 192] on link "Enviar" at bounding box center [974, 195] width 172 height 27
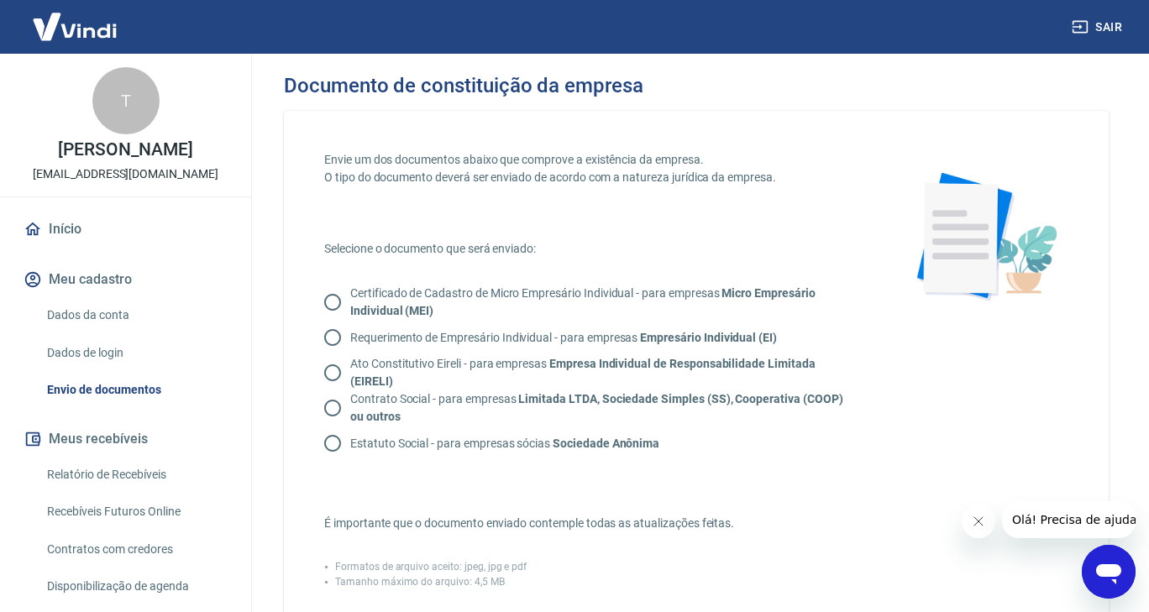
click at [329, 301] on input "Certificado de Cadastro de Micro Empresário Individual - para empresas Micro Em…" at bounding box center [332, 302] width 35 height 35
radio input "true"
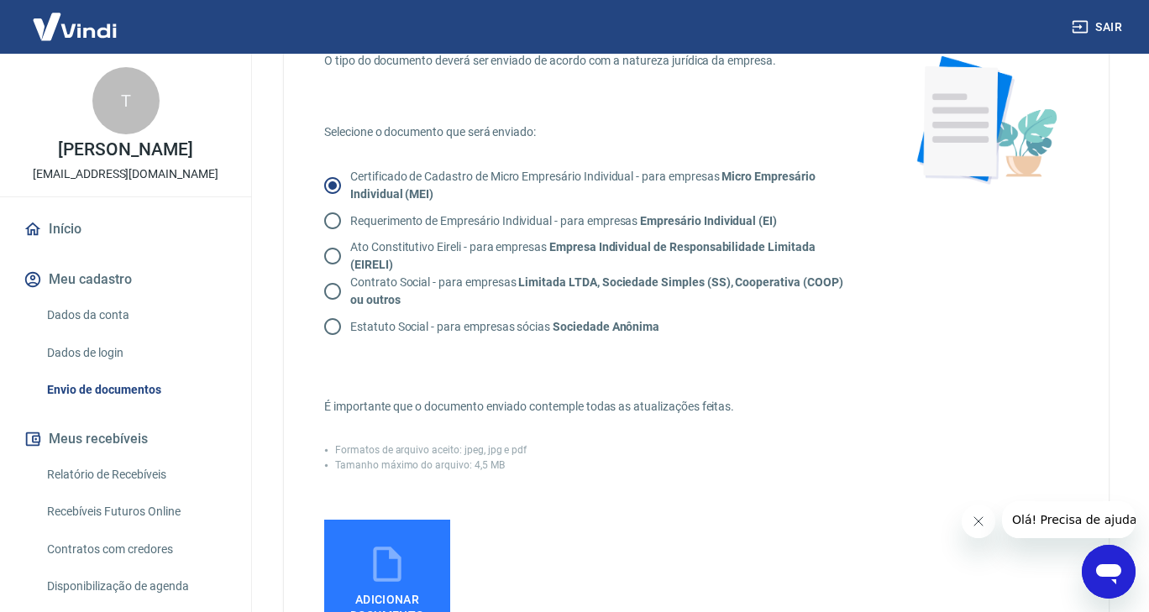
scroll to position [118, 0]
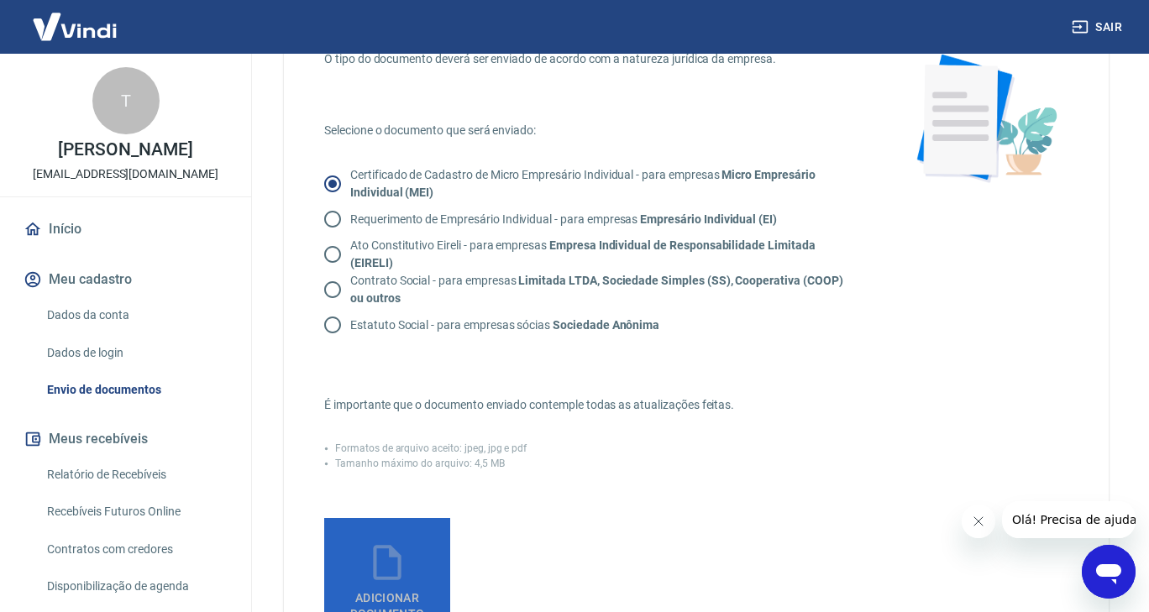
click at [373, 554] on icon at bounding box center [387, 562] width 28 height 35
click at [0, 0] on input "Adicionar documento" at bounding box center [0, 0] width 0 height 0
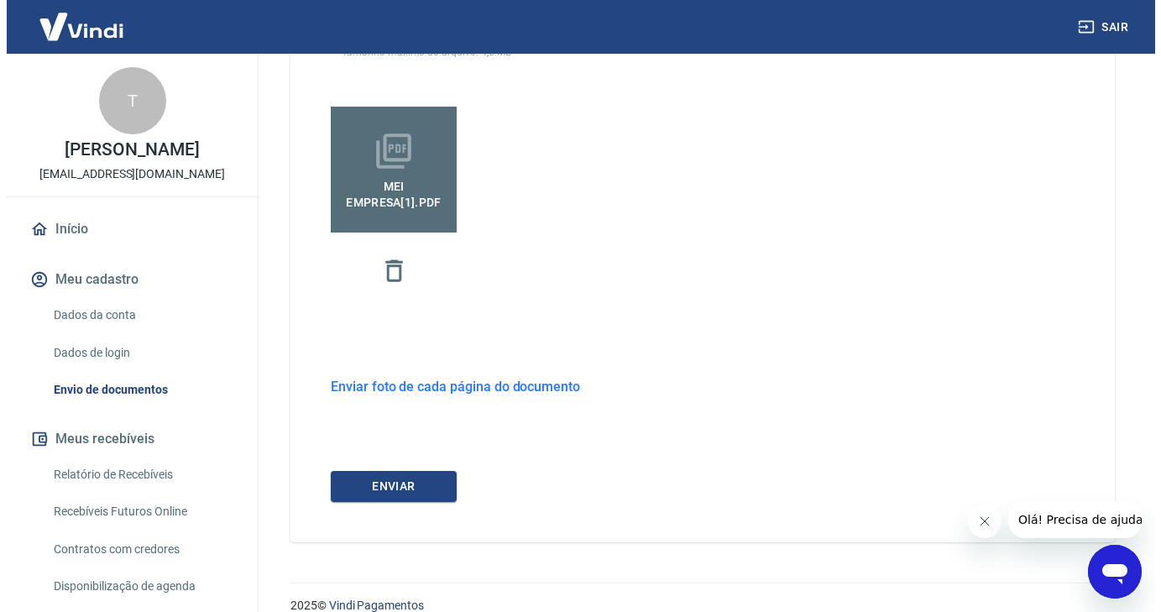
scroll to position [531, 0]
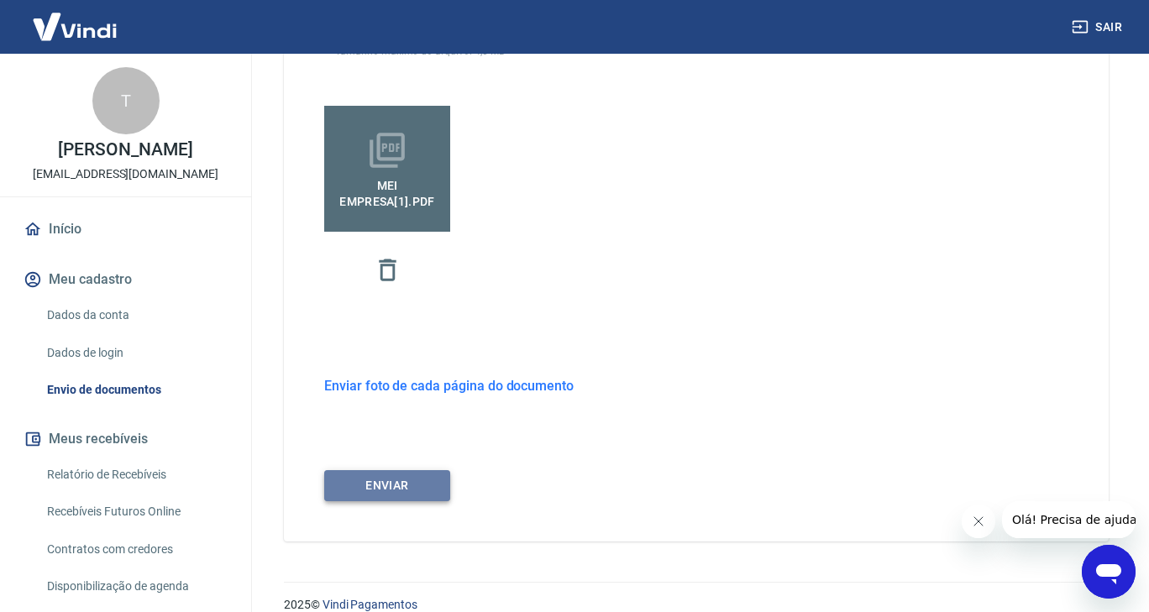
click at [417, 486] on button "ENVIAR" at bounding box center [387, 485] width 126 height 31
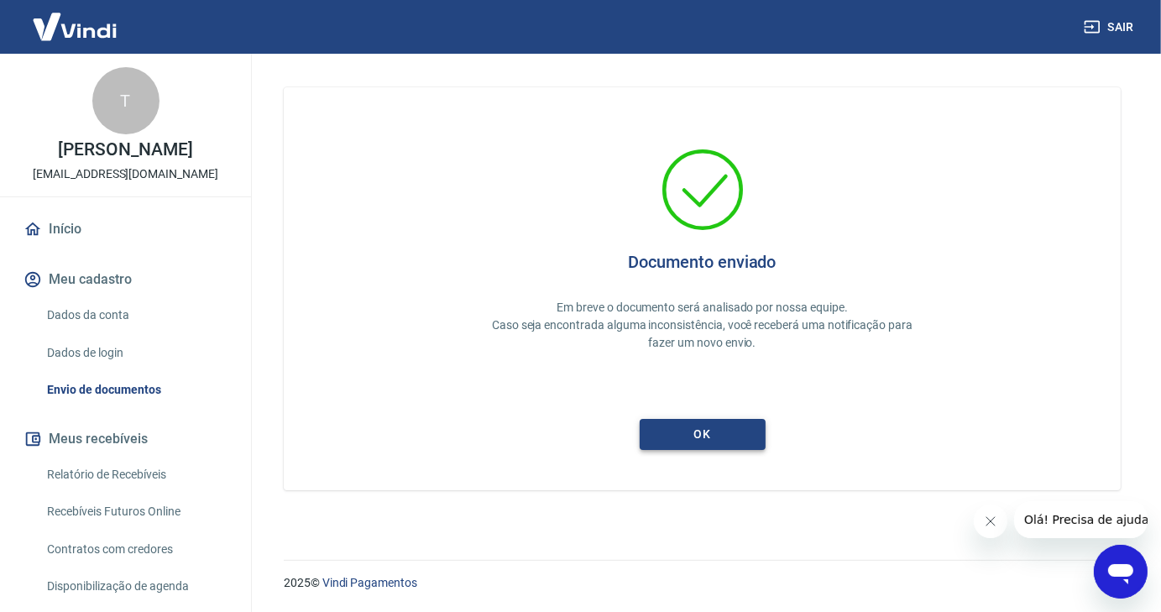
click at [694, 439] on button "ok" at bounding box center [703, 434] width 126 height 31
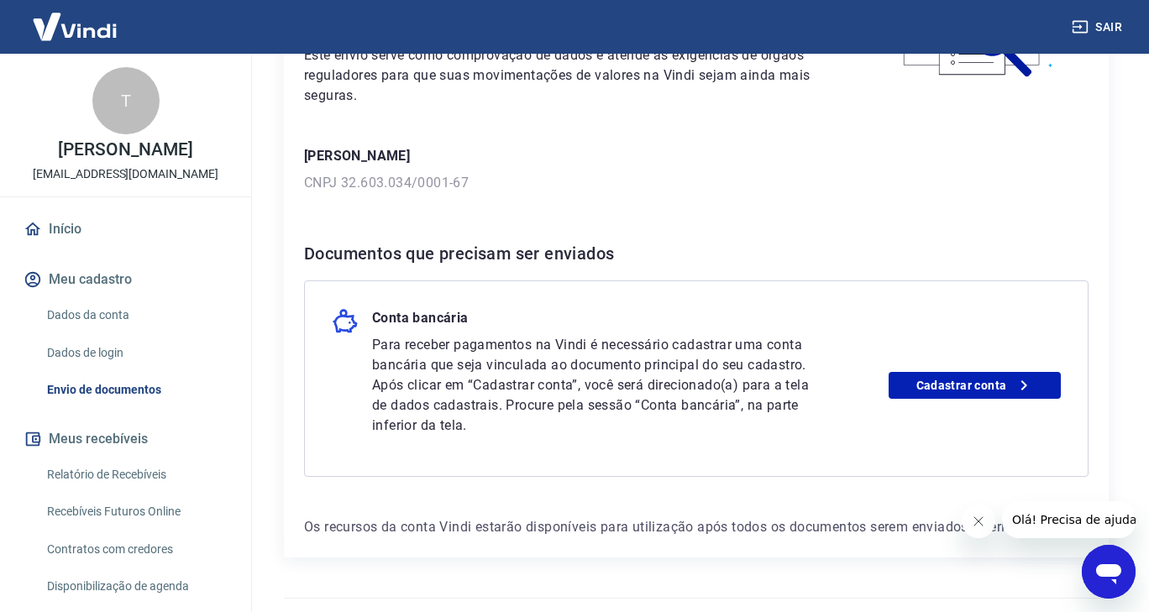
scroll to position [227, 0]
